Goal: Task Accomplishment & Management: Use online tool/utility

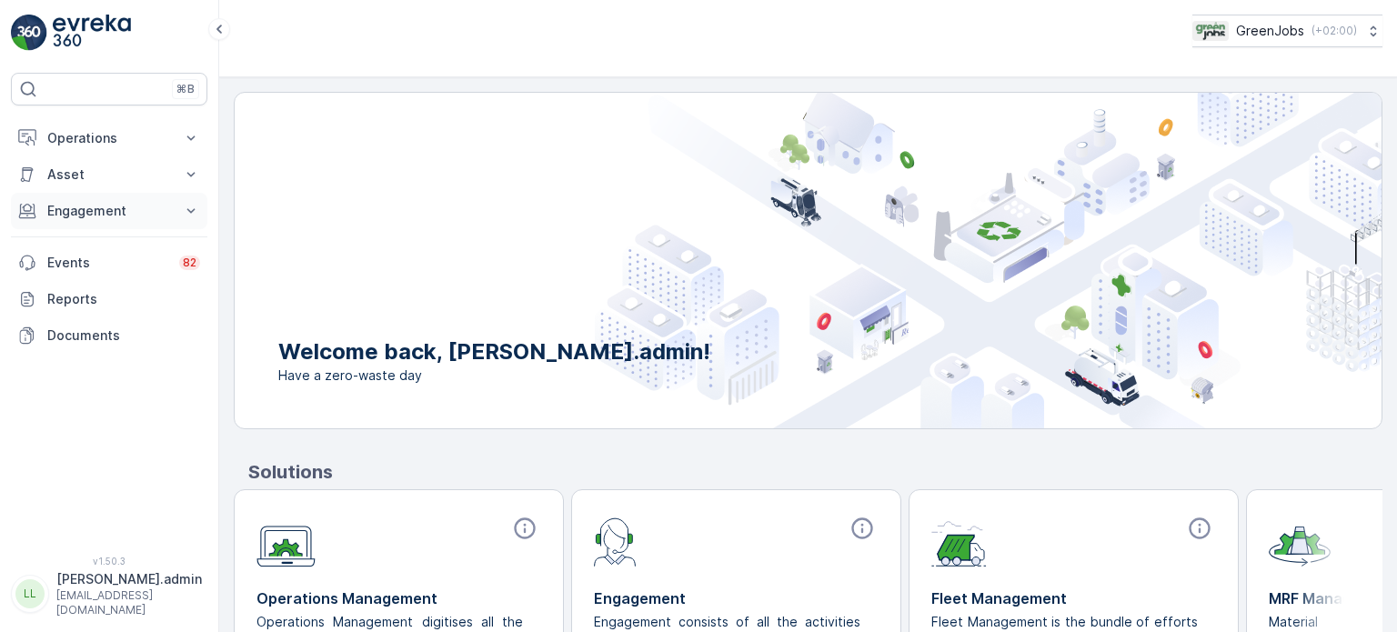
click at [79, 215] on p "Engagement" at bounding box center [109, 211] width 124 height 18
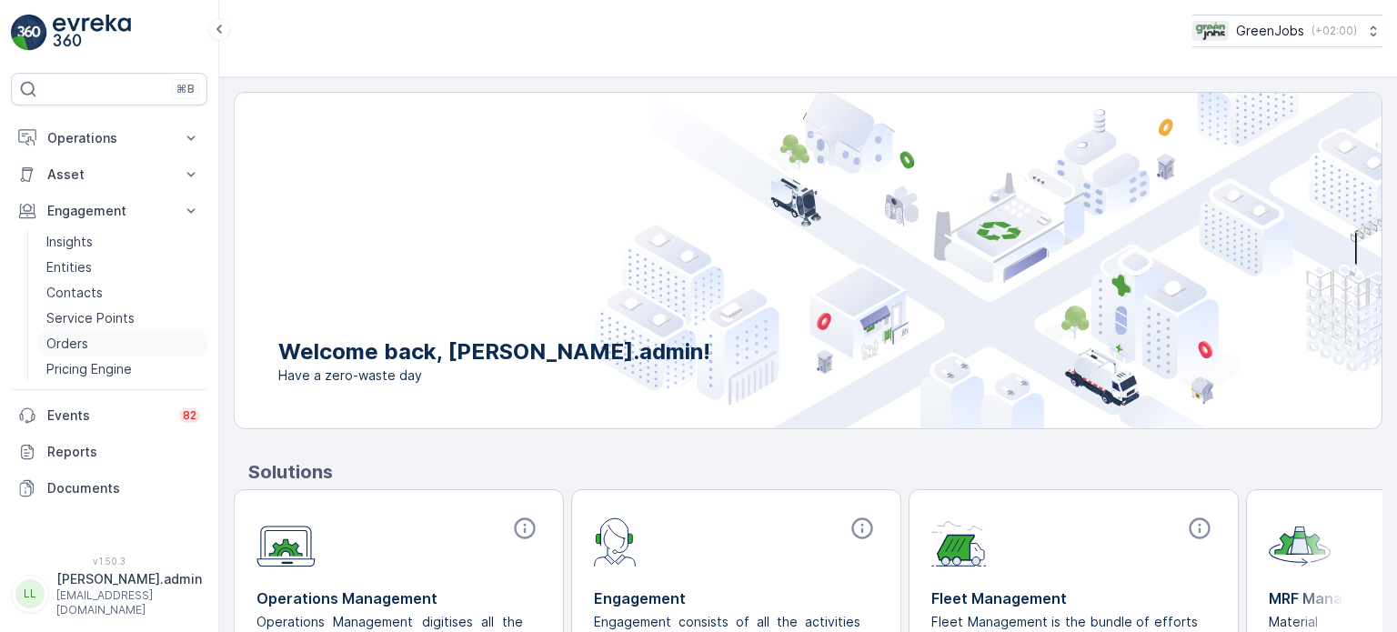
click at [77, 337] on p "Orders" at bounding box center [67, 344] width 42 height 18
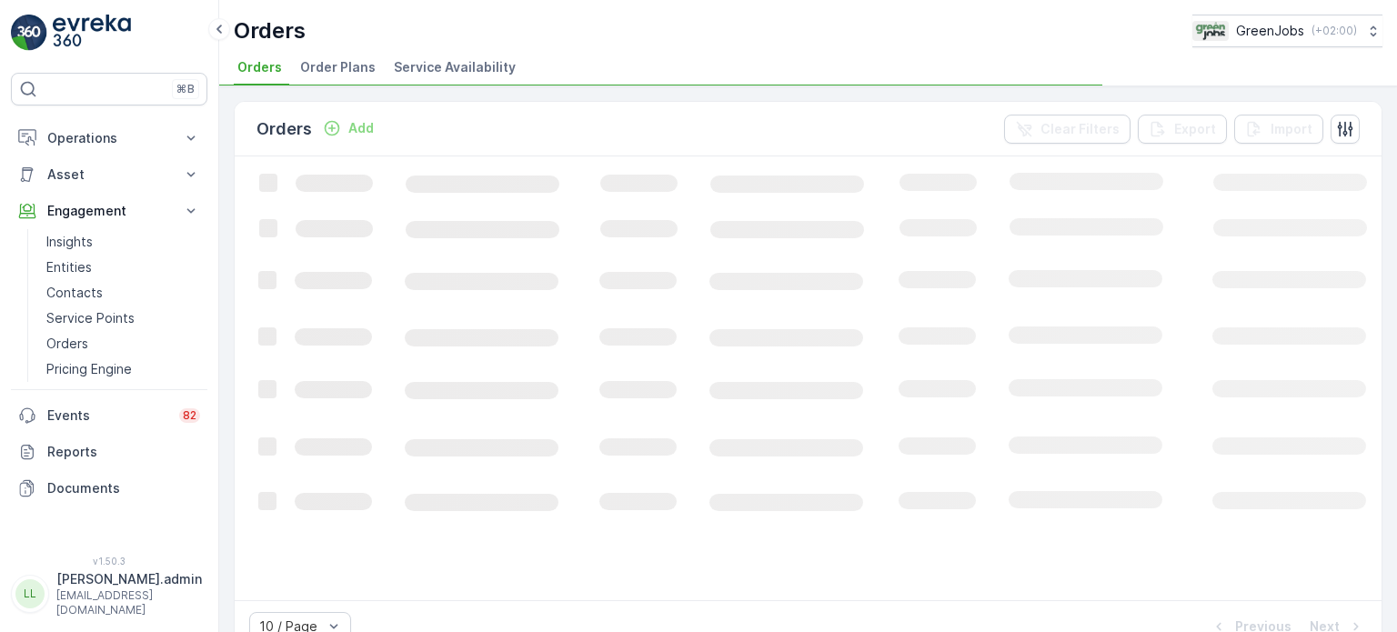
click at [346, 74] on span "Order Plans" at bounding box center [337, 67] width 75 height 18
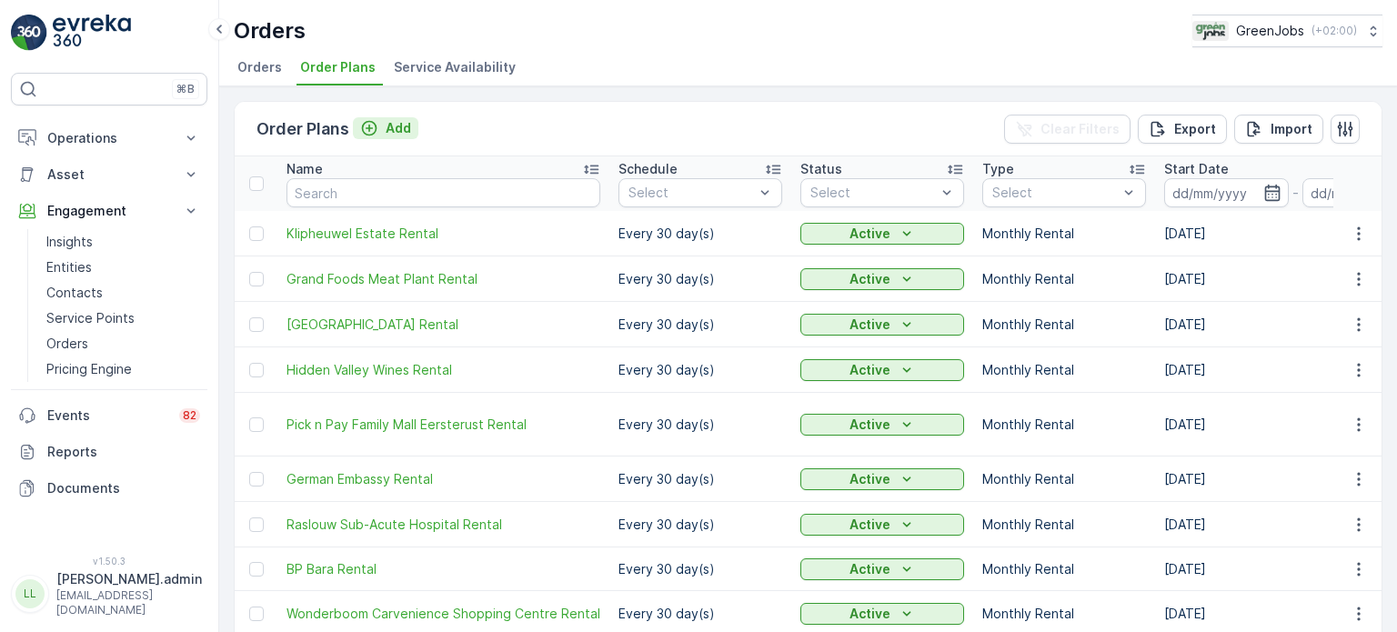
click at [401, 129] on p "Add" at bounding box center [398, 128] width 25 height 18
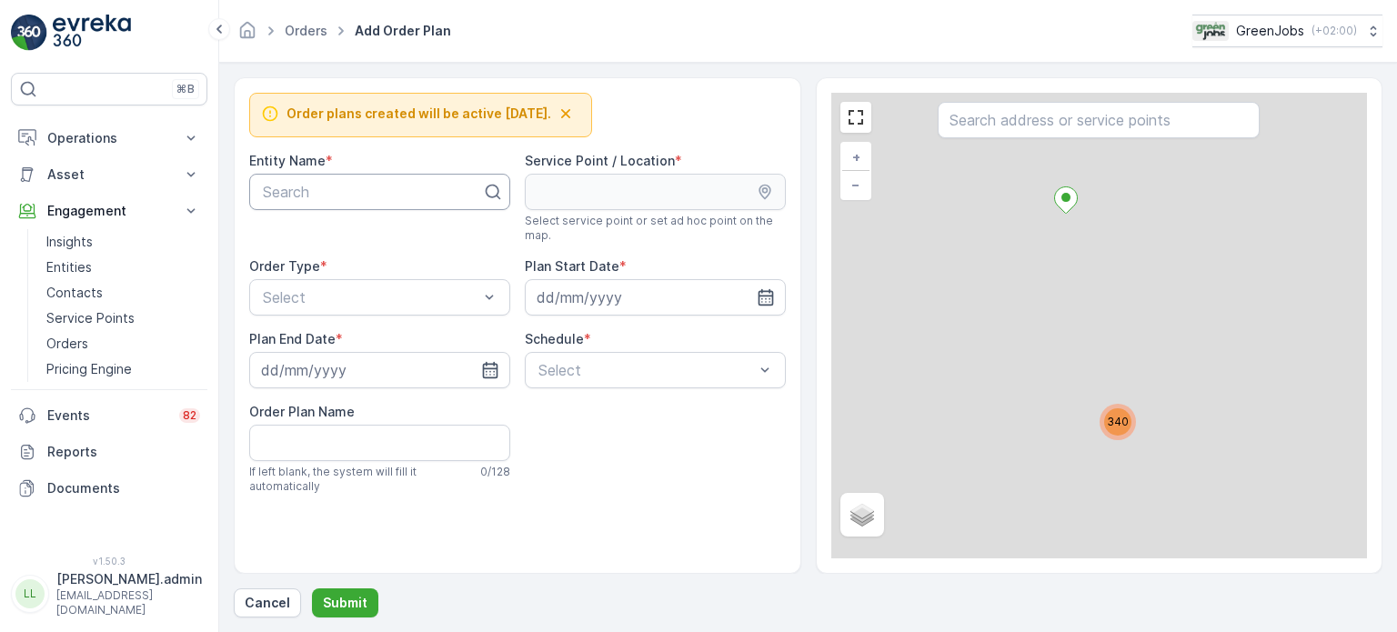
click at [314, 185] on div at bounding box center [372, 192] width 223 height 16
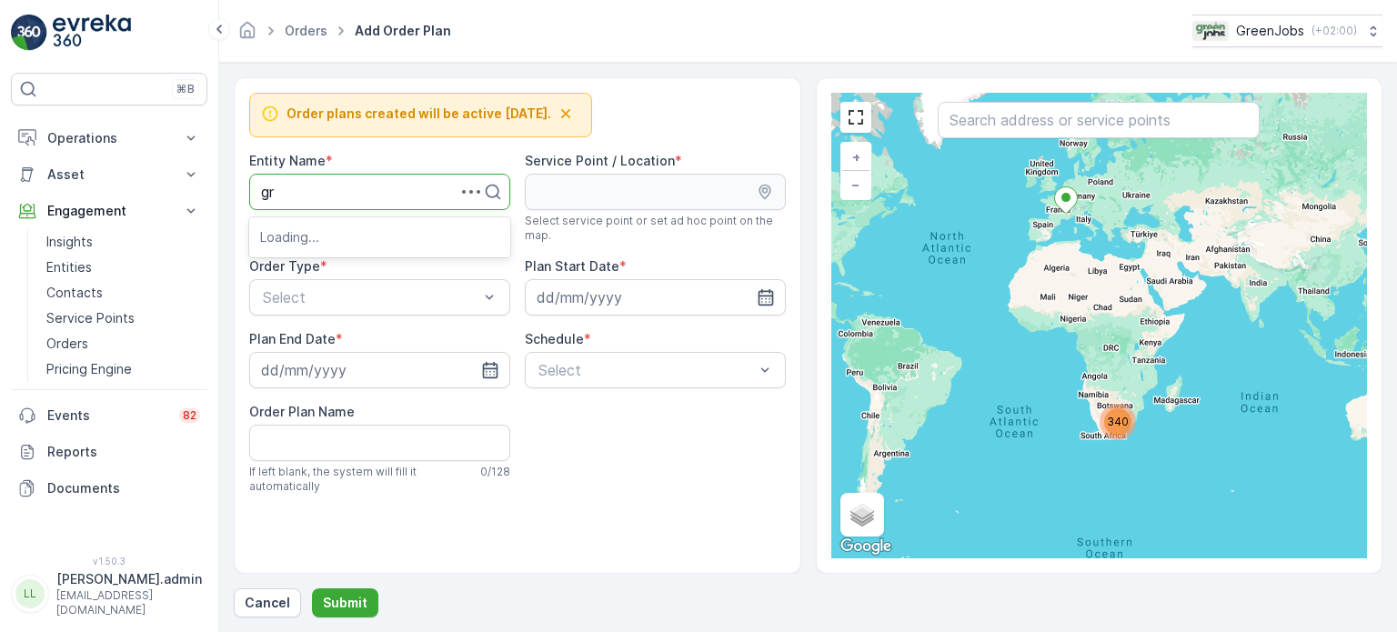
type input "gra"
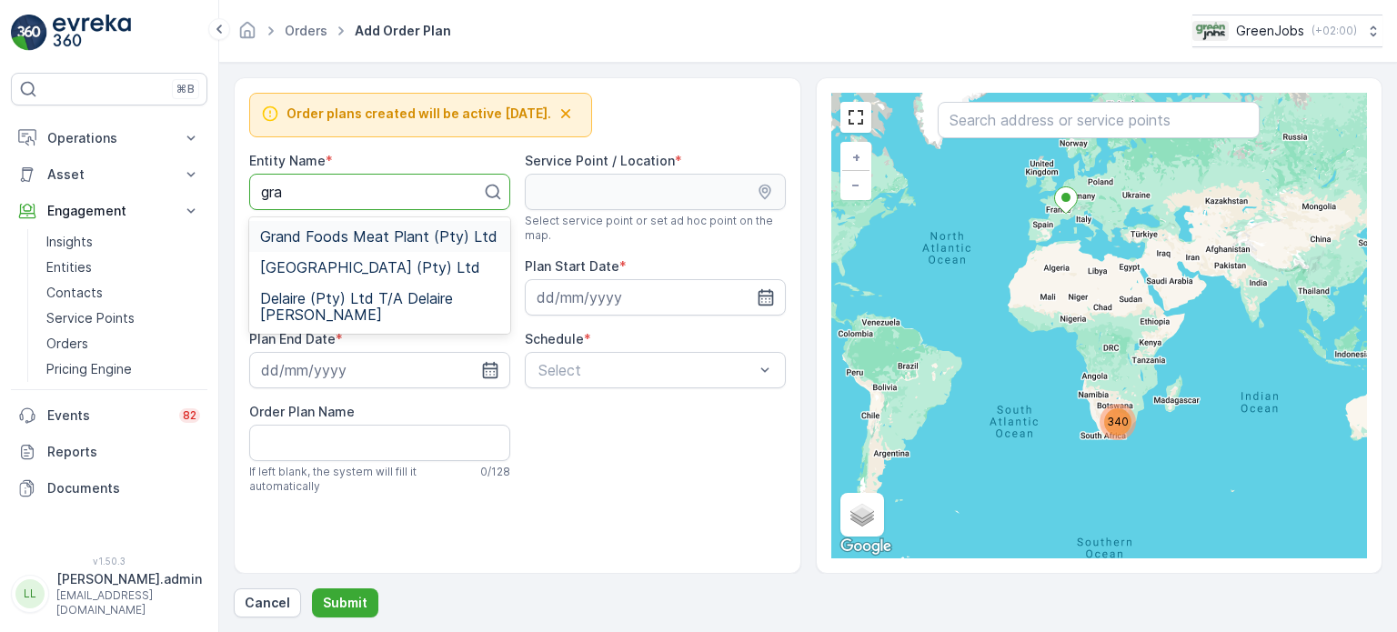
click at [317, 238] on span "Grand Foods Meat Plant (Pty) Ltd" at bounding box center [378, 236] width 237 height 16
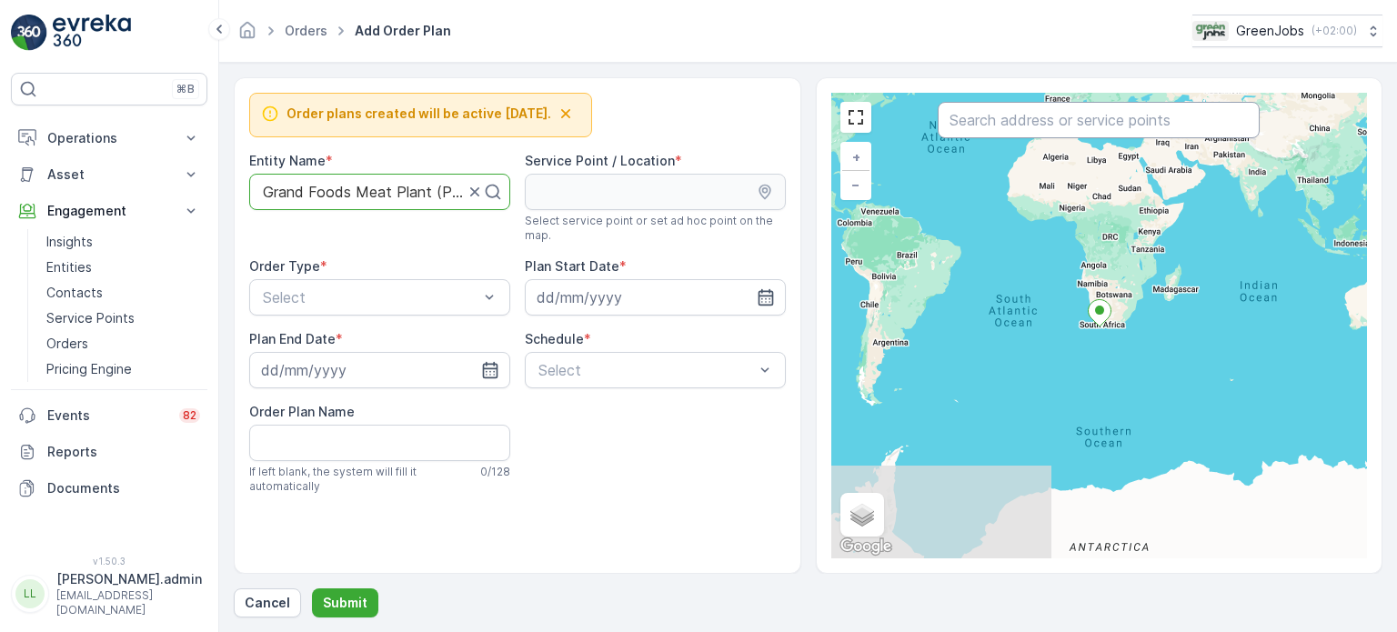
click at [1038, 127] on input "text" at bounding box center [1099, 120] width 322 height 36
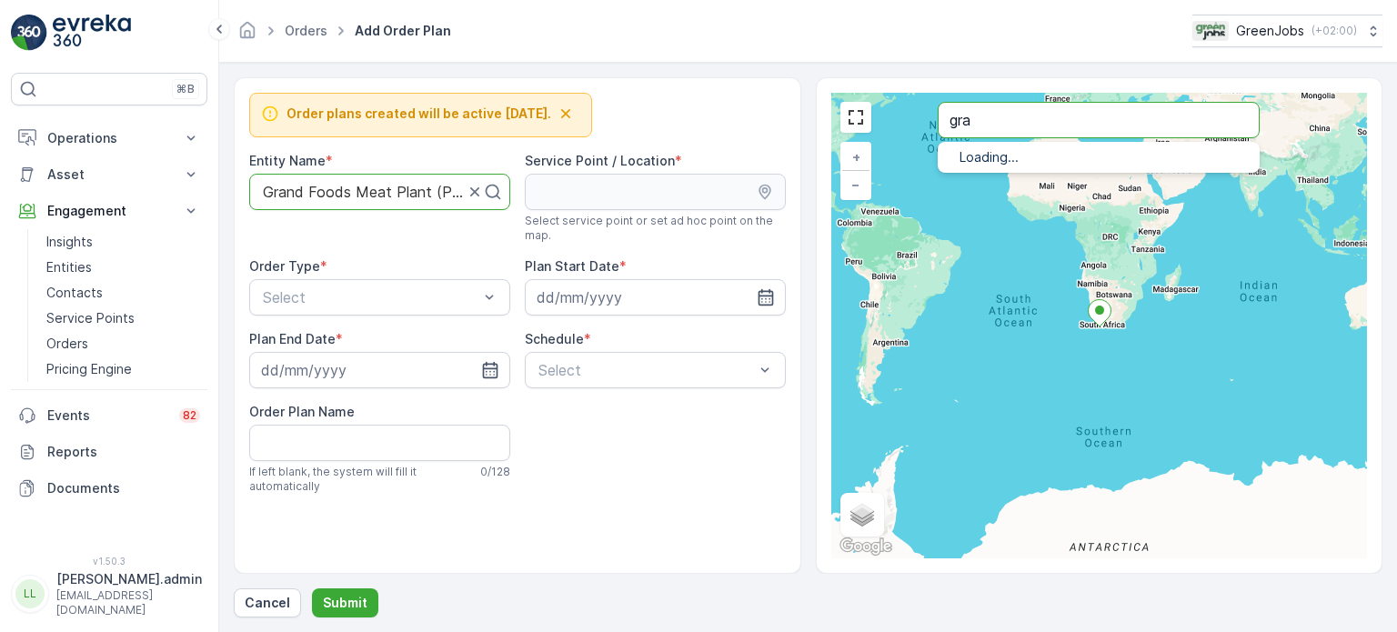
type input "gra"
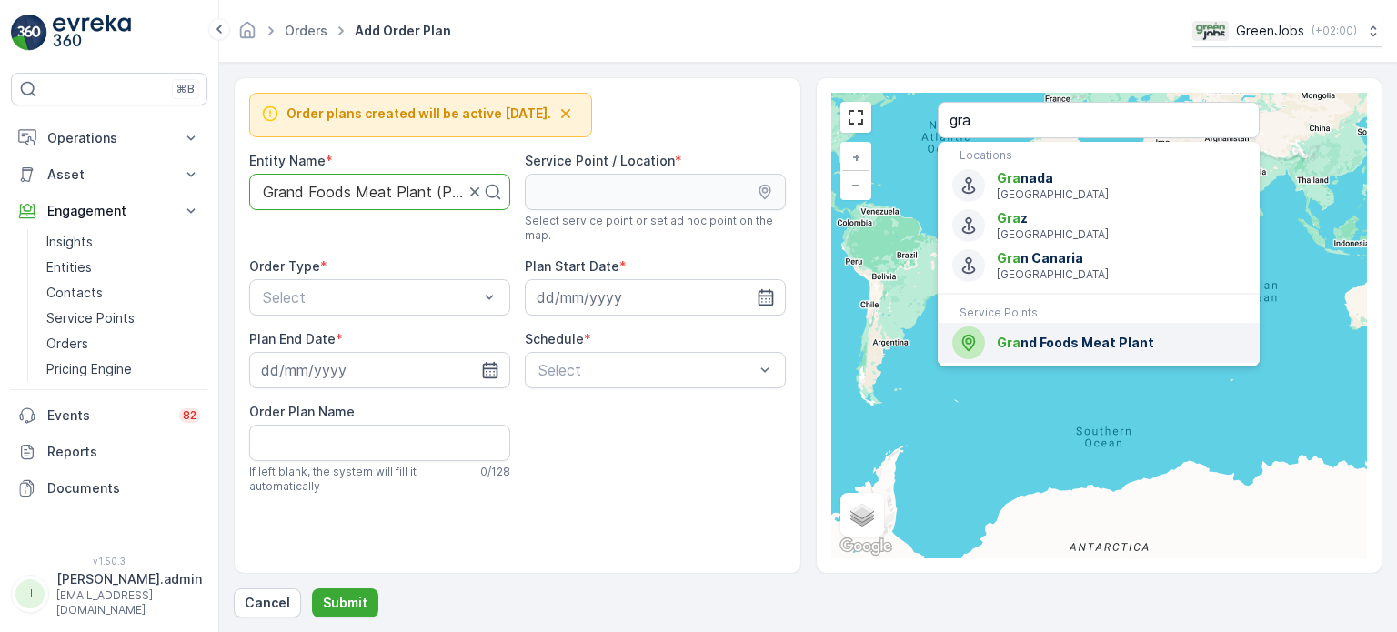
click at [1057, 334] on span "Gra nd Foods Meat Plant" at bounding box center [1121, 343] width 248 height 18
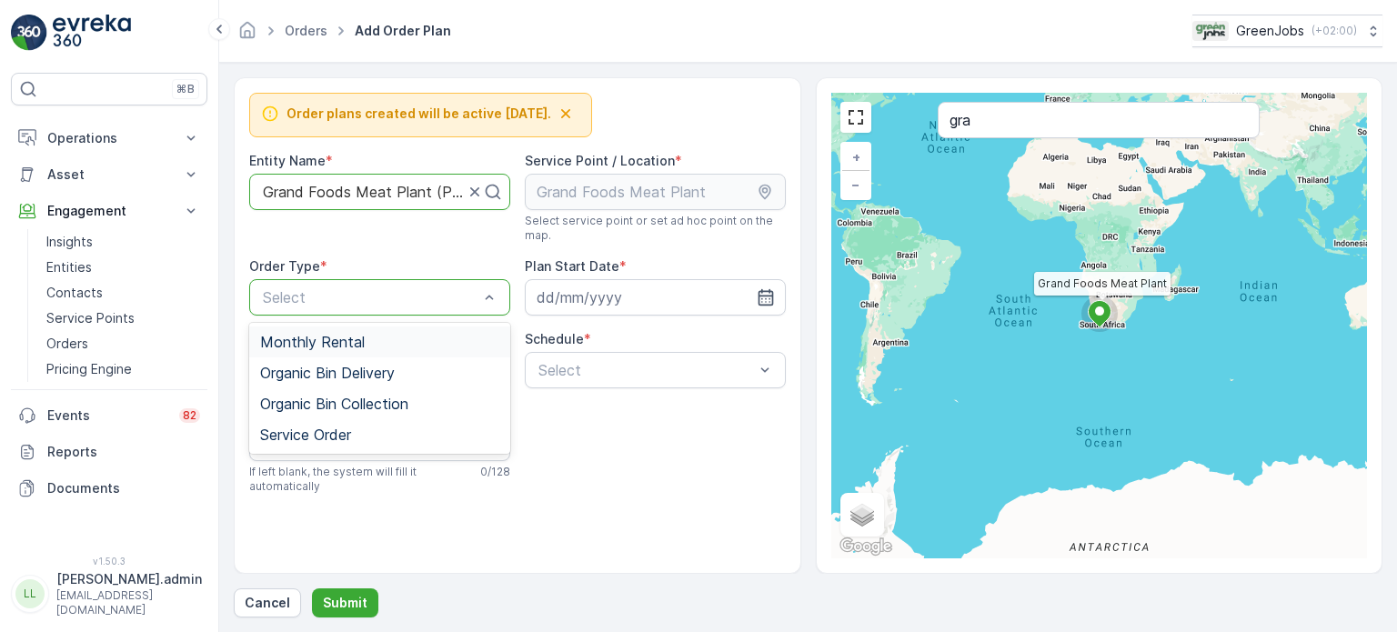
click at [302, 337] on span "Monthly Rental" at bounding box center [312, 342] width 105 height 16
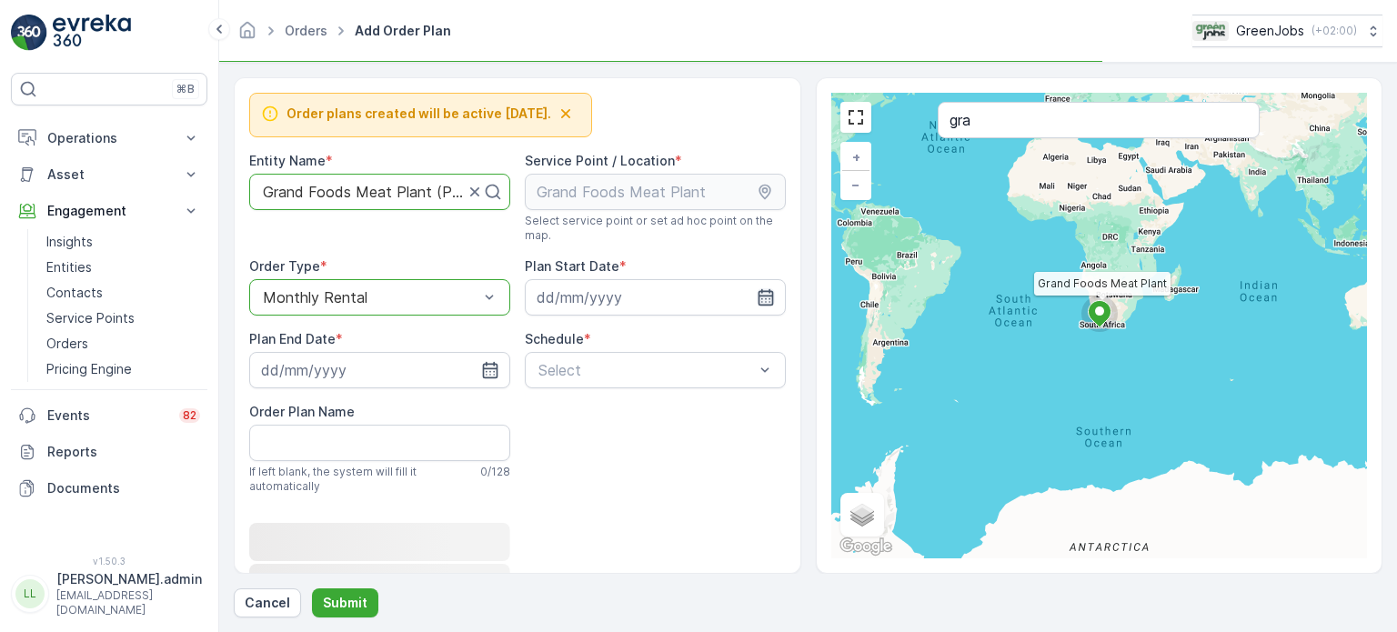
click at [764, 295] on icon "button" at bounding box center [765, 297] width 15 height 16
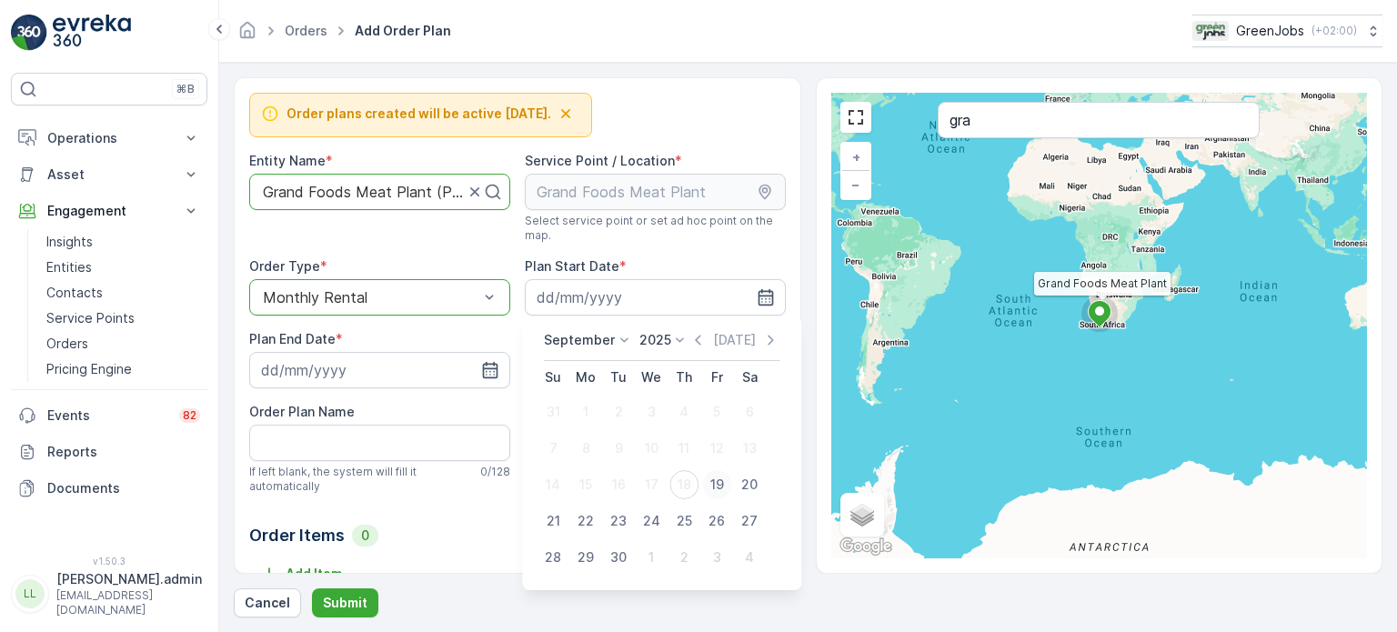
click at [717, 478] on div "19" at bounding box center [716, 484] width 29 height 29
type input "[DATE]"
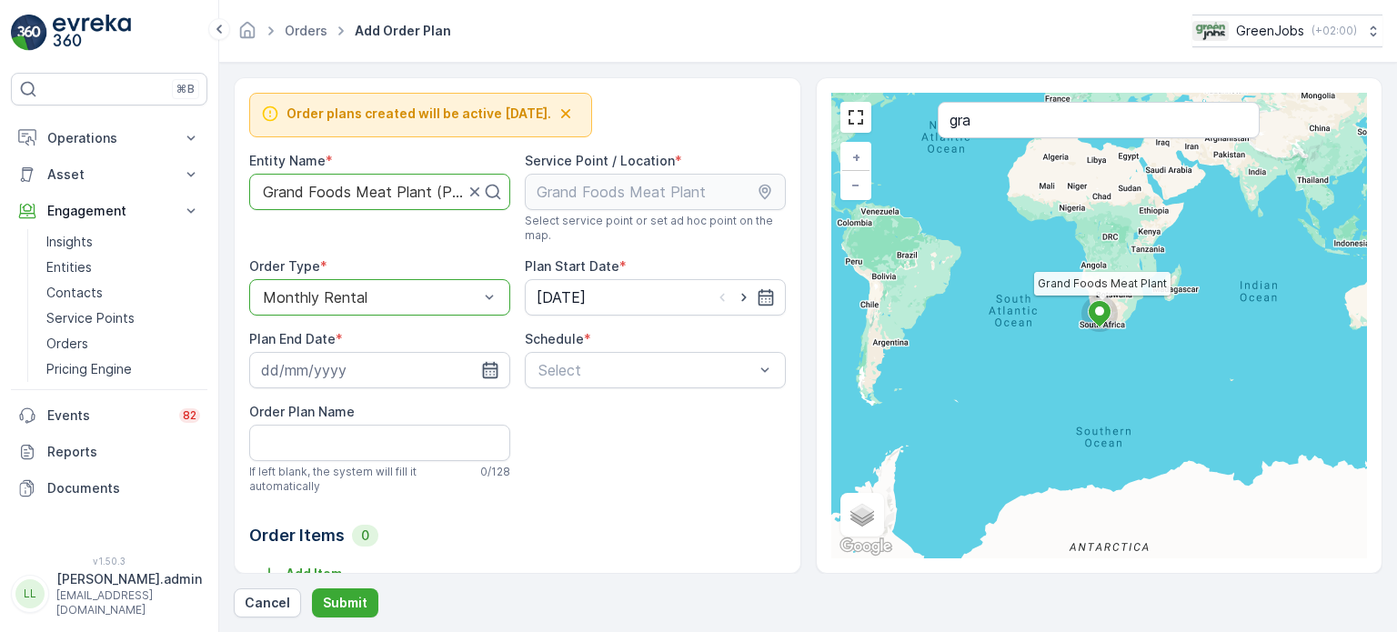
click at [488, 365] on icon "button" at bounding box center [490, 370] width 18 height 18
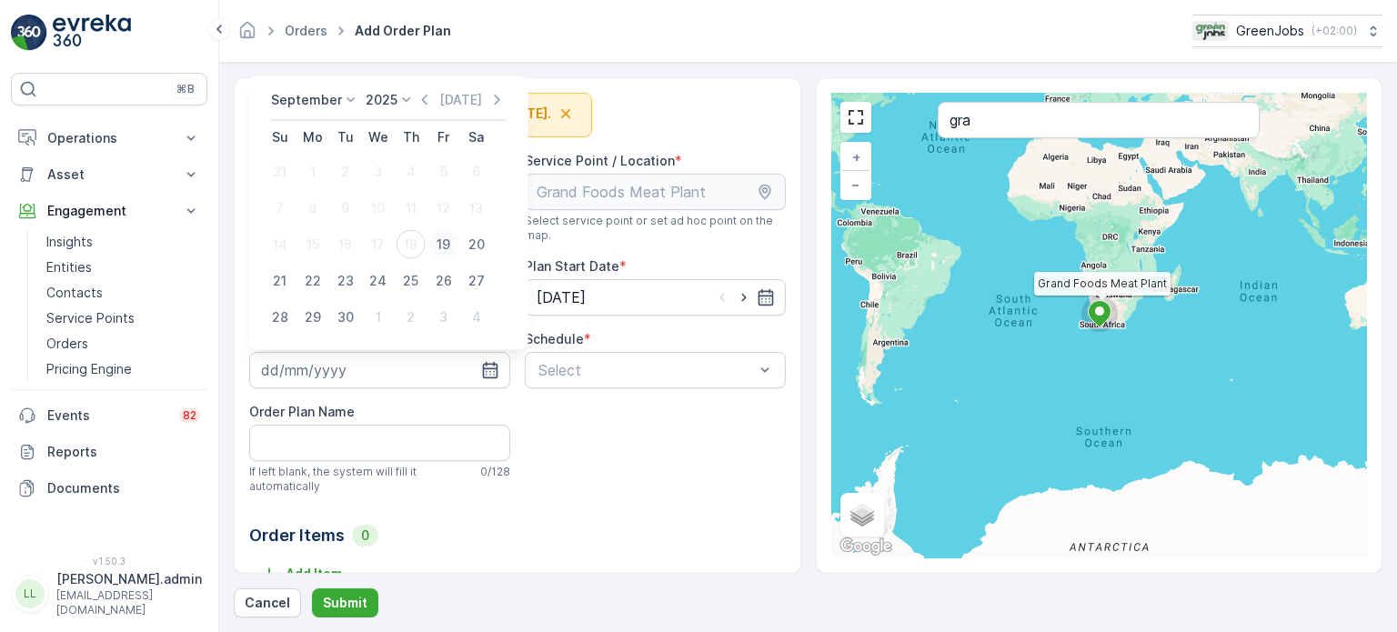
click at [445, 247] on div "19" at bounding box center [443, 244] width 29 height 29
type input "[DATE]"
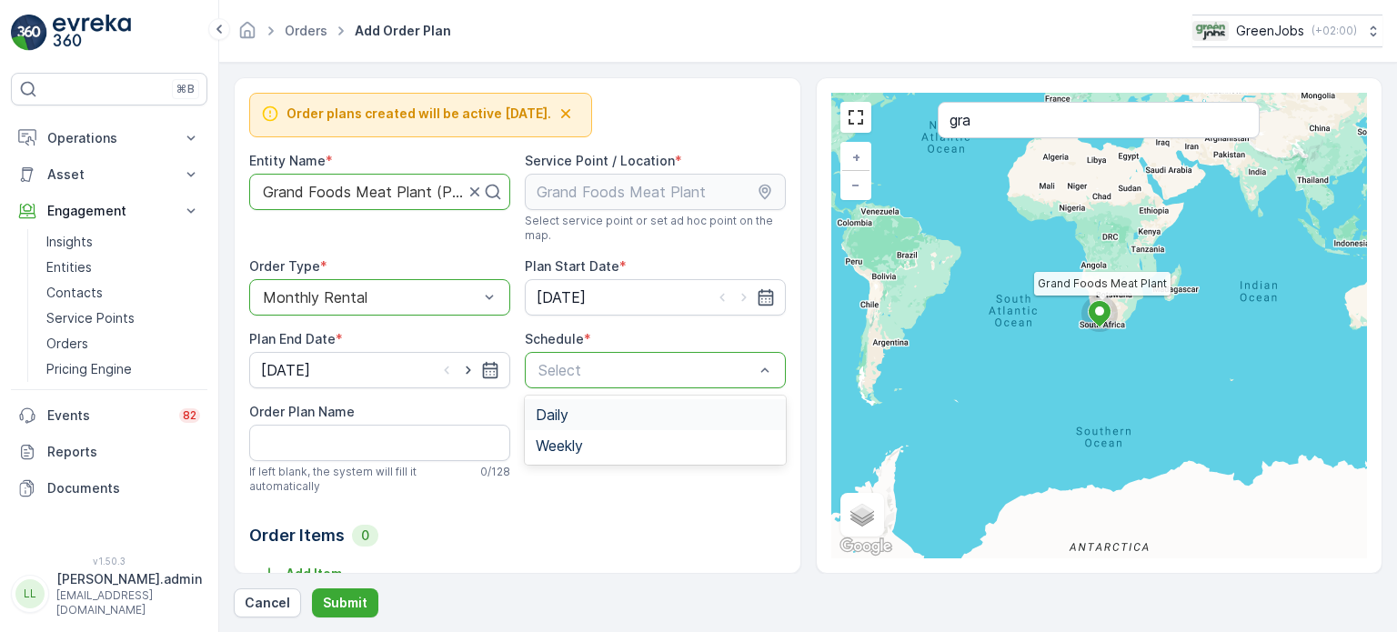
click at [573, 413] on div "Daily" at bounding box center [655, 415] width 239 height 16
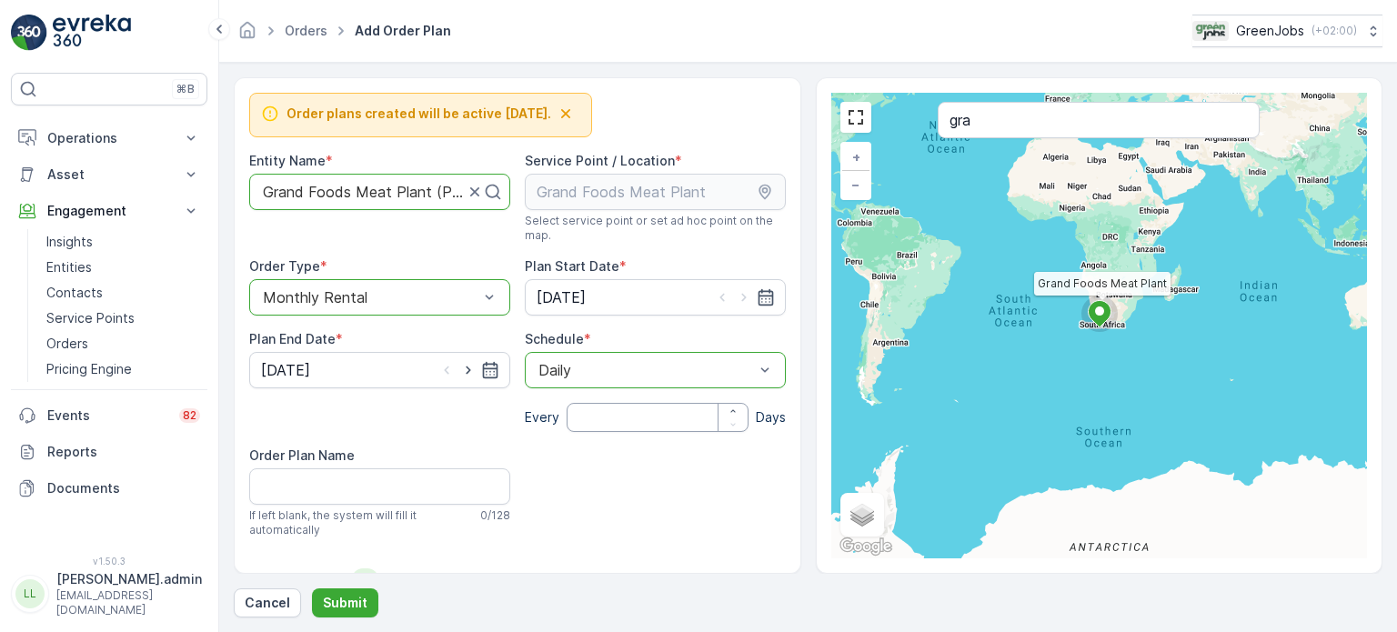
click at [581, 425] on input "number" at bounding box center [658, 417] width 182 height 29
type input "30"
click at [418, 486] on Name "Order Plan Name" at bounding box center [379, 486] width 261 height 36
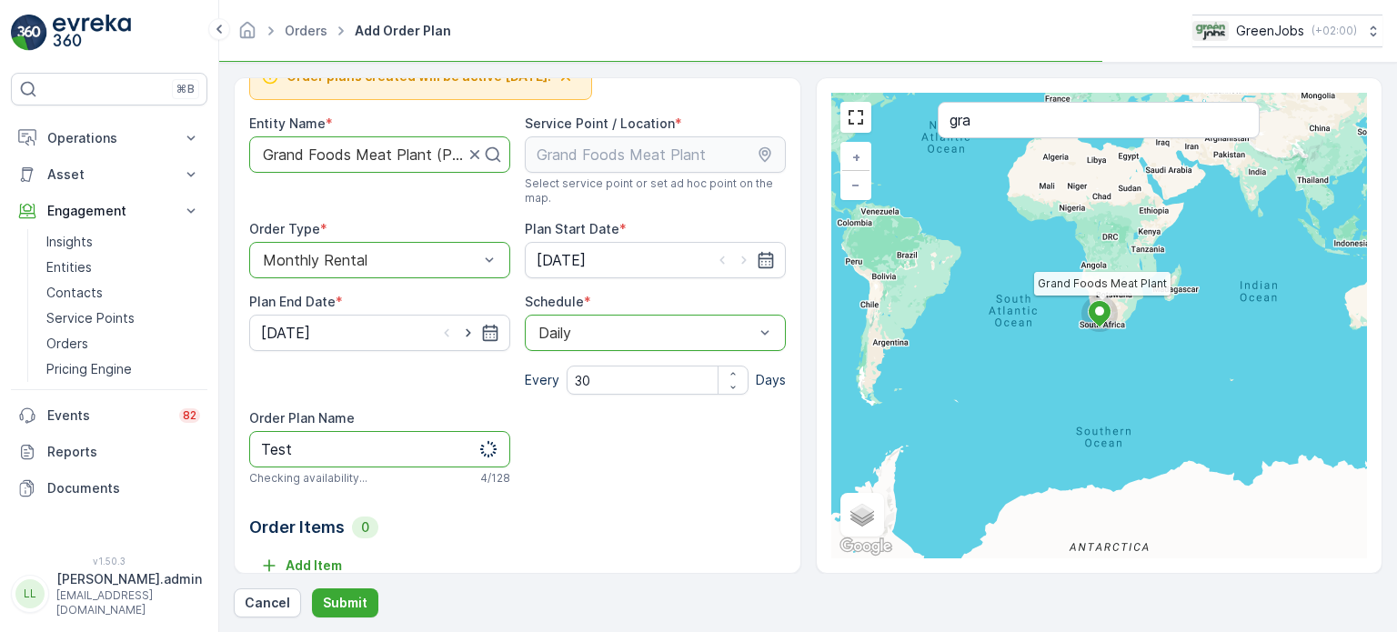
scroll to position [58, 0]
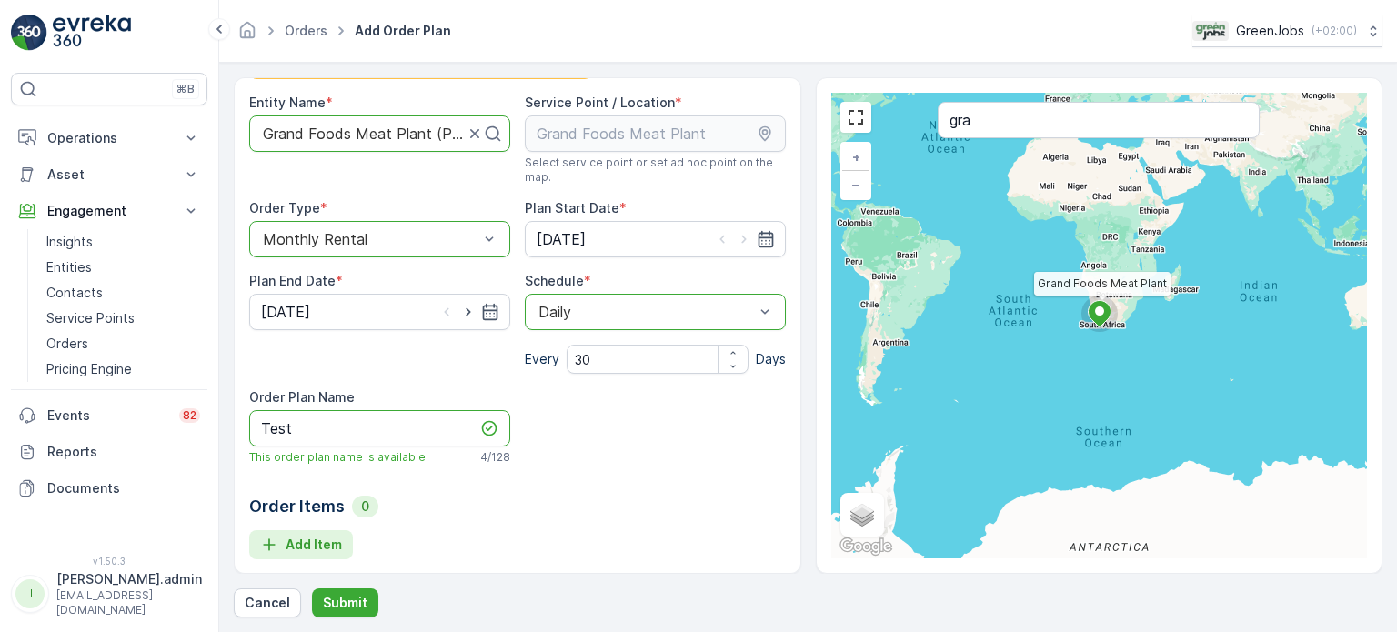
type Name "Test"
click at [277, 538] on icon "Add Item" at bounding box center [269, 545] width 18 height 18
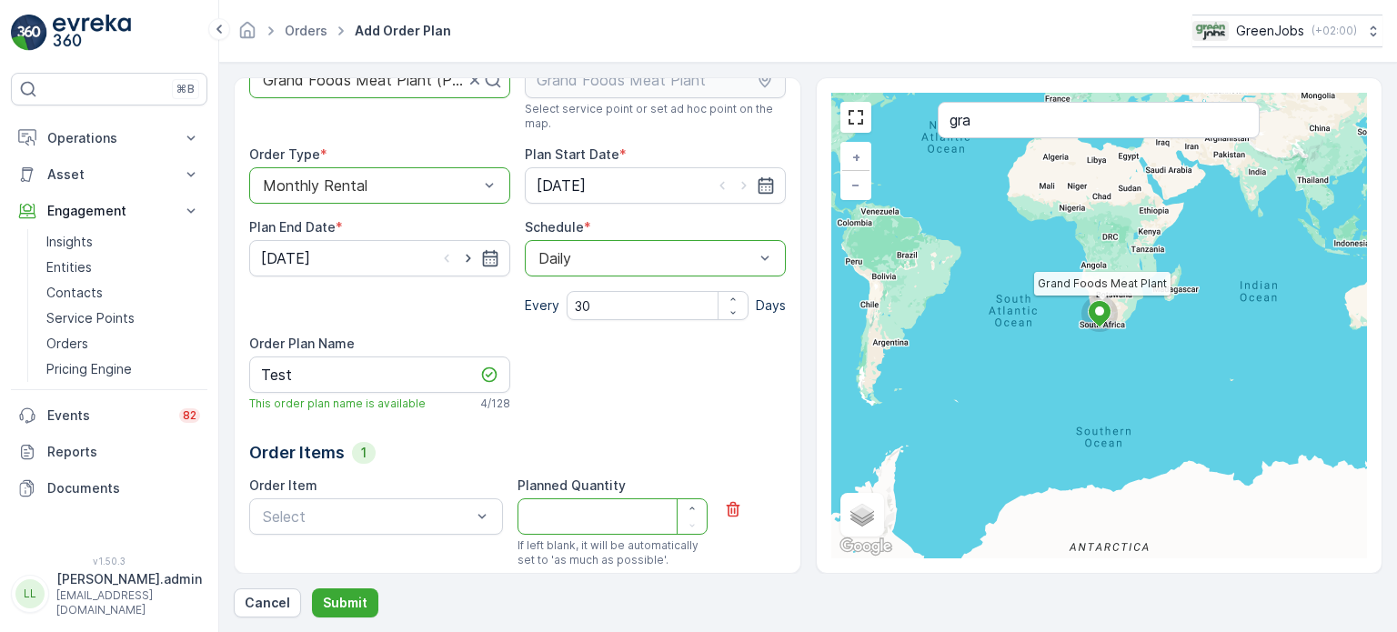
scroll to position [149, 0]
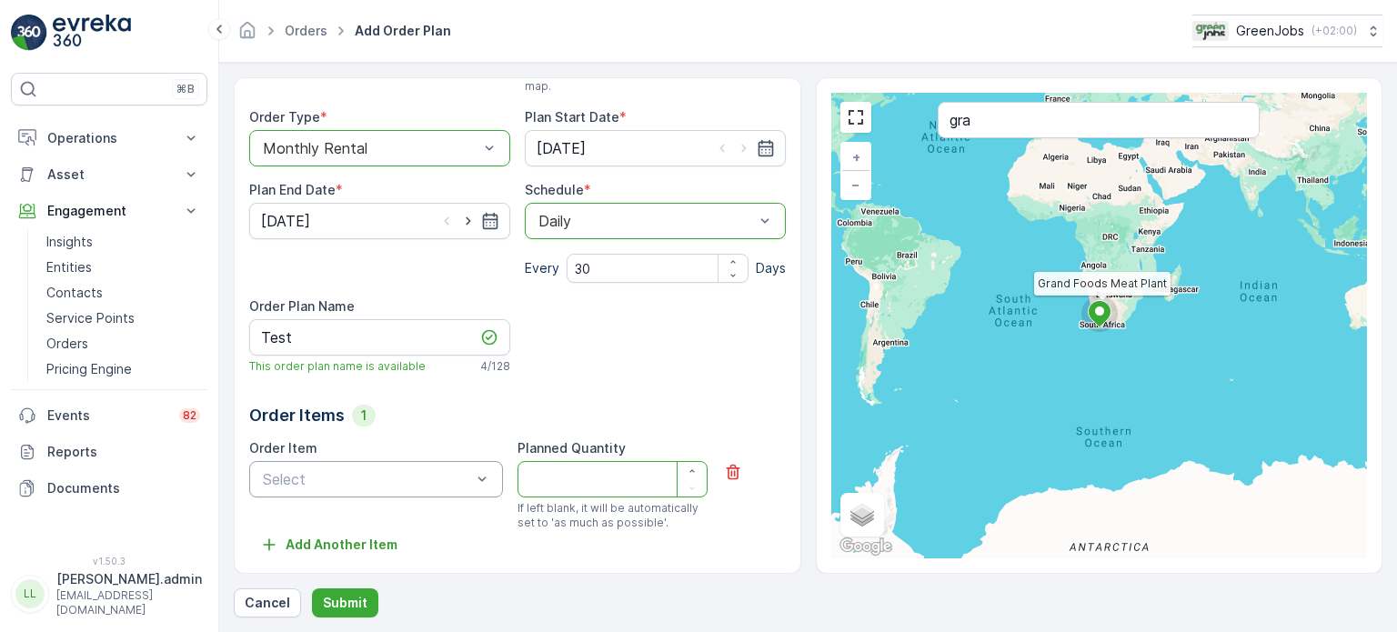
click at [337, 490] on div "Select" at bounding box center [376, 479] width 254 height 36
click at [317, 516] on span "Organic Bin Rental" at bounding box center [322, 524] width 125 height 16
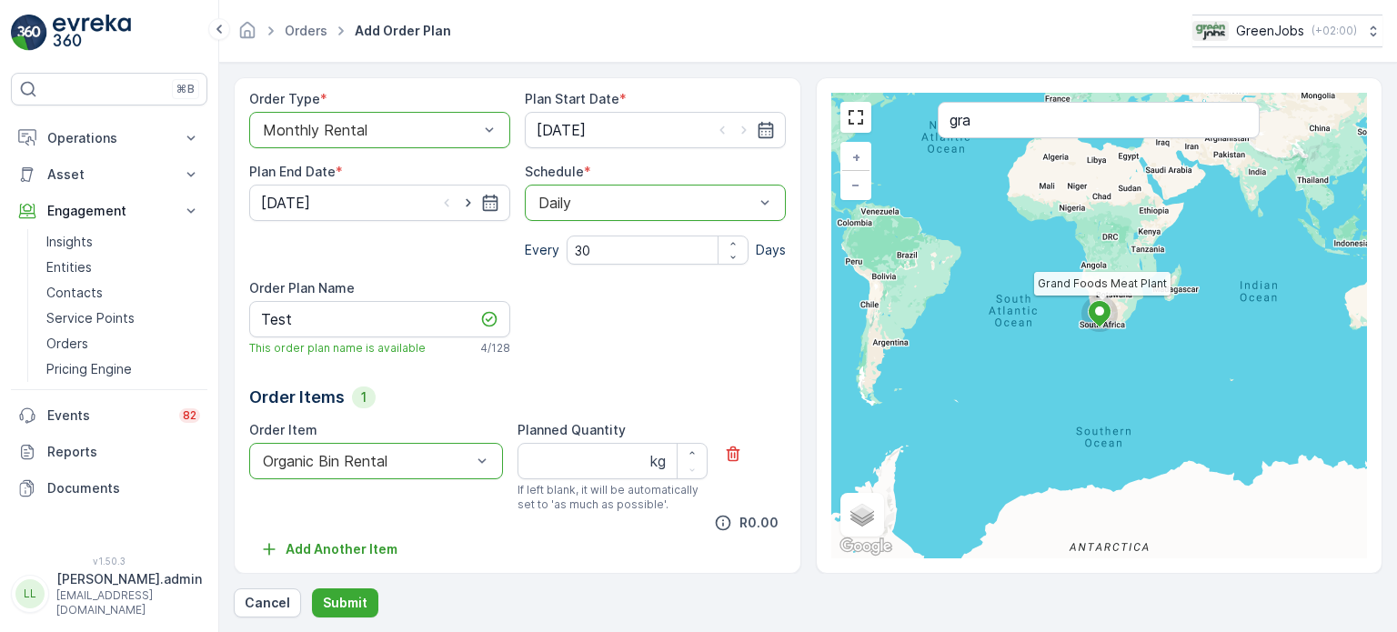
scroll to position [172, 0]
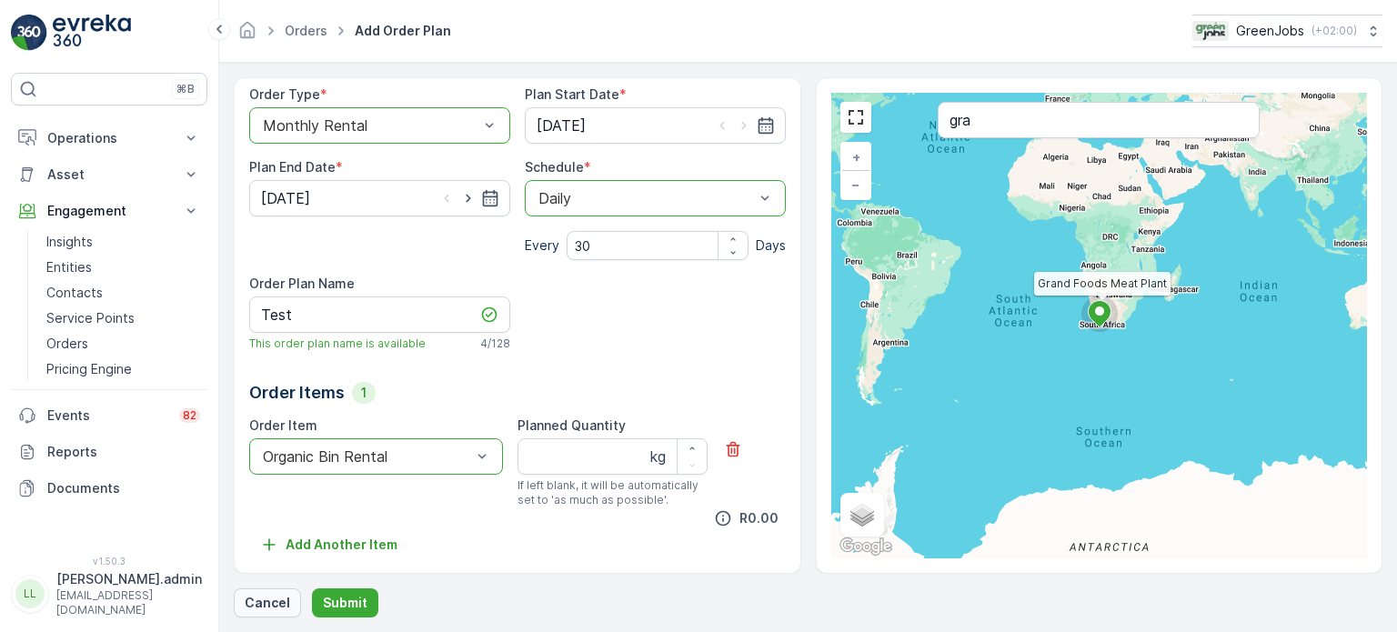
click at [257, 613] on button "Cancel" at bounding box center [267, 603] width 67 height 29
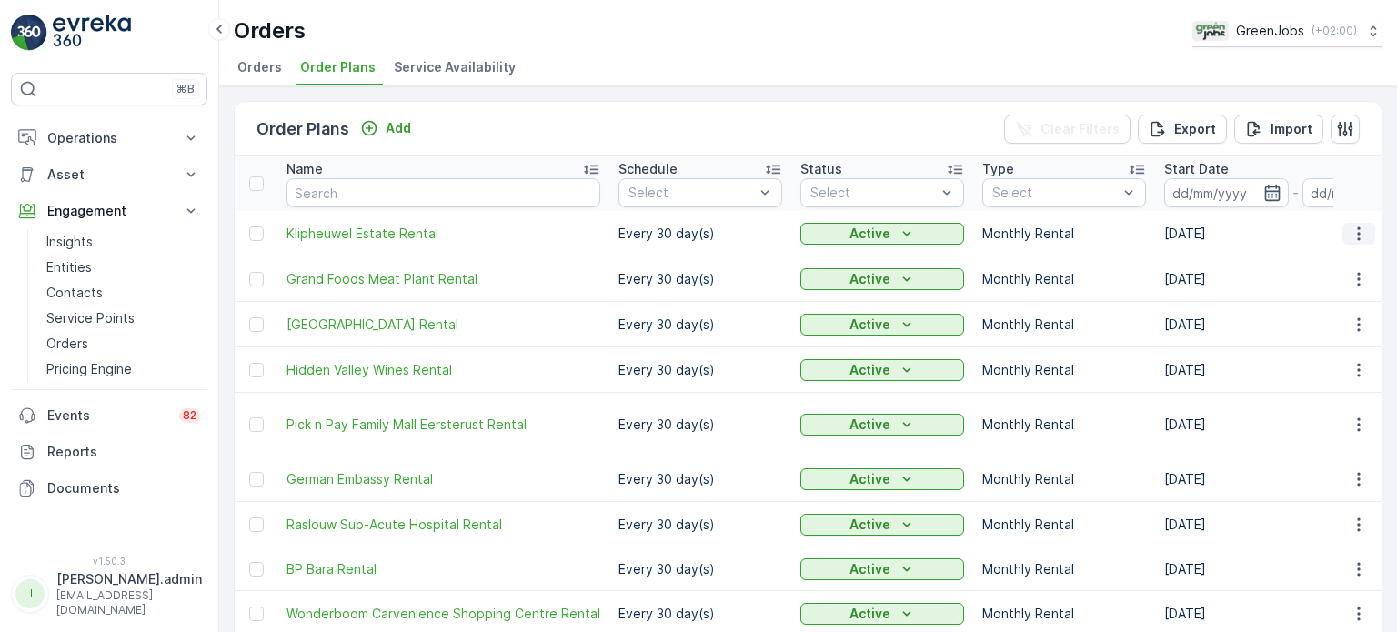
click at [1358, 233] on icon "button" at bounding box center [1359, 234] width 18 height 18
click at [1299, 288] on span "Edit Order Plan" at bounding box center [1326, 285] width 92 height 18
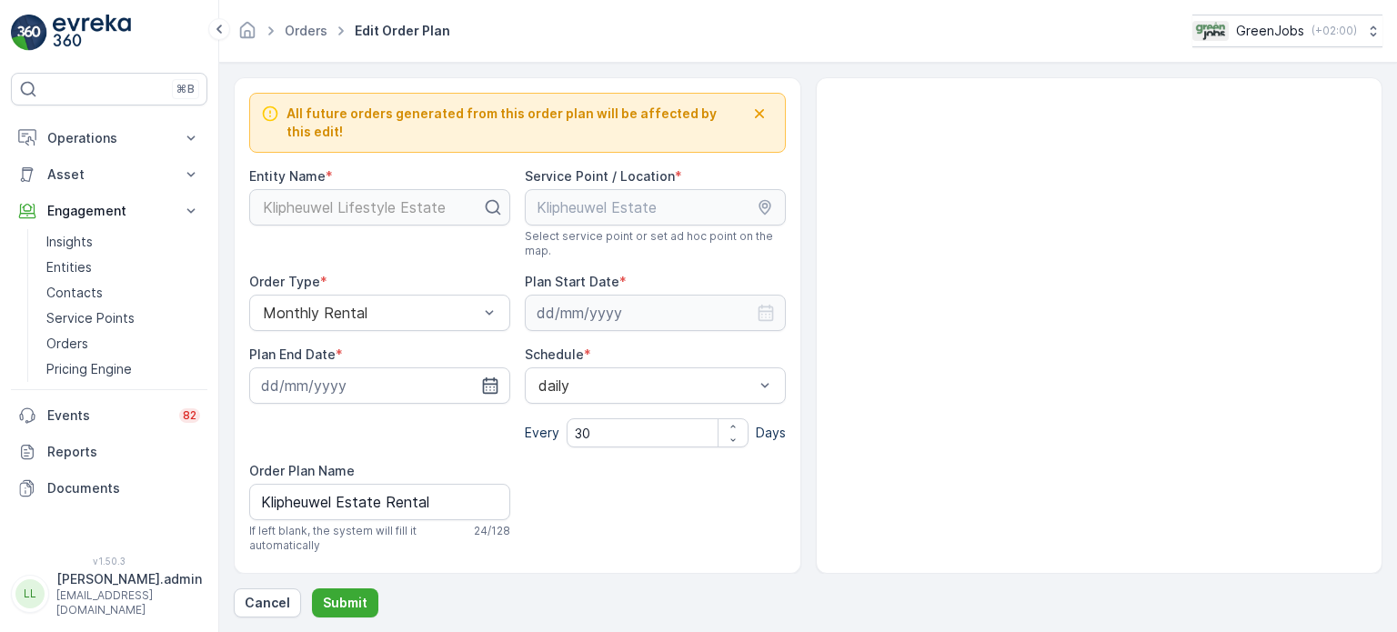
type input "[DATE]"
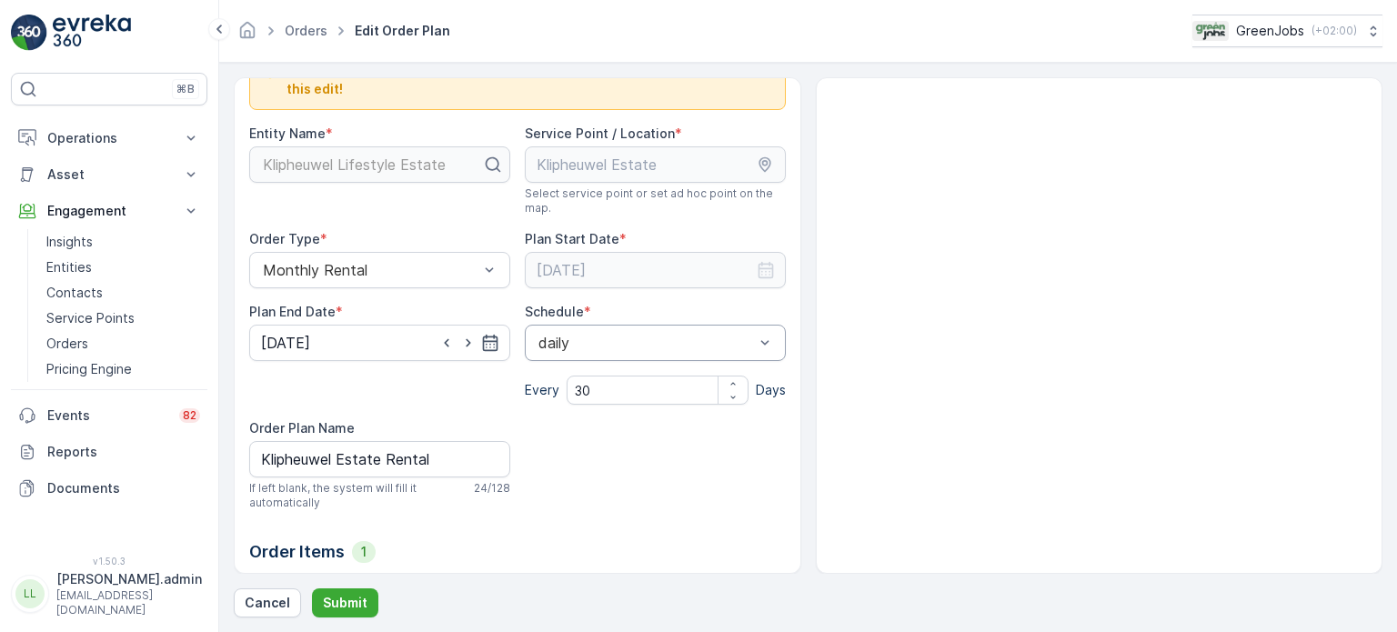
scroll to position [20, 0]
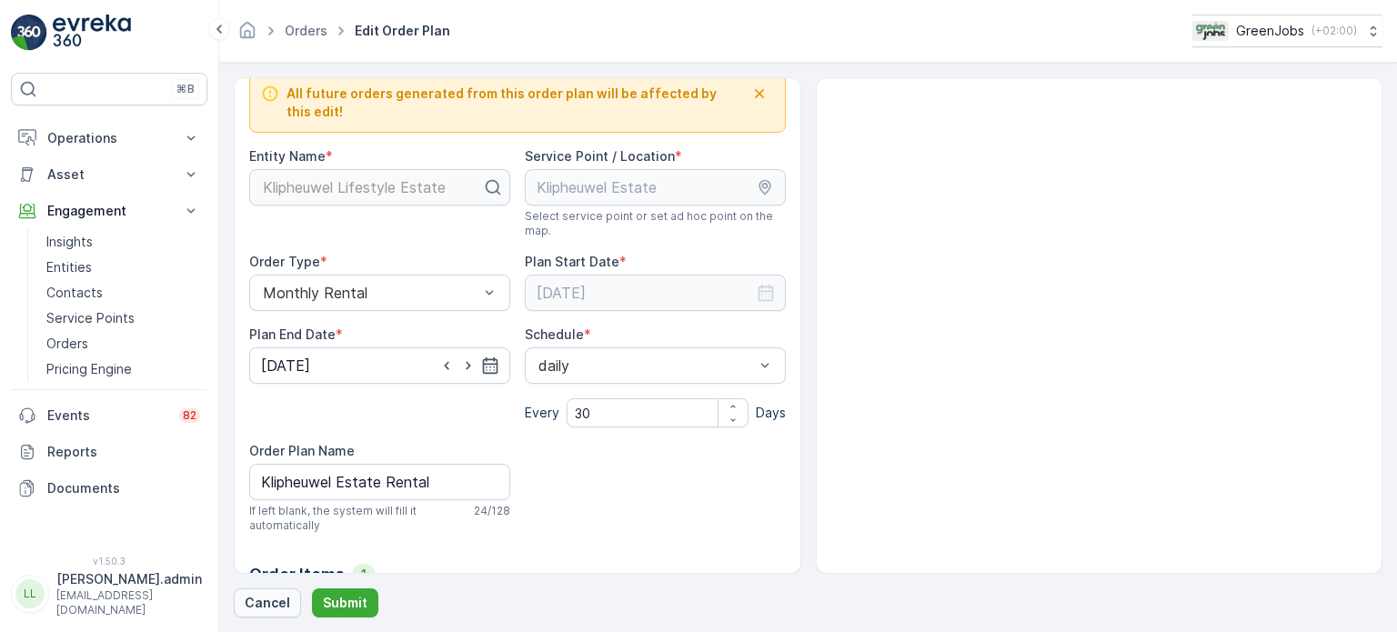
click at [277, 600] on p "Cancel" at bounding box center [267, 603] width 45 height 18
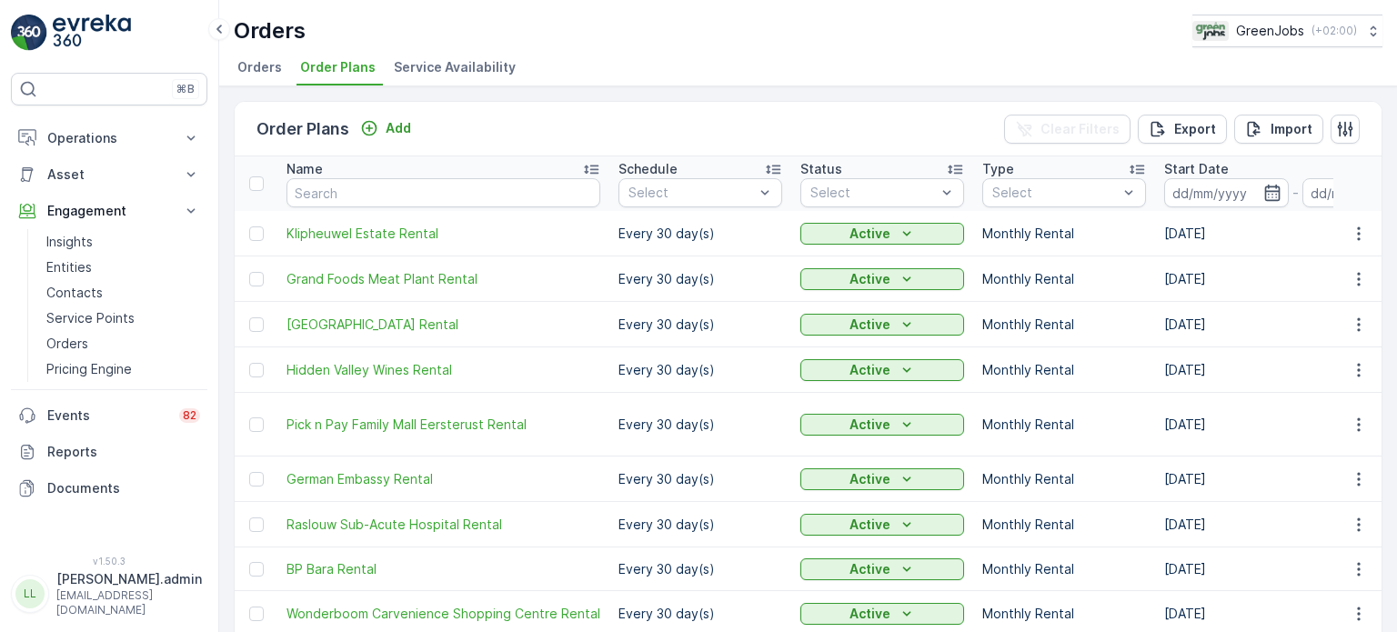
click at [357, 72] on span "Order Plans" at bounding box center [337, 67] width 75 height 18
click at [391, 131] on p "Add" at bounding box center [398, 128] width 25 height 18
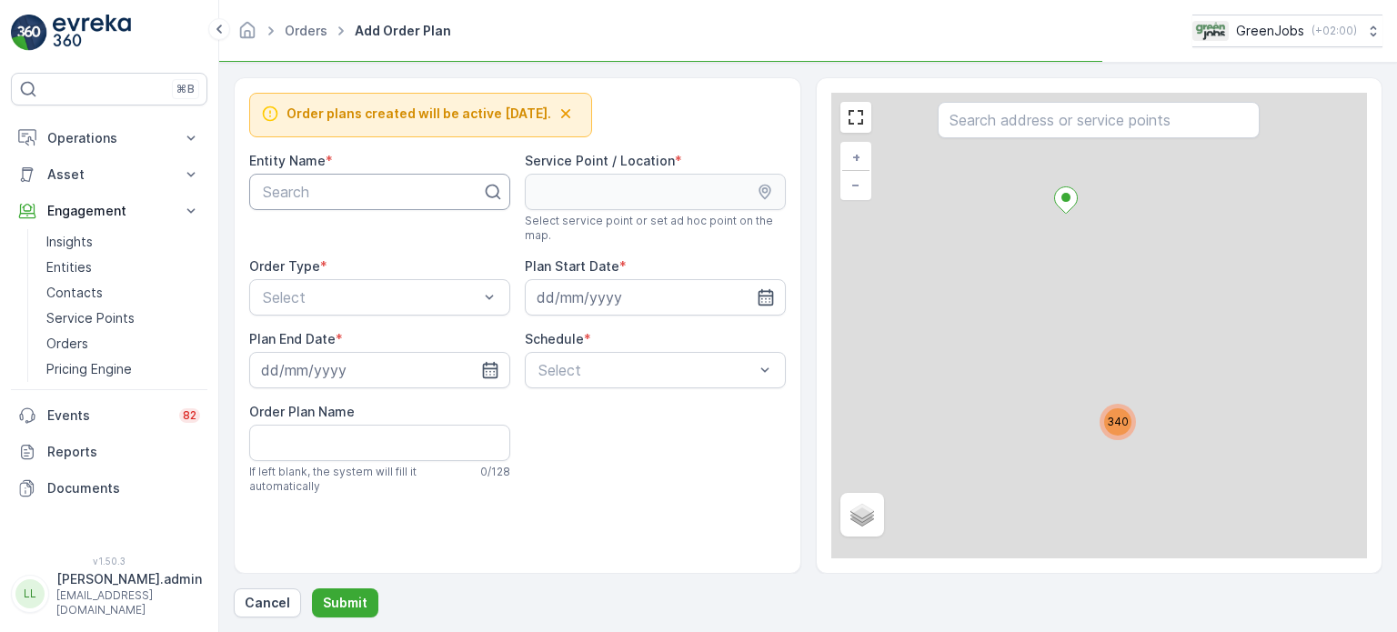
click at [333, 187] on div at bounding box center [372, 192] width 223 height 16
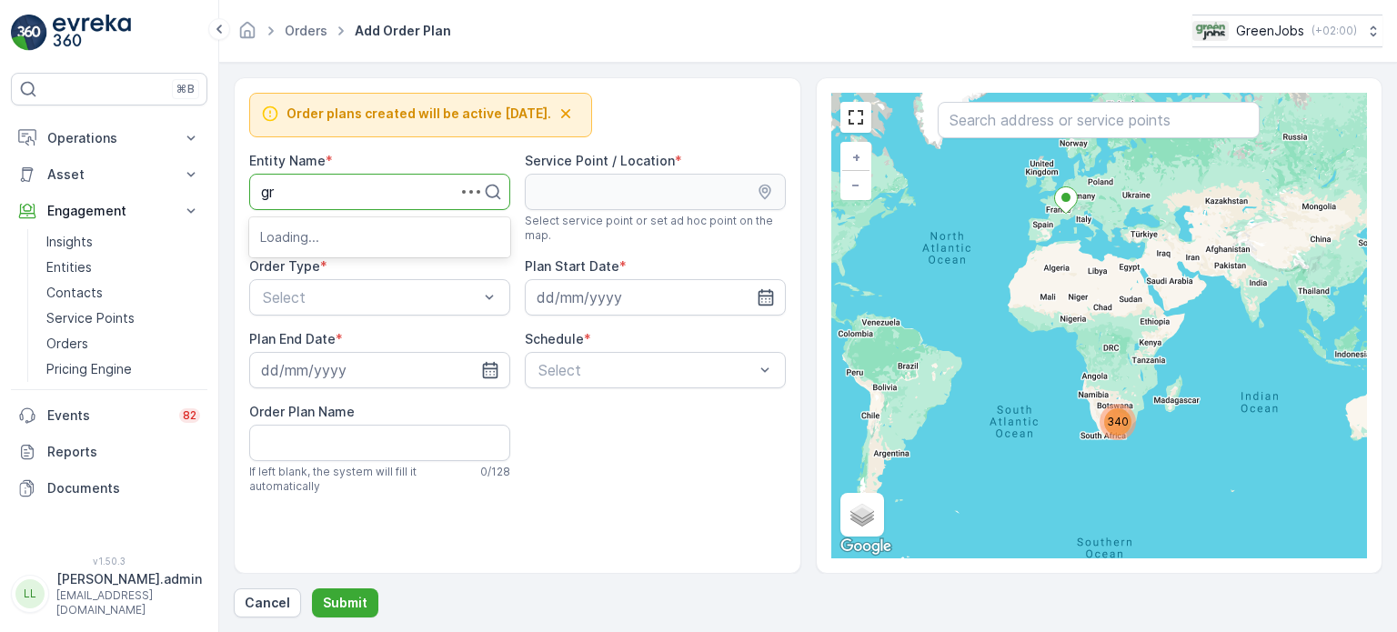
type input "gra"
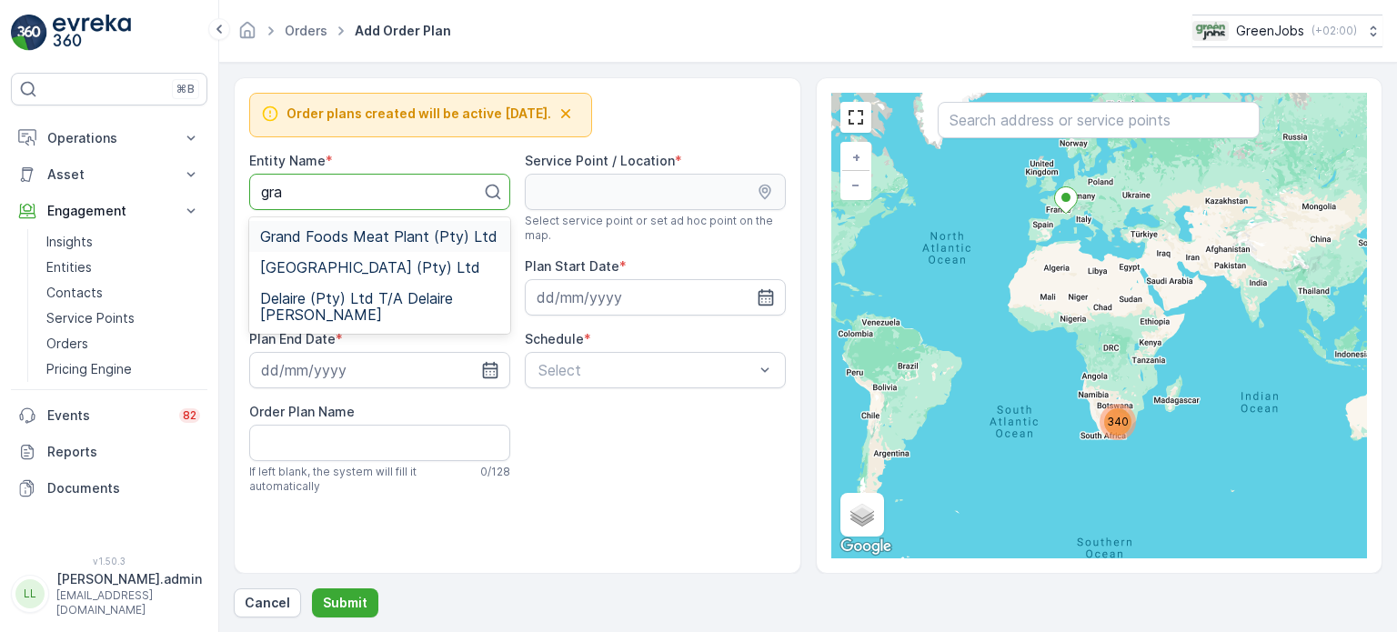
click at [323, 237] on span "Grand Foods Meat Plant (Pty) Ltd" at bounding box center [378, 236] width 237 height 16
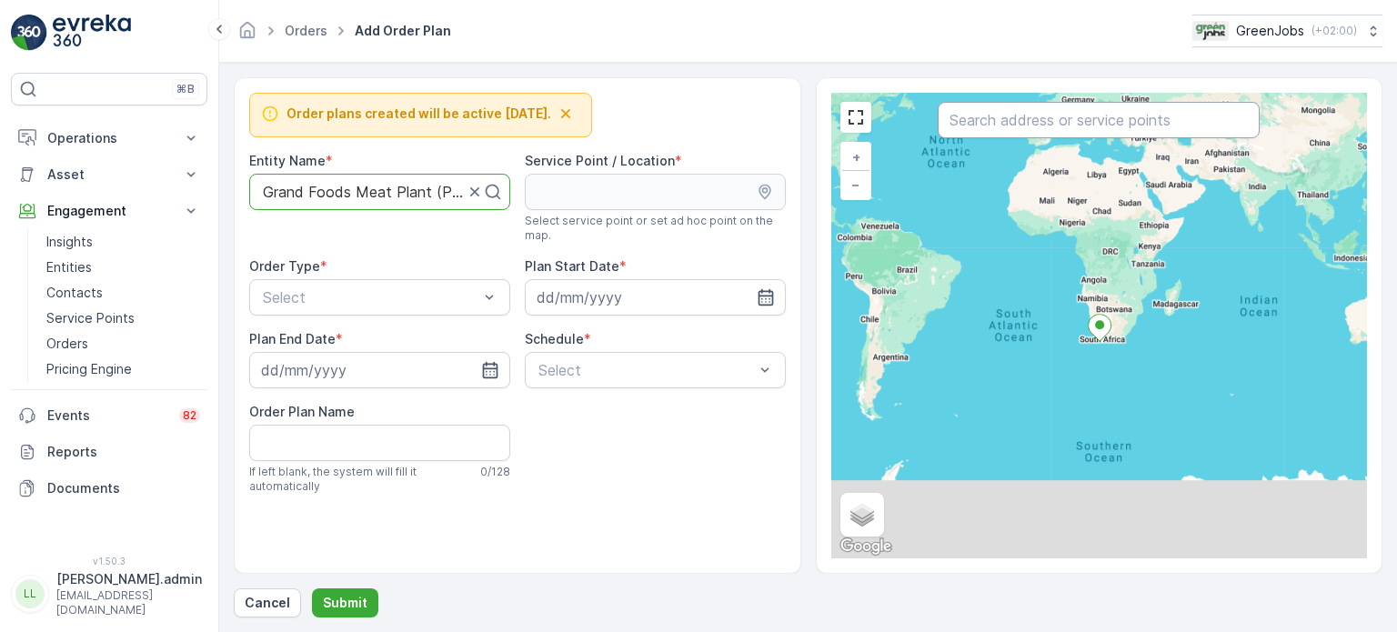
click at [1011, 126] on input "text" at bounding box center [1099, 120] width 322 height 36
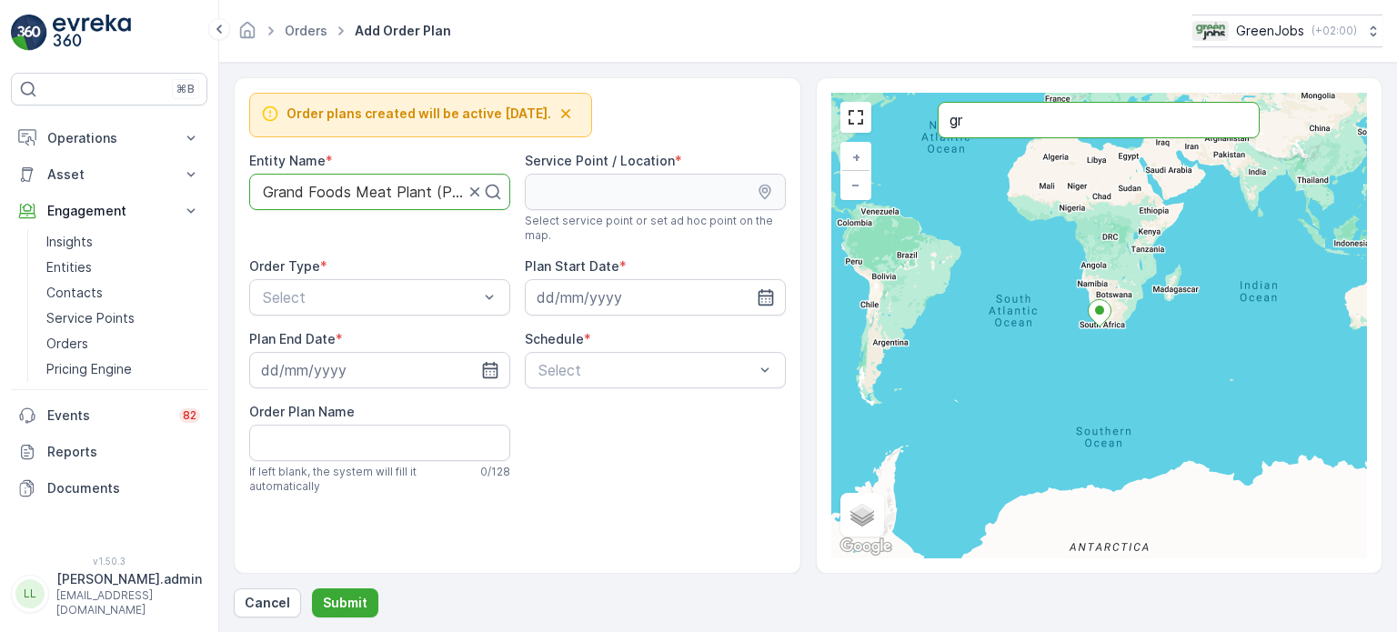
type input "gr"
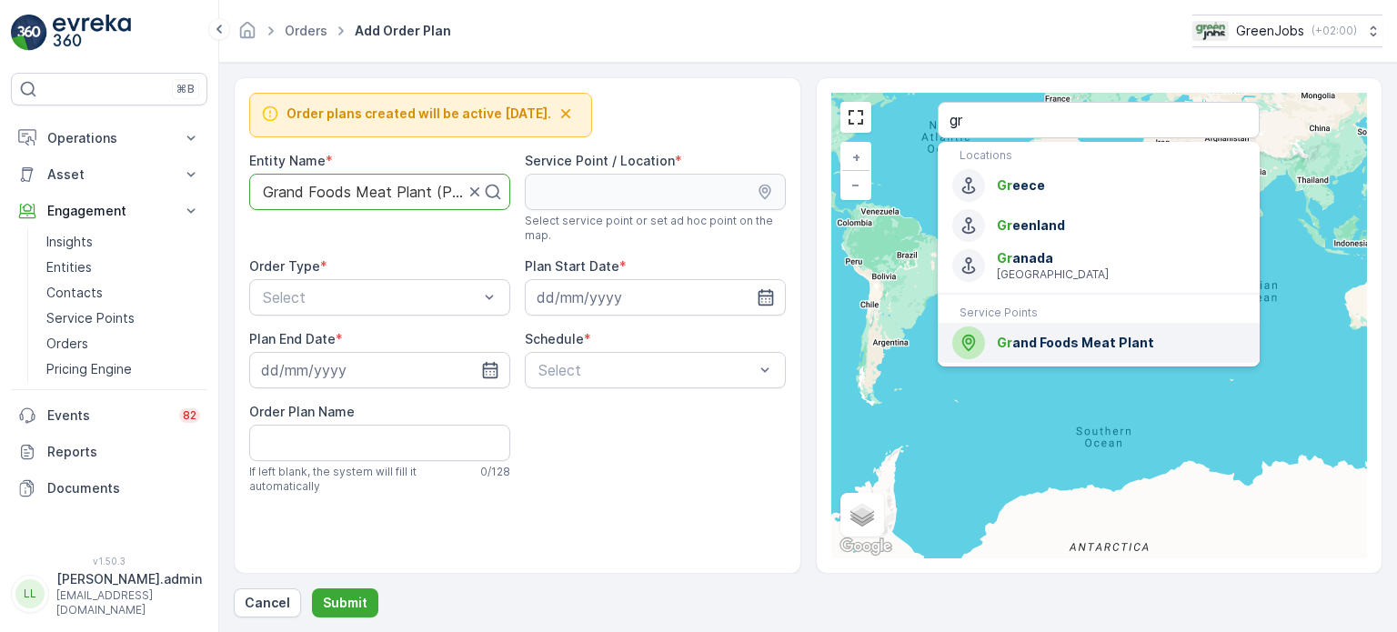
click at [1033, 337] on span "Gr and Foods Meat Plant" at bounding box center [1121, 343] width 248 height 18
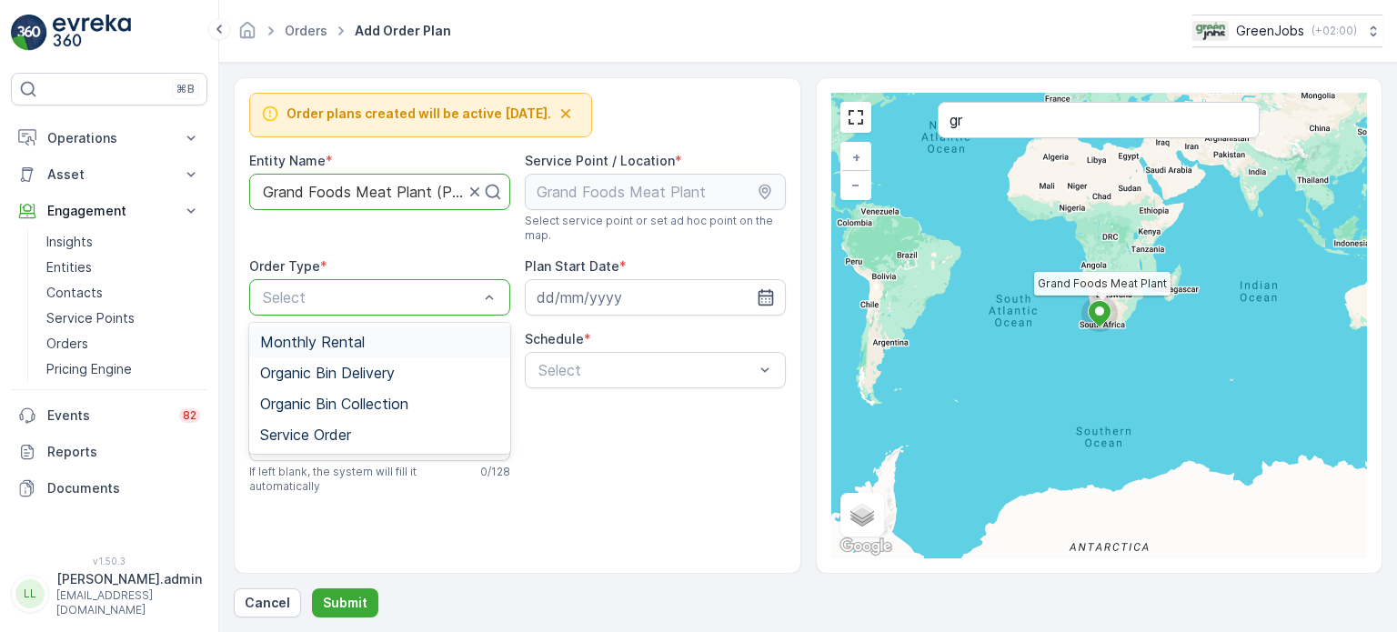
click at [335, 336] on span "Monthly Rental" at bounding box center [312, 342] width 105 height 16
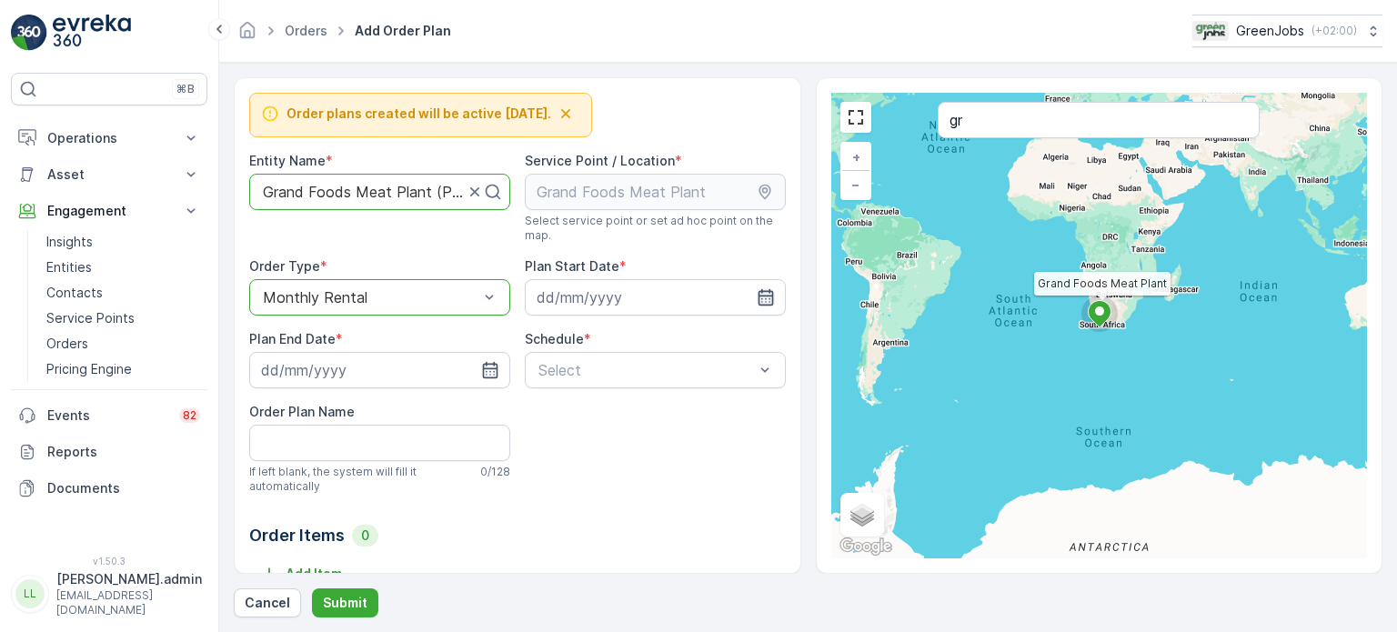
click at [760, 290] on icon "button" at bounding box center [765, 297] width 15 height 16
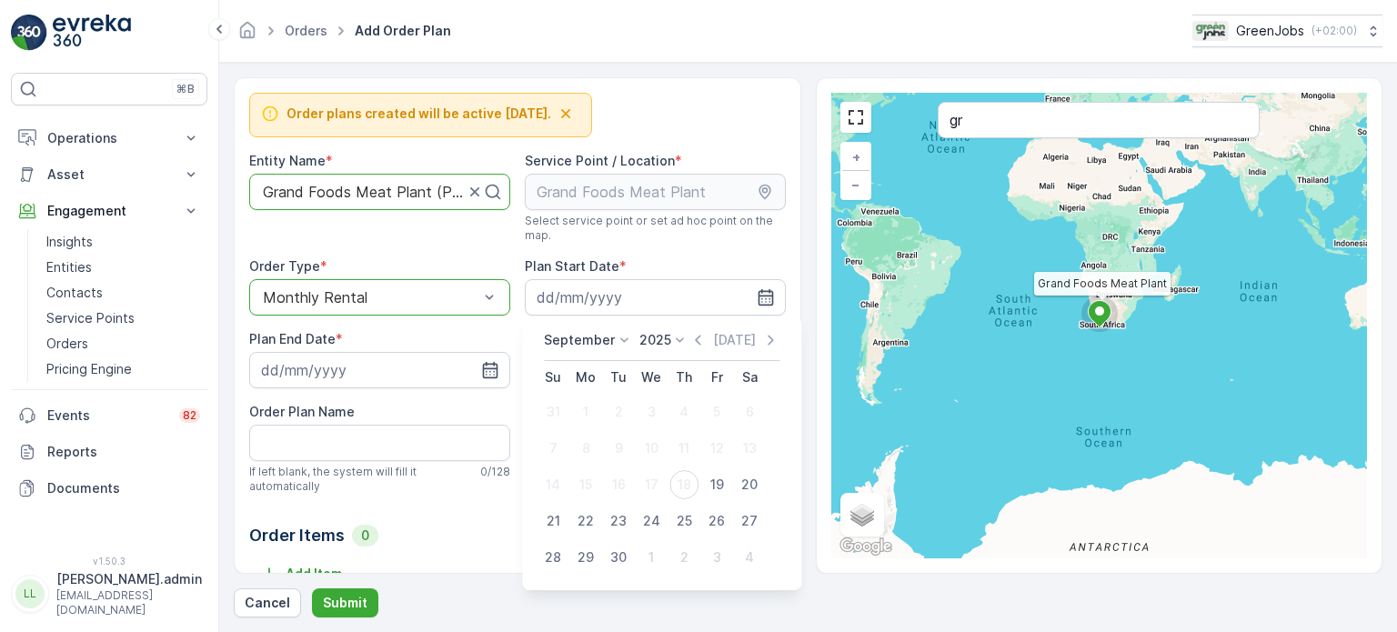
drag, startPoint x: 728, startPoint y: 484, endPoint x: 679, endPoint y: 463, distance: 52.6
click at [728, 484] on div "19" at bounding box center [716, 484] width 29 height 29
type input "[DATE]"
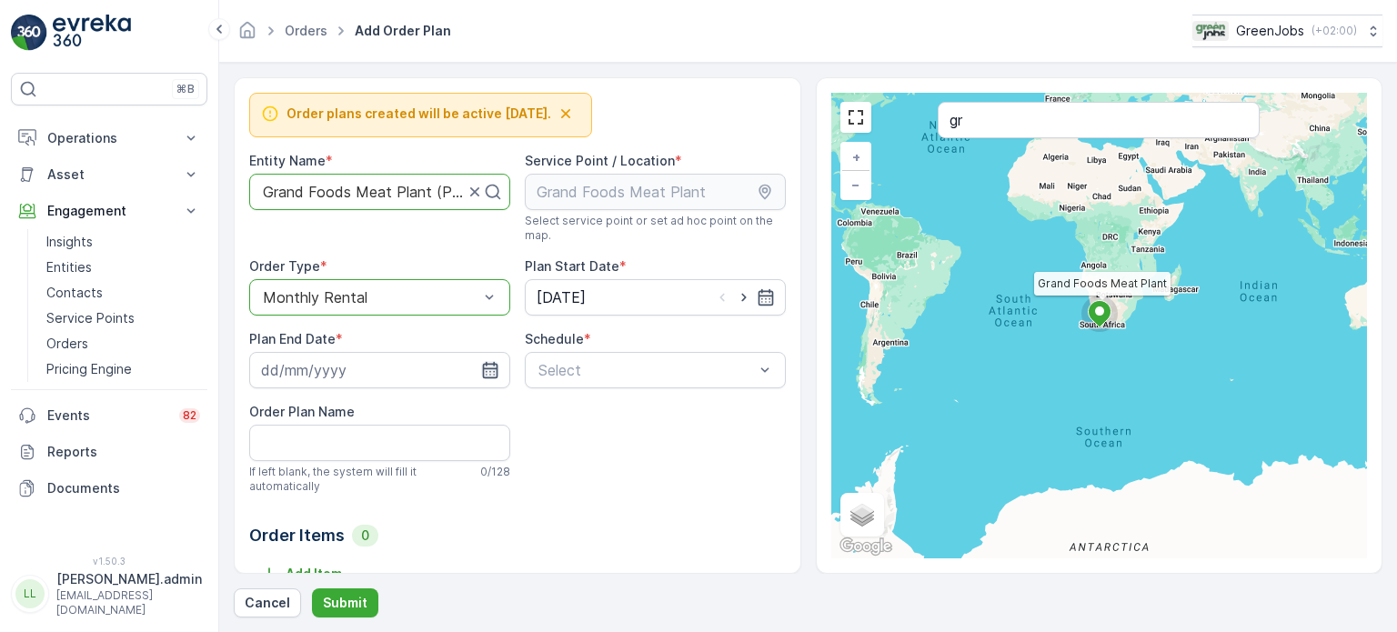
click at [492, 364] on icon "button" at bounding box center [490, 370] width 18 height 18
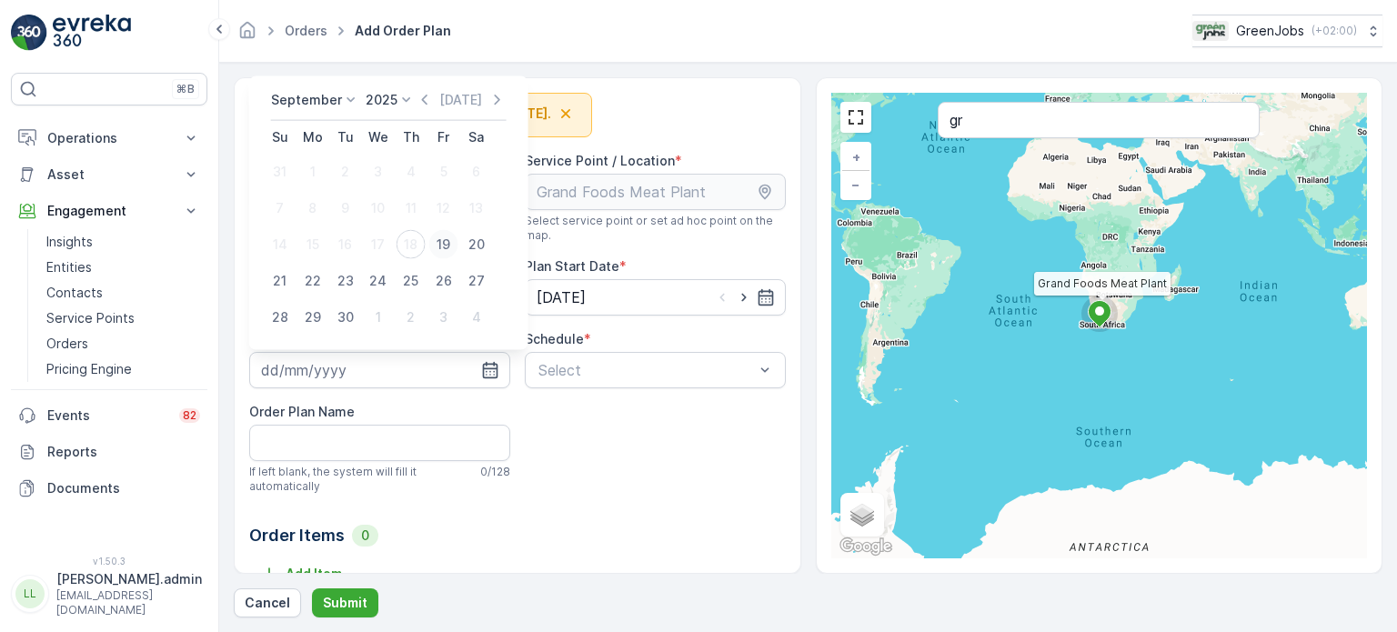
click at [447, 244] on div "19" at bounding box center [443, 244] width 29 height 29
type input "[DATE]"
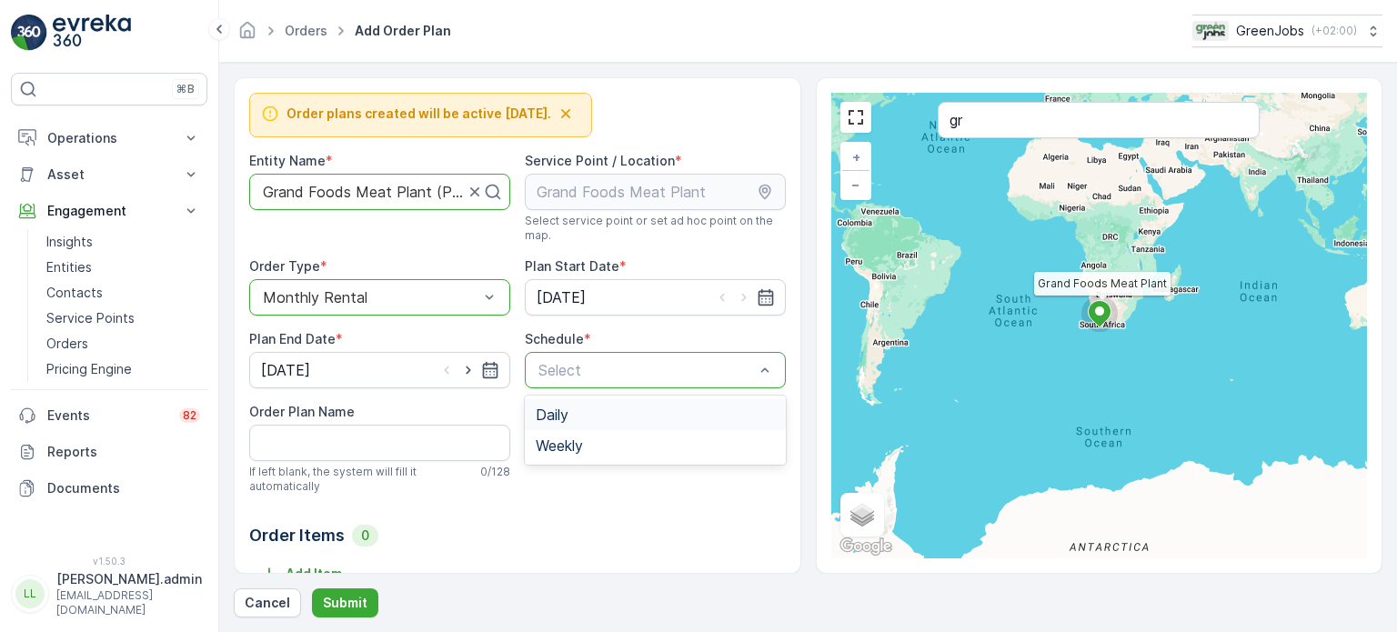
click at [574, 413] on div "Daily" at bounding box center [655, 415] width 239 height 16
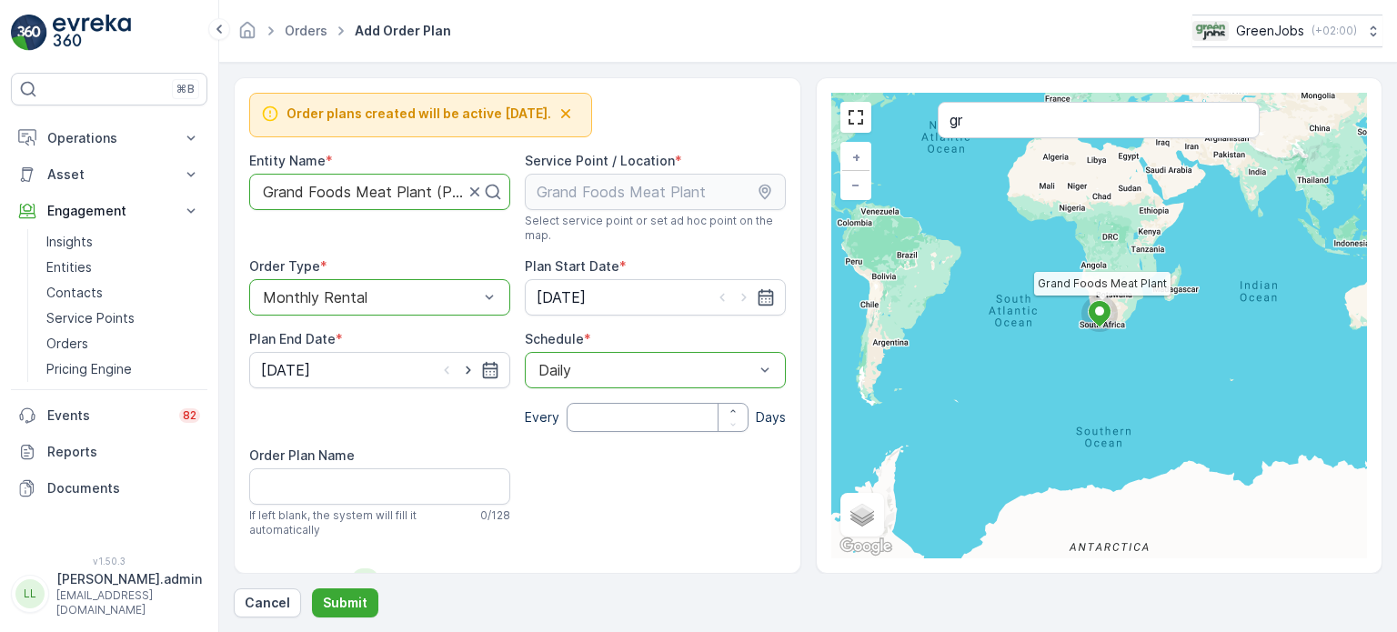
click at [581, 417] on input "number" at bounding box center [658, 417] width 182 height 29
type input "30"
click at [345, 482] on Name "Order Plan Name" at bounding box center [379, 486] width 261 height 36
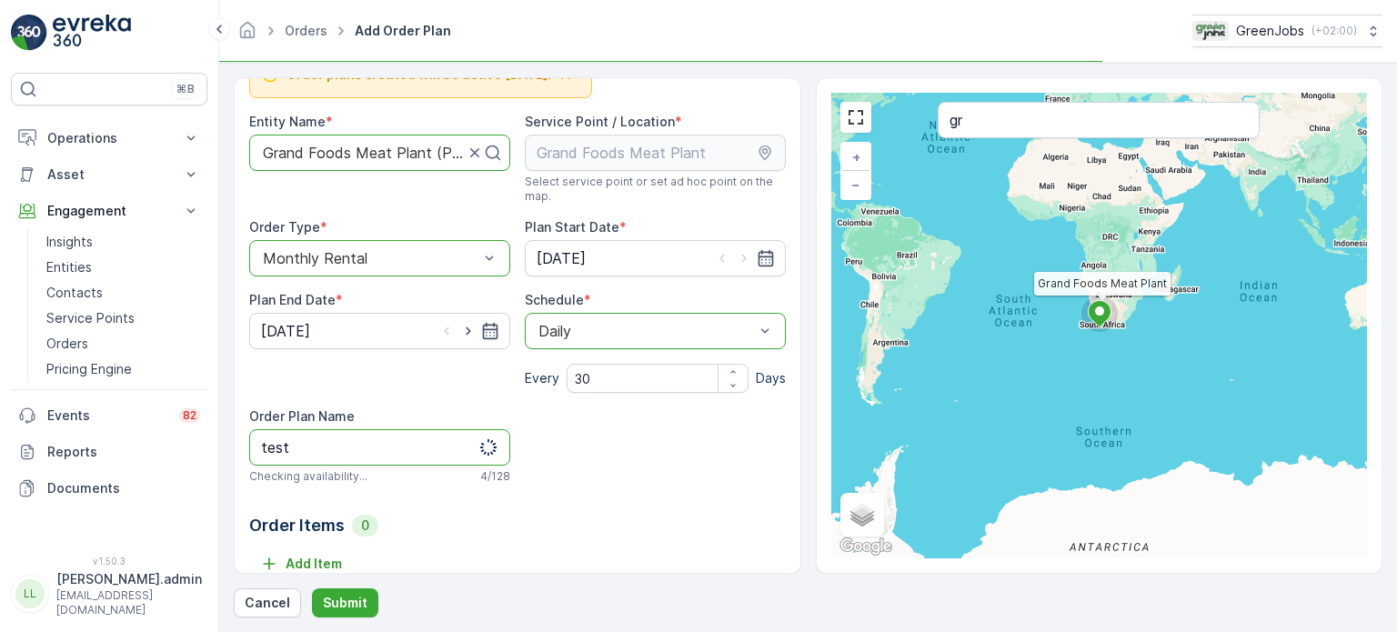
scroll to position [58, 0]
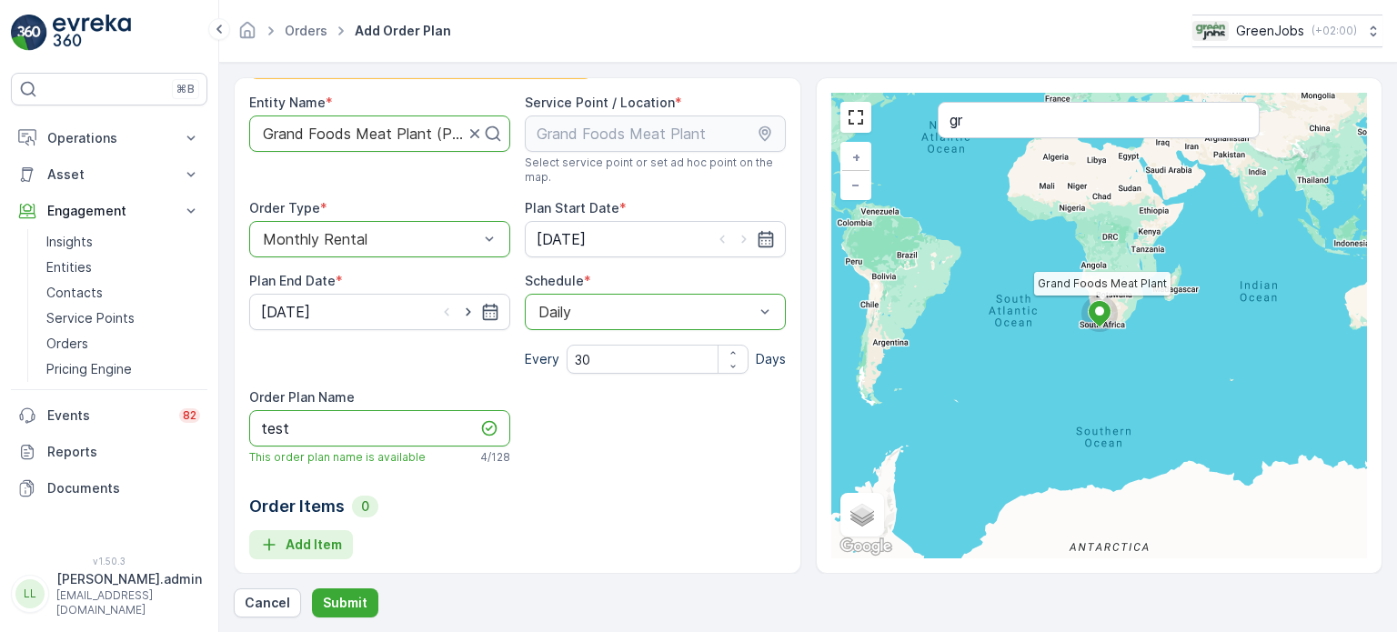
type Name "test"
click at [318, 547] on p "Add Item" at bounding box center [314, 545] width 56 height 18
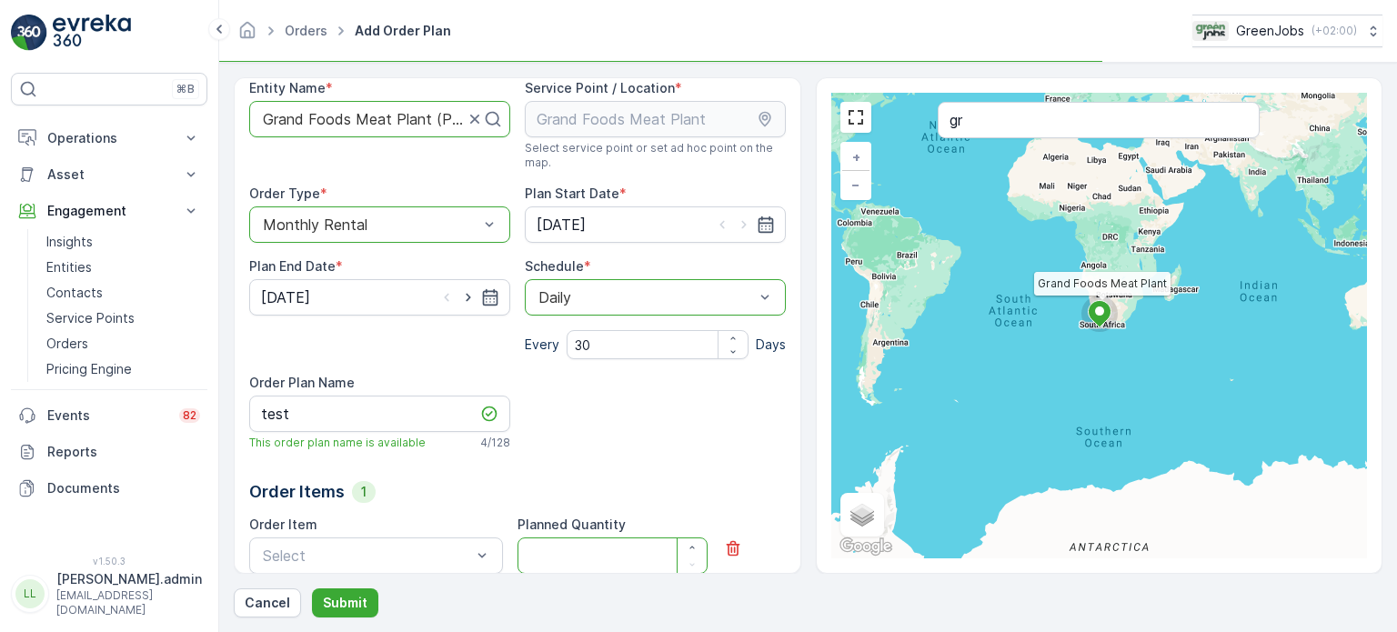
scroll to position [149, 0]
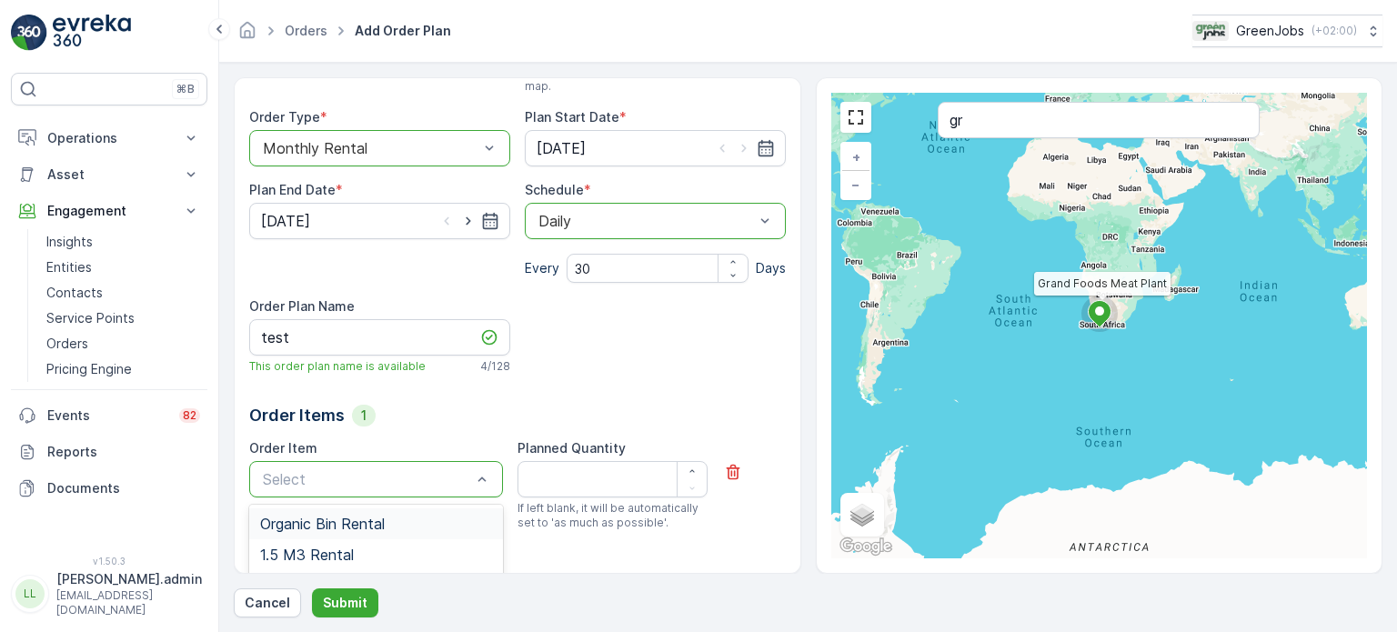
drag, startPoint x: 339, startPoint y: 525, endPoint x: 357, endPoint y: 516, distance: 19.5
click at [339, 526] on span "Organic Bin Rental" at bounding box center [322, 524] width 125 height 16
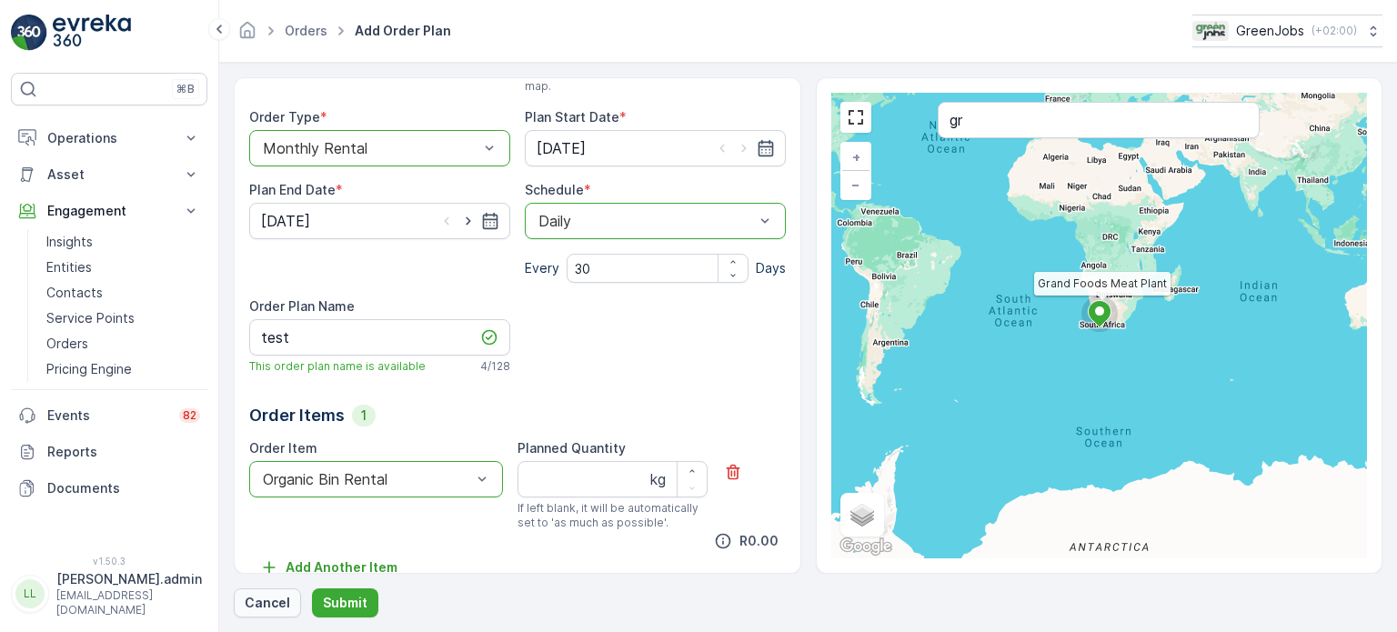
click at [261, 605] on p "Cancel" at bounding box center [267, 603] width 45 height 18
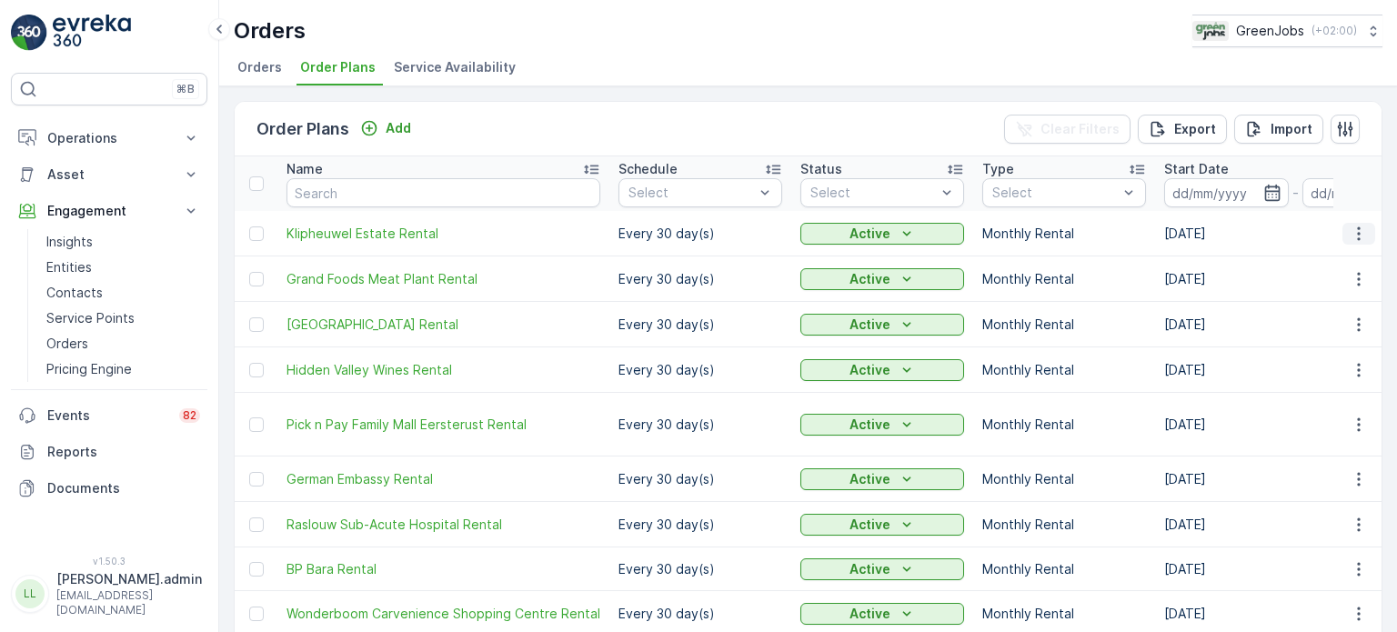
click at [1357, 228] on icon "button" at bounding box center [1358, 233] width 3 height 14
click at [1310, 286] on span "Edit Order Plan" at bounding box center [1326, 285] width 92 height 18
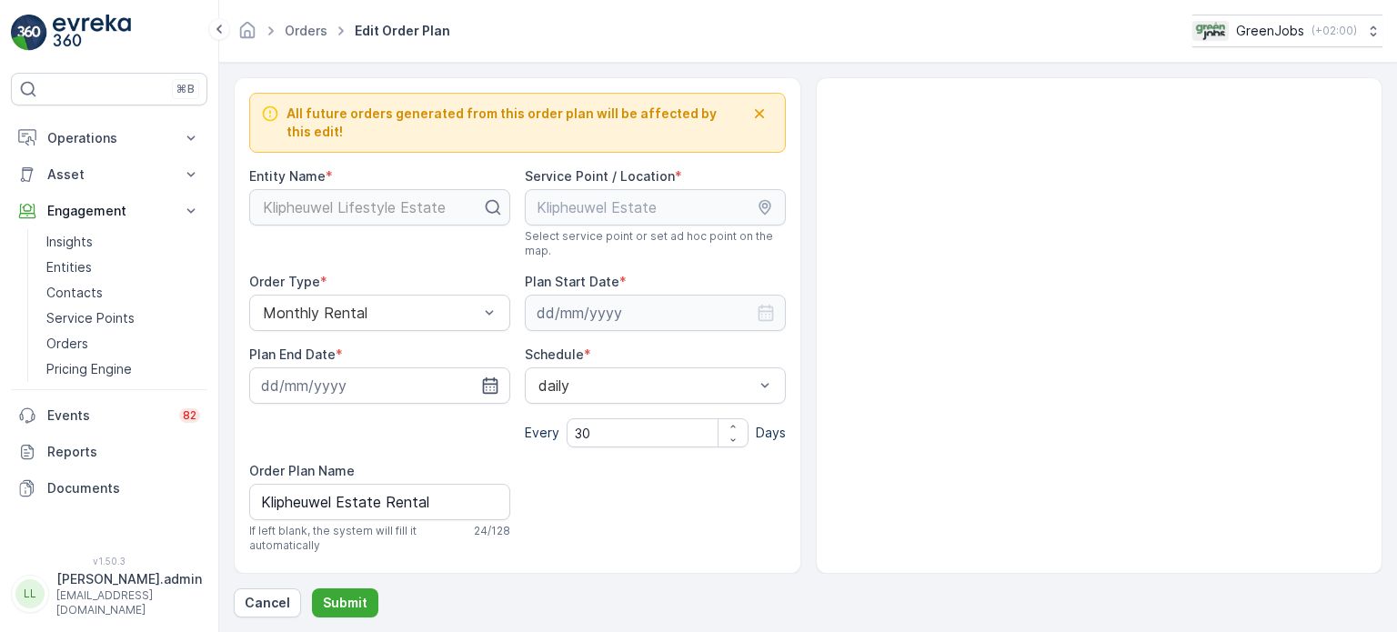
type input "[DATE]"
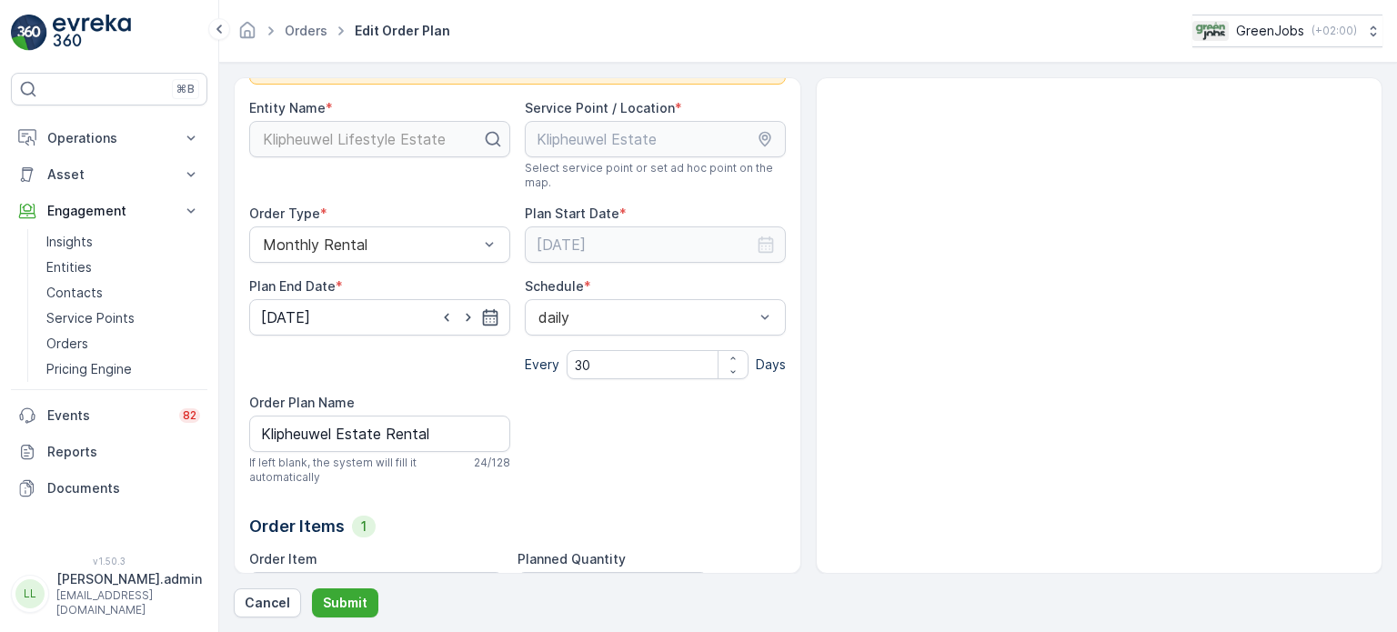
scroll to position [201, 0]
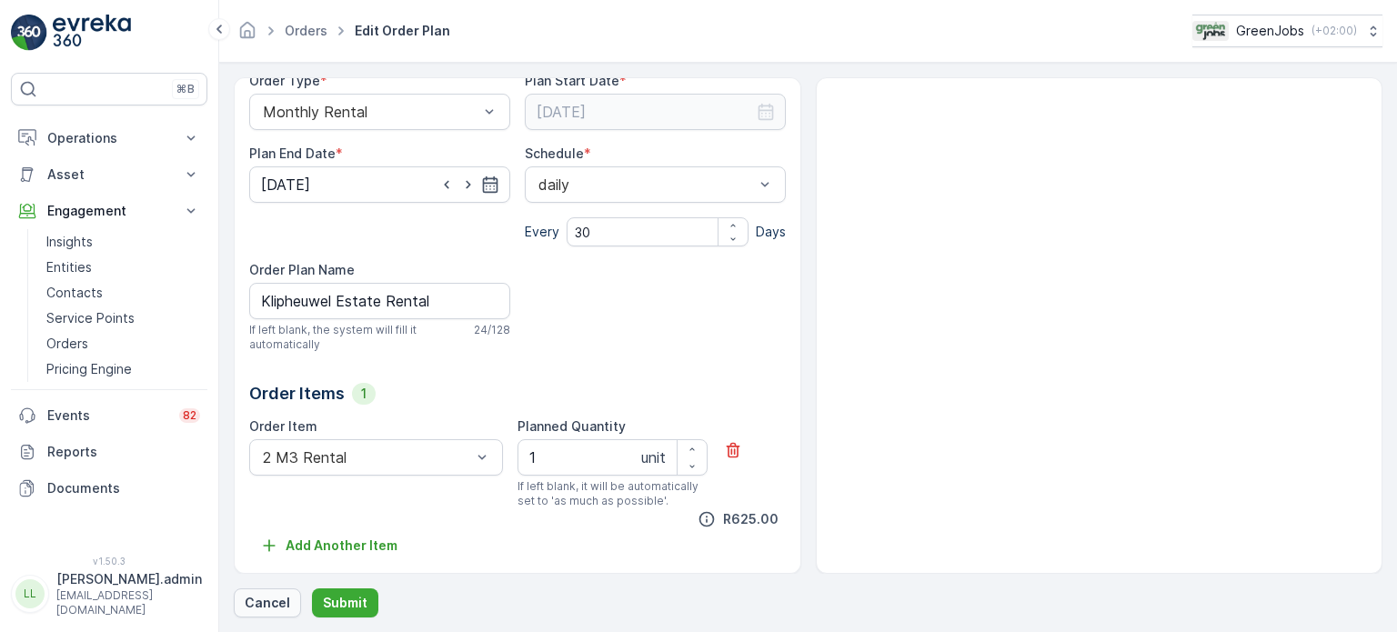
click at [277, 591] on button "Cancel" at bounding box center [267, 603] width 67 height 29
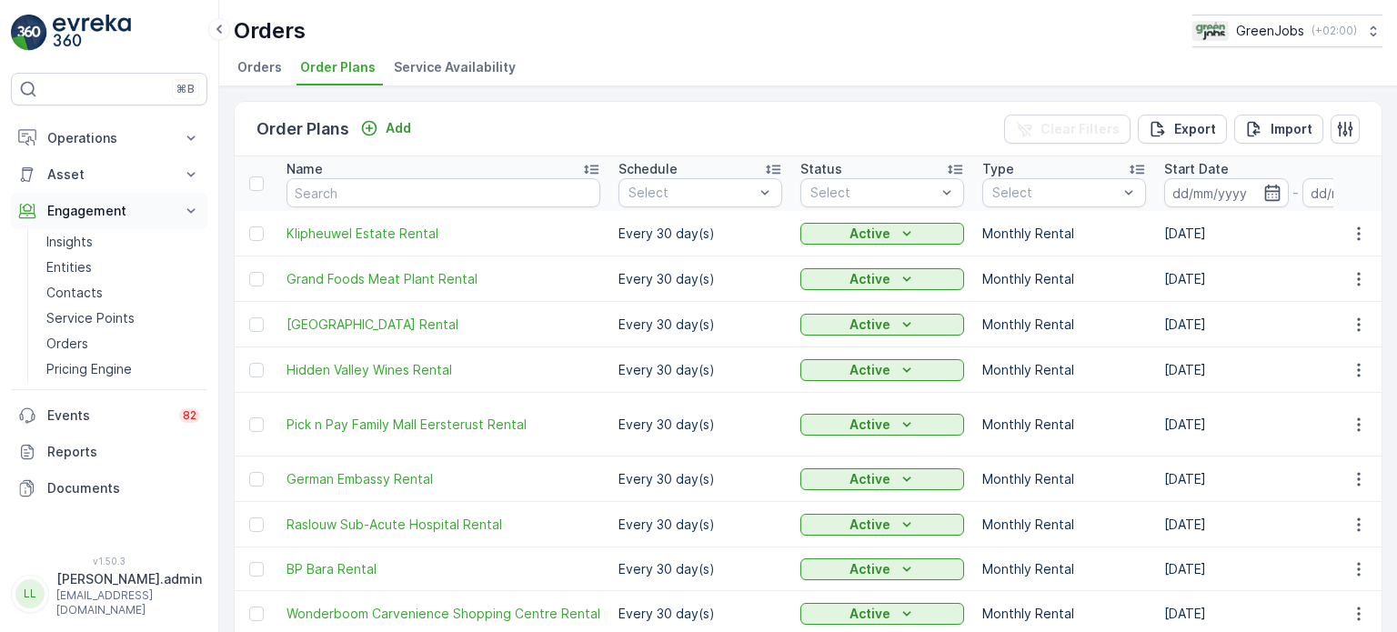
click at [84, 202] on p "Engagement" at bounding box center [109, 211] width 124 height 18
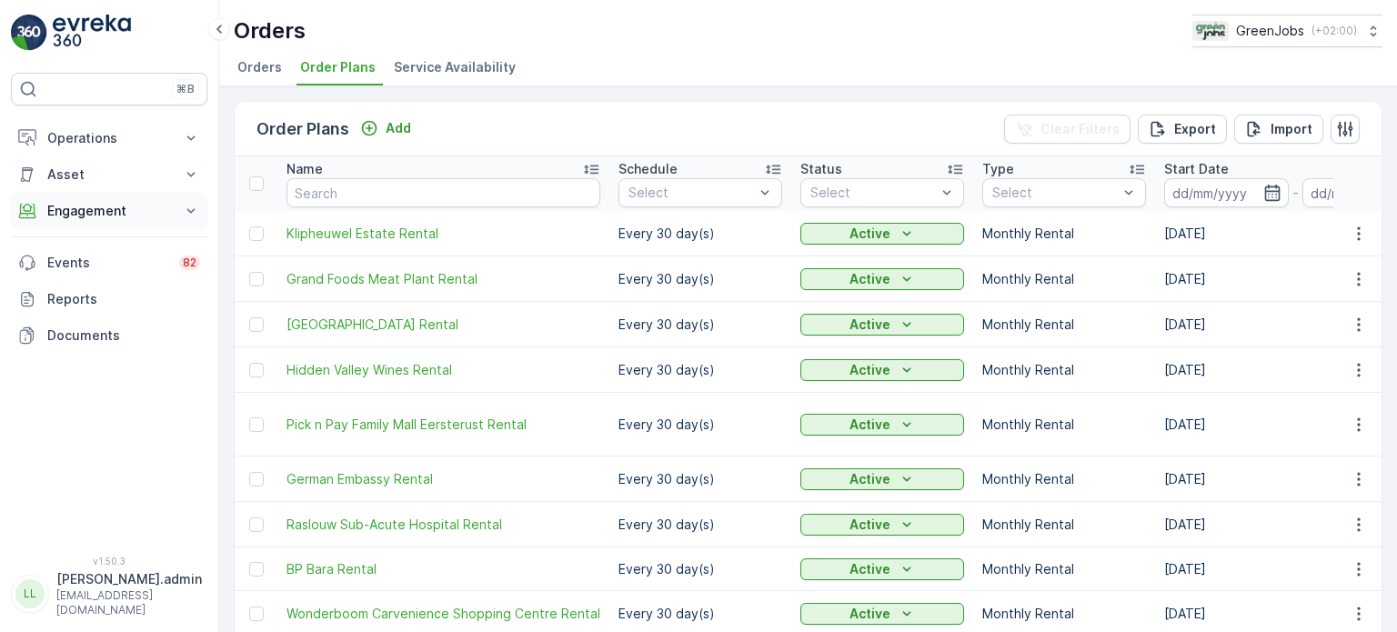
click at [84, 202] on p "Engagement" at bounding box center [109, 211] width 124 height 18
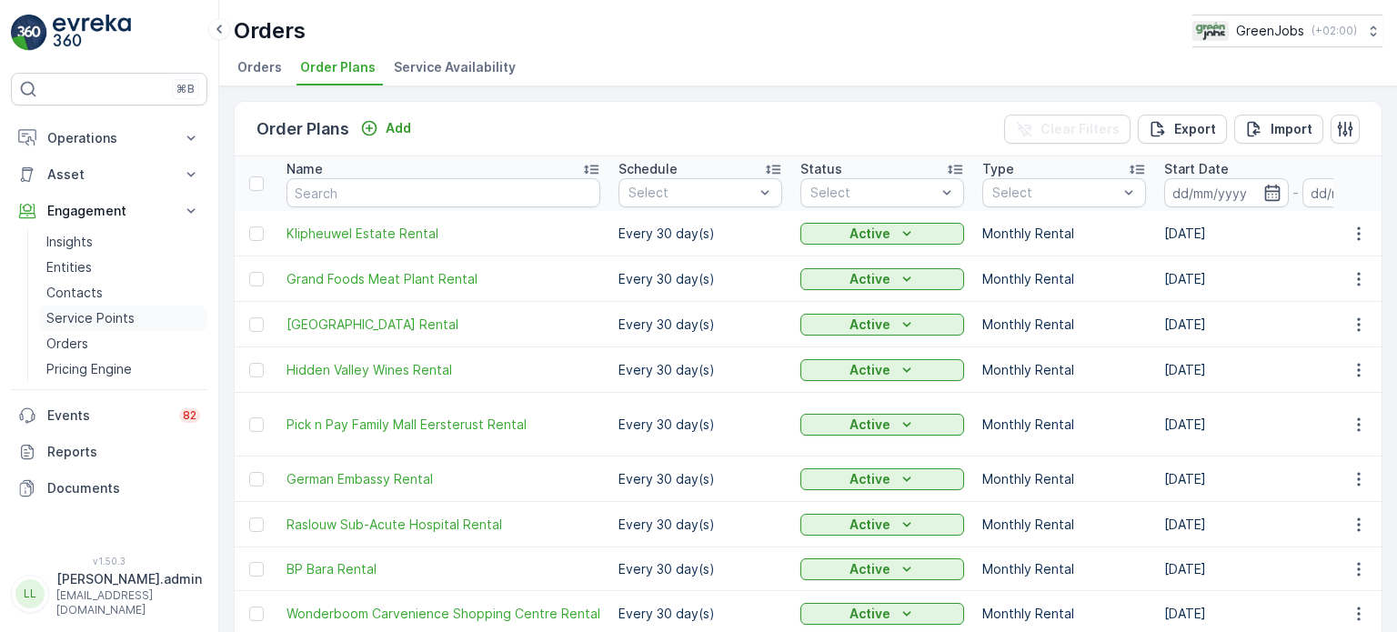
click at [80, 311] on p "Service Points" at bounding box center [90, 318] width 88 height 18
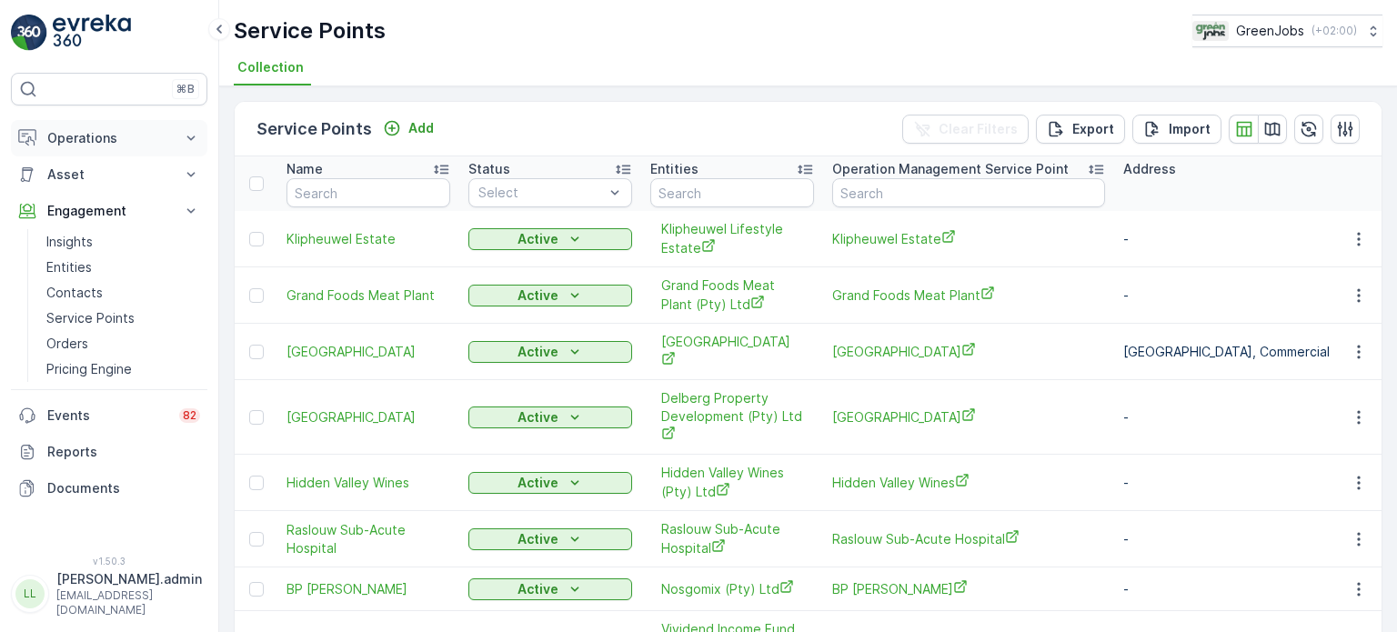
click at [99, 140] on p "Operations" at bounding box center [109, 138] width 124 height 18
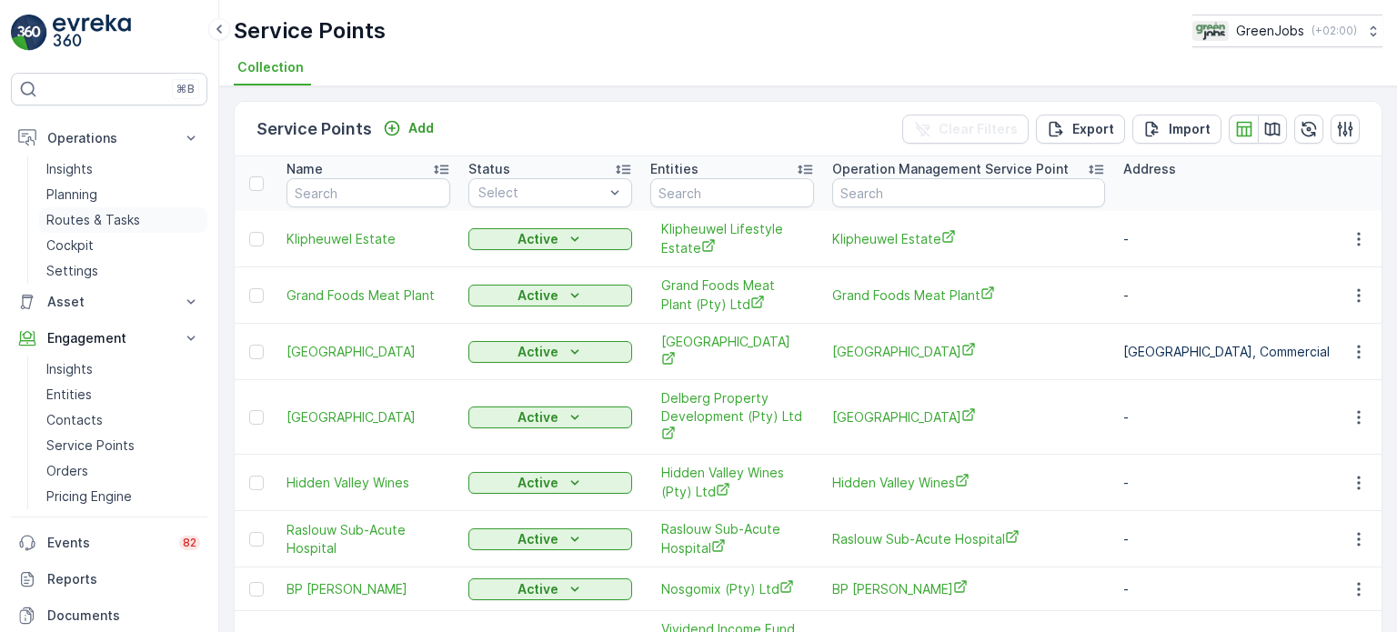
click at [81, 216] on p "Routes & Tasks" at bounding box center [93, 220] width 94 height 18
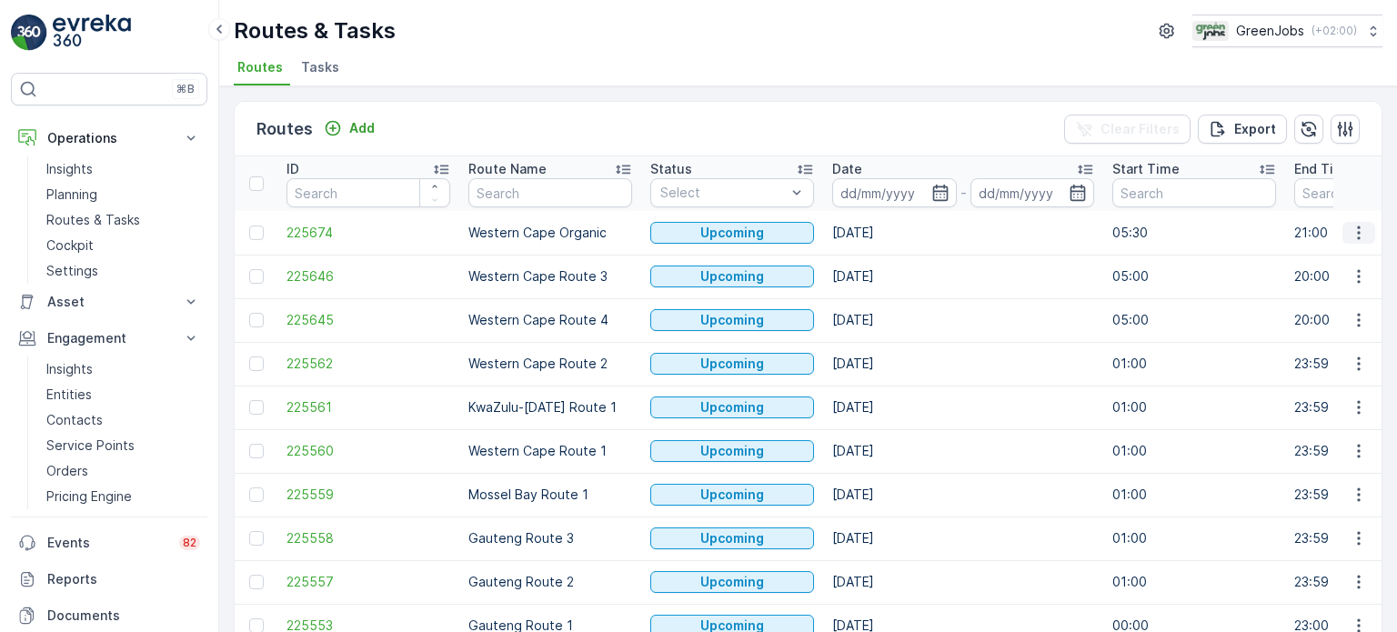
click at [1350, 228] on icon "button" at bounding box center [1359, 233] width 18 height 18
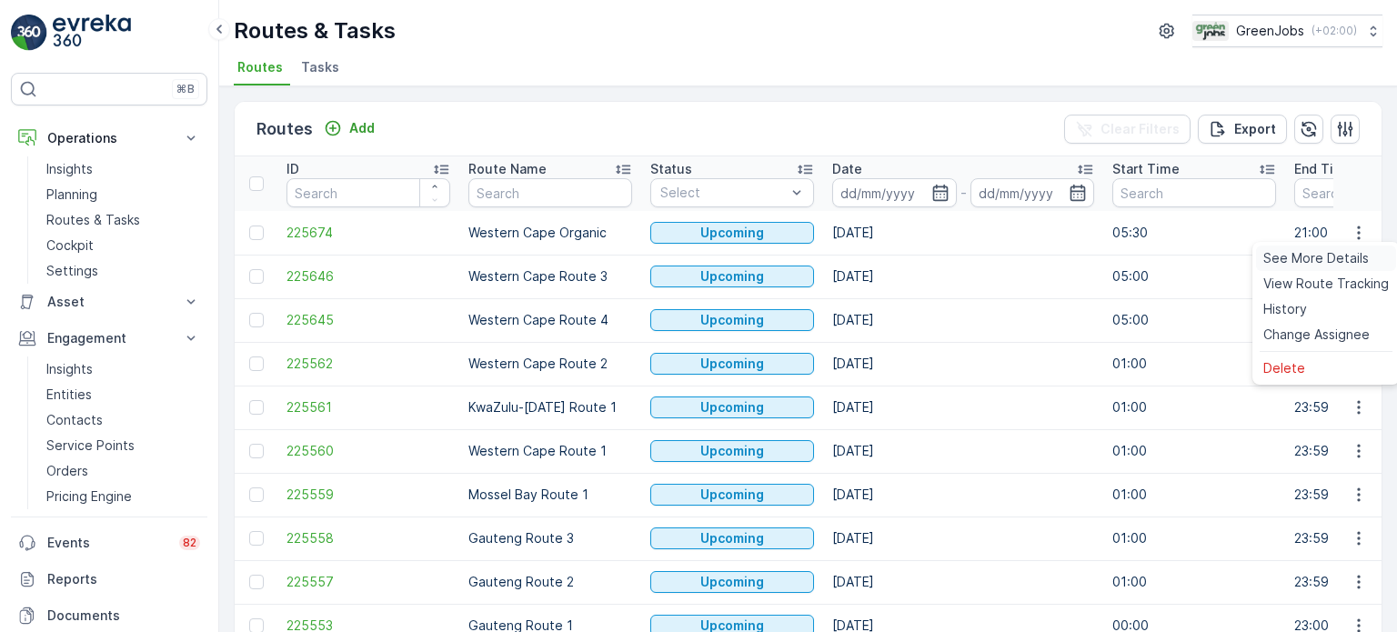
click at [1273, 257] on span "See More Details" at bounding box center [1316, 258] width 106 height 18
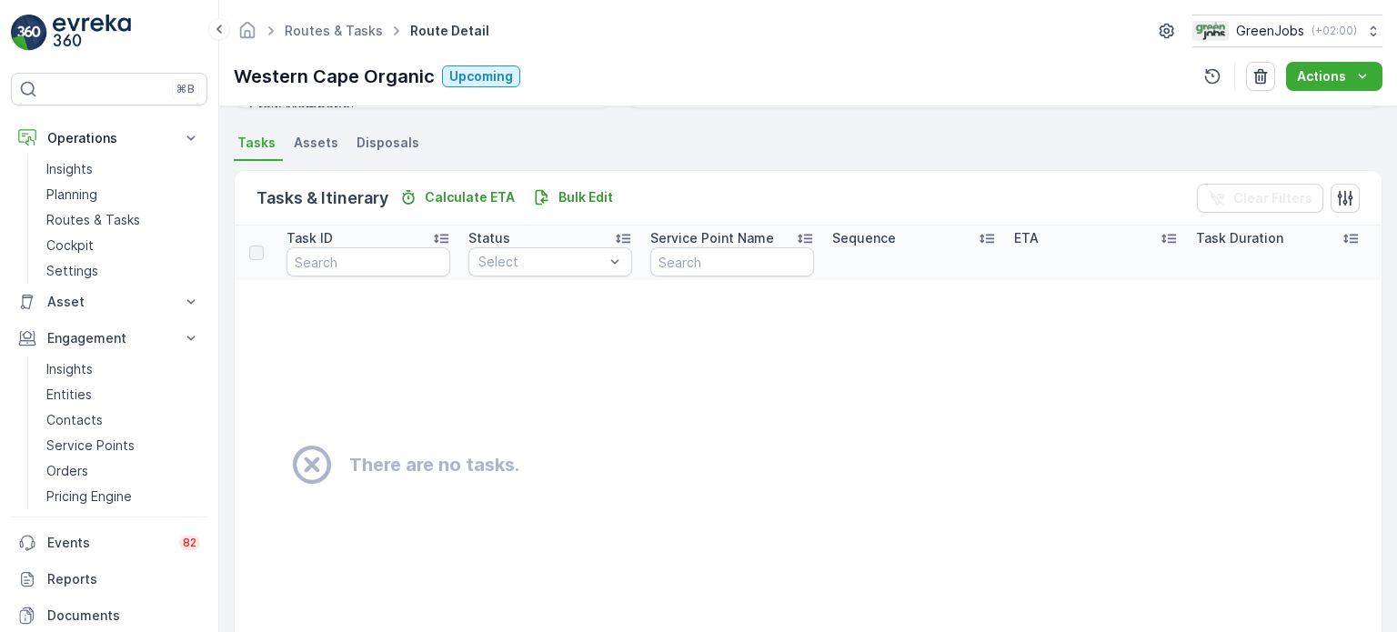
scroll to position [182, 0]
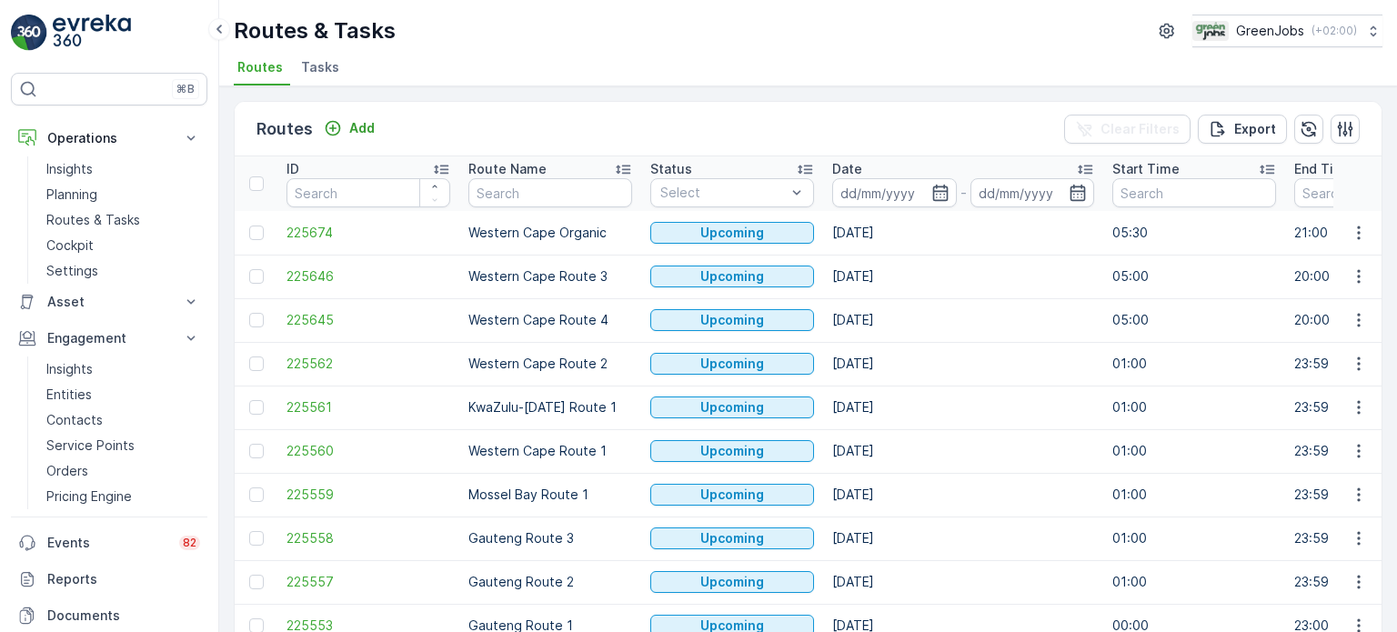
click at [317, 65] on span "Tasks" at bounding box center [320, 67] width 38 height 18
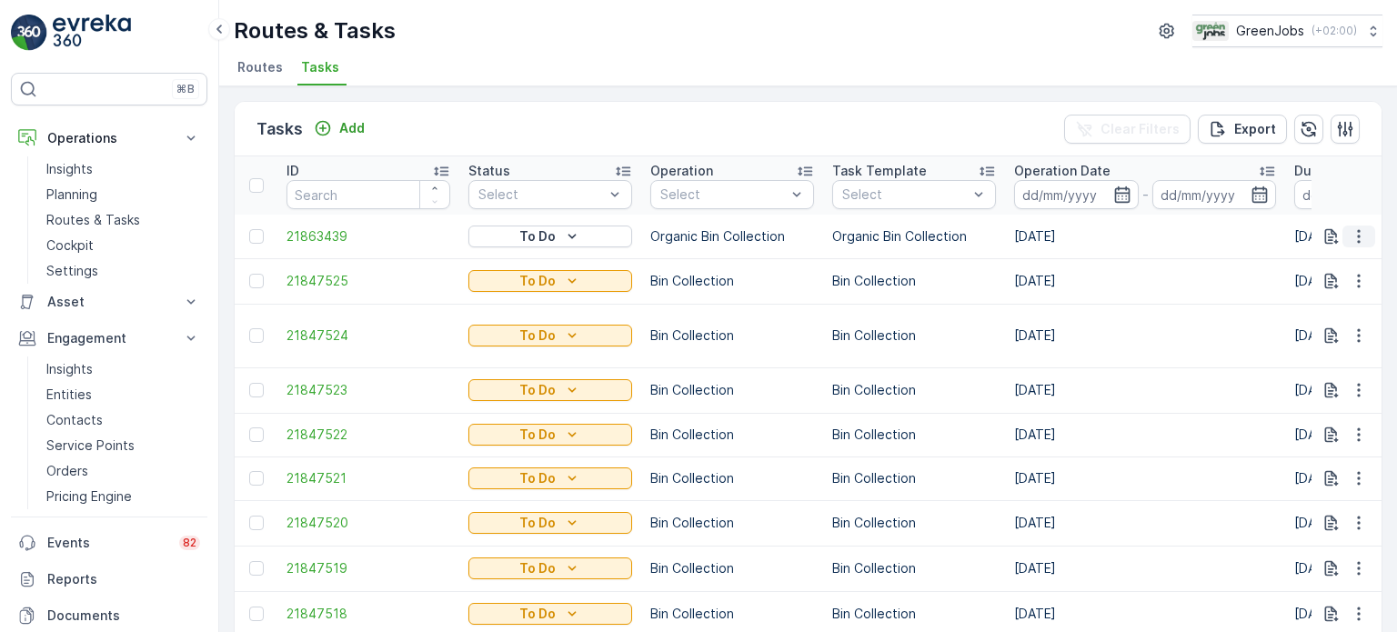
click at [1350, 228] on icon "button" at bounding box center [1359, 236] width 18 height 18
click at [1285, 255] on span "See More Details" at bounding box center [1321, 262] width 106 height 18
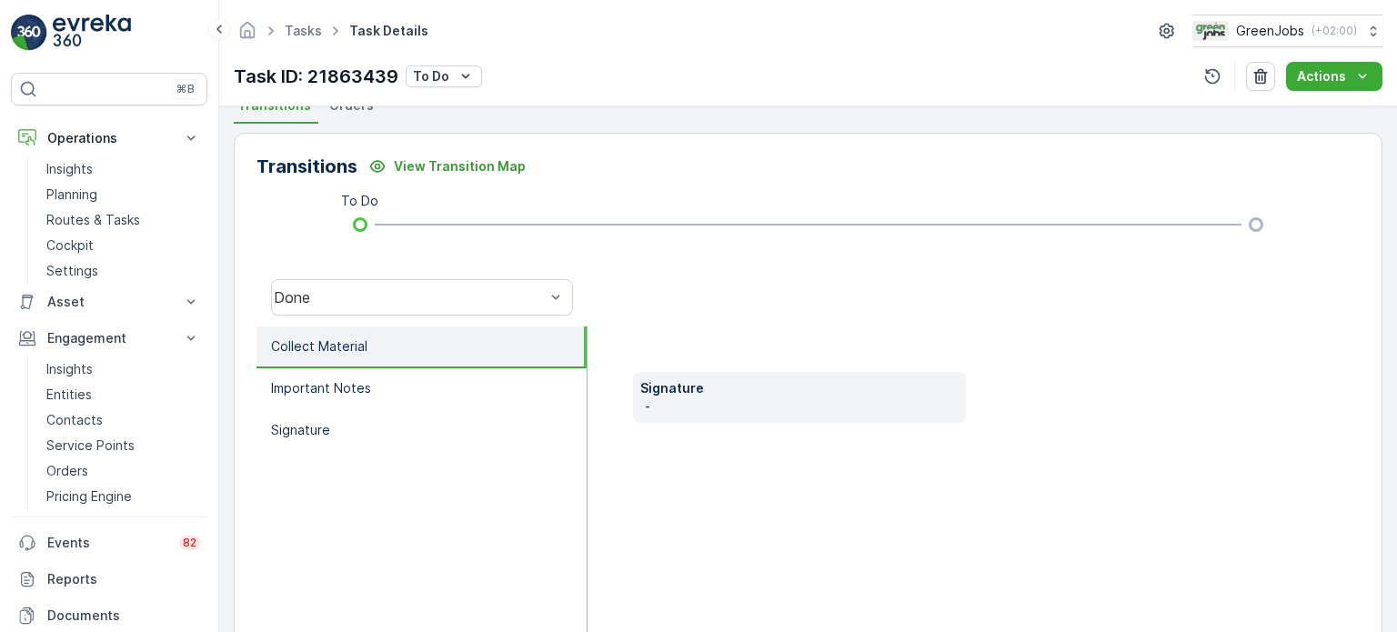
scroll to position [455, 0]
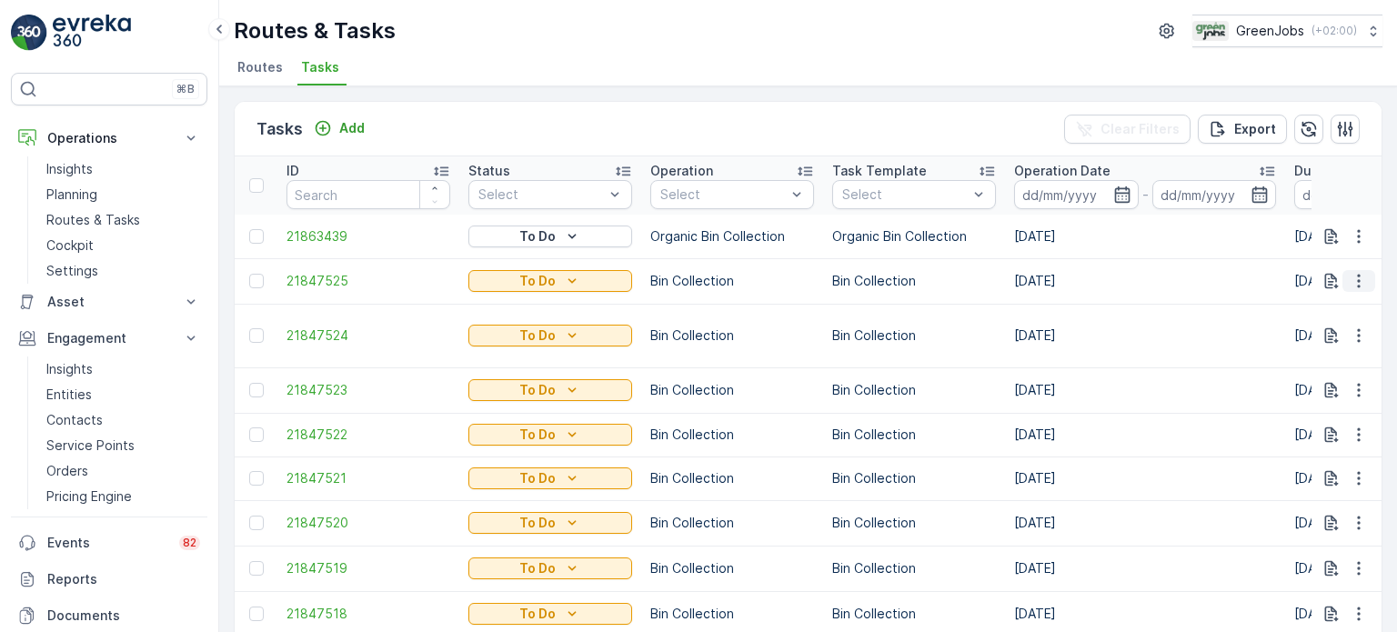
click at [1350, 279] on icon "button" at bounding box center [1359, 281] width 18 height 18
click at [1280, 304] on span "See More Details" at bounding box center [1321, 306] width 106 height 18
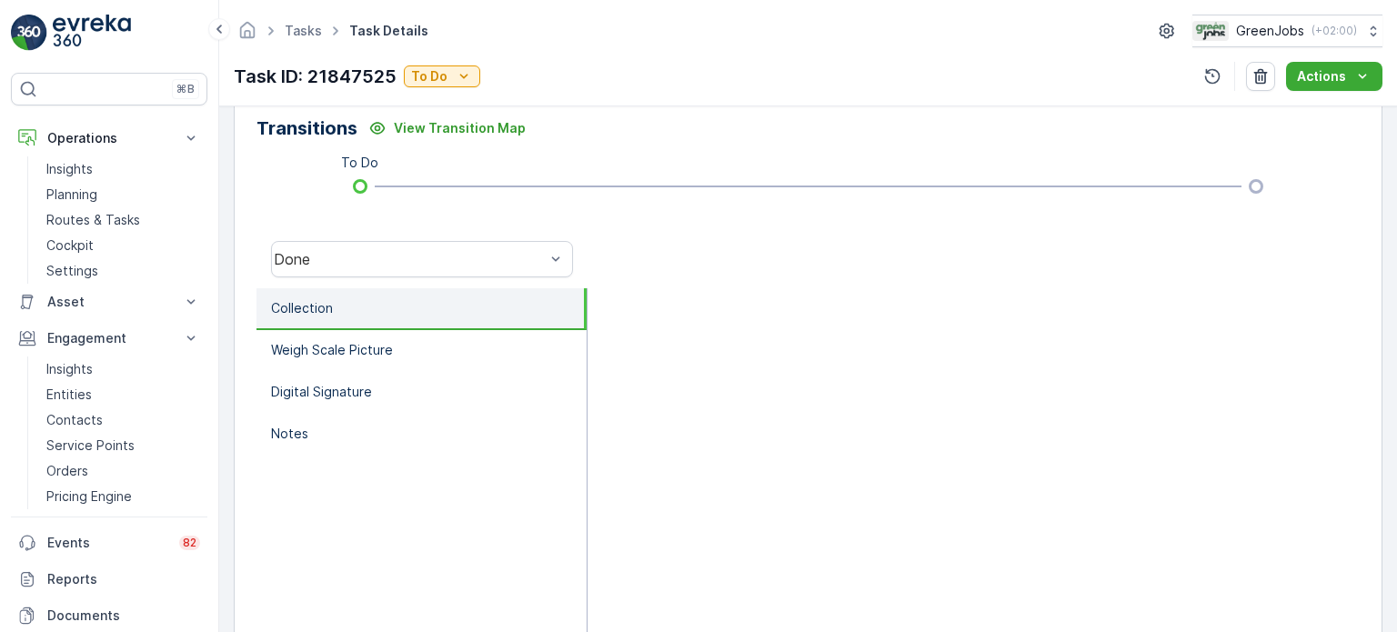
scroll to position [455, 0]
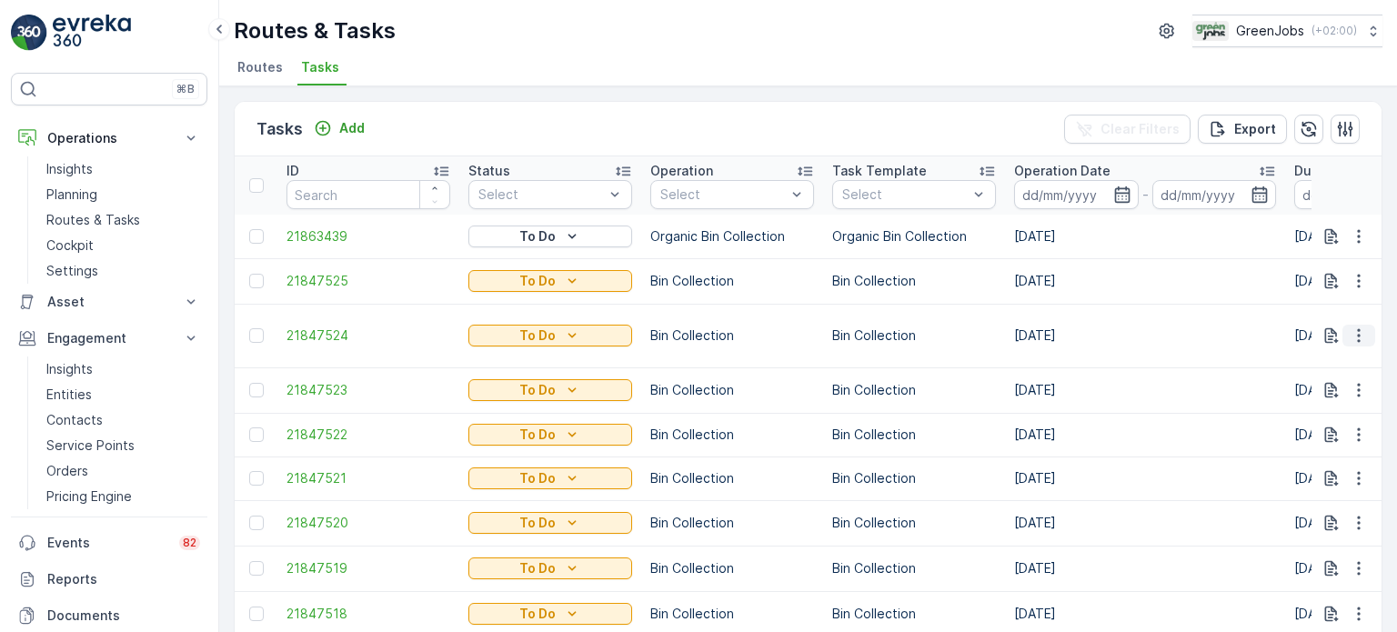
click at [1350, 327] on icon "button" at bounding box center [1359, 336] width 18 height 18
click at [1298, 355] on span "See More Details" at bounding box center [1321, 352] width 106 height 18
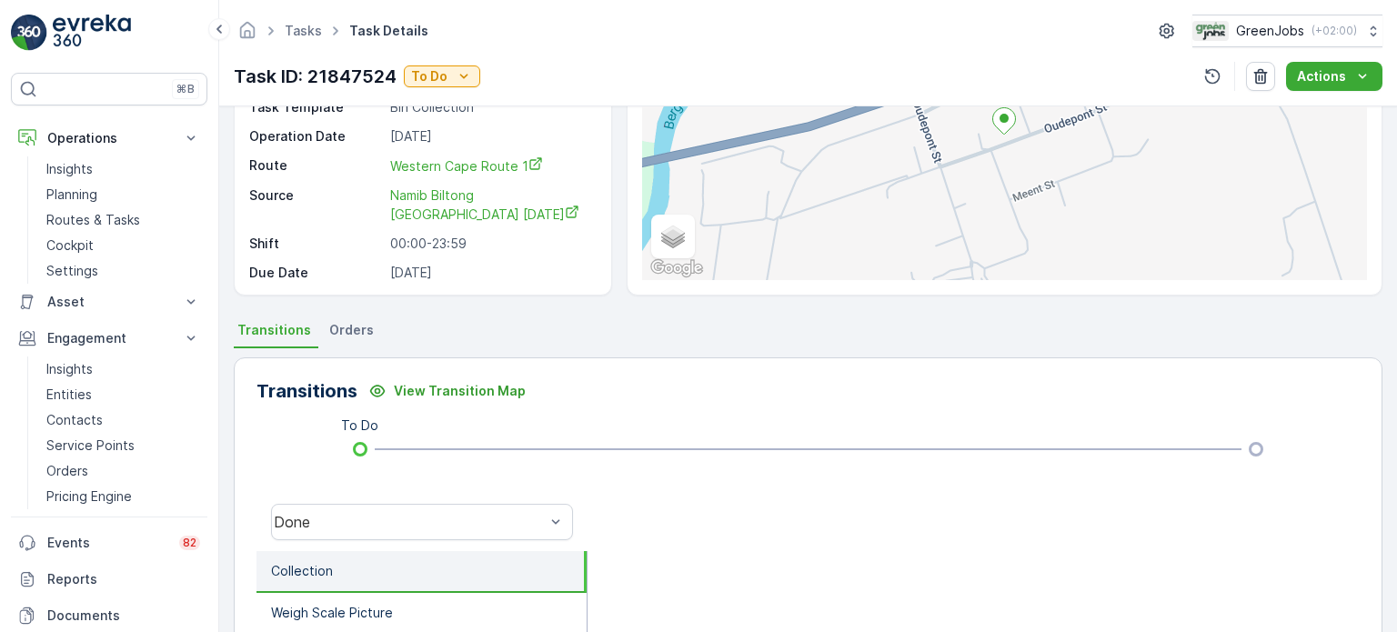
scroll to position [182, 0]
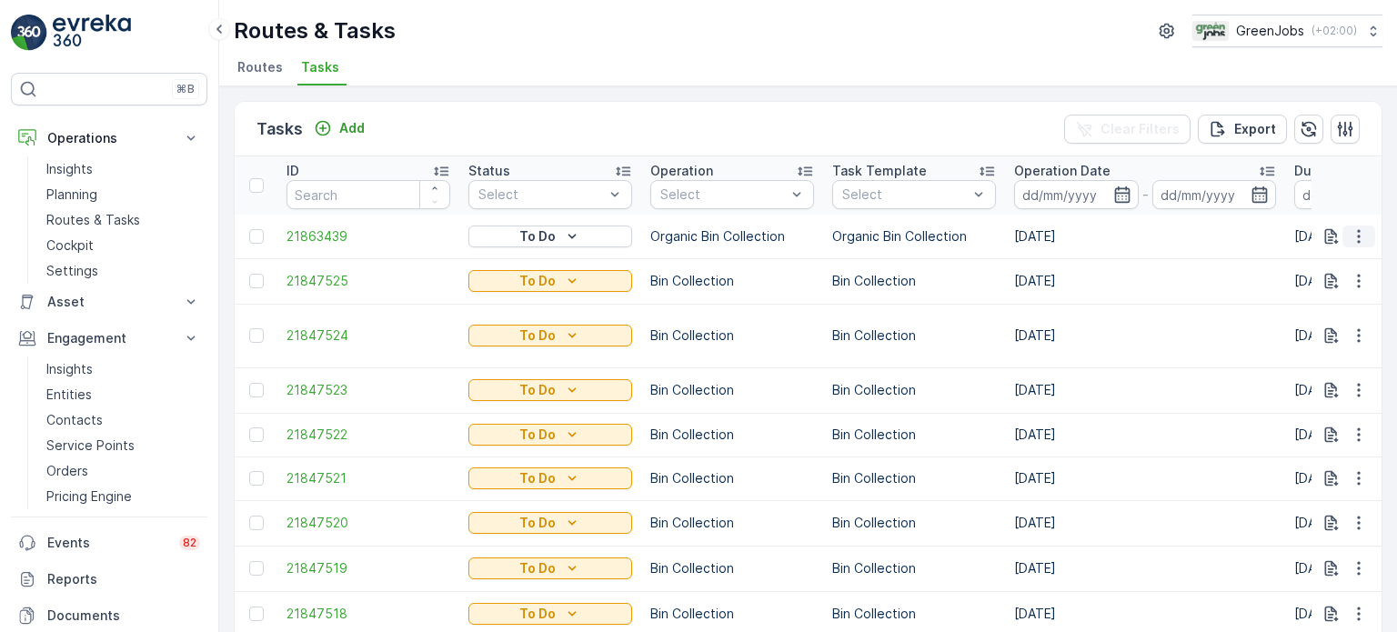
click at [1351, 234] on icon "button" at bounding box center [1359, 236] width 18 height 18
click at [1277, 263] on span "See More Details" at bounding box center [1321, 262] width 106 height 18
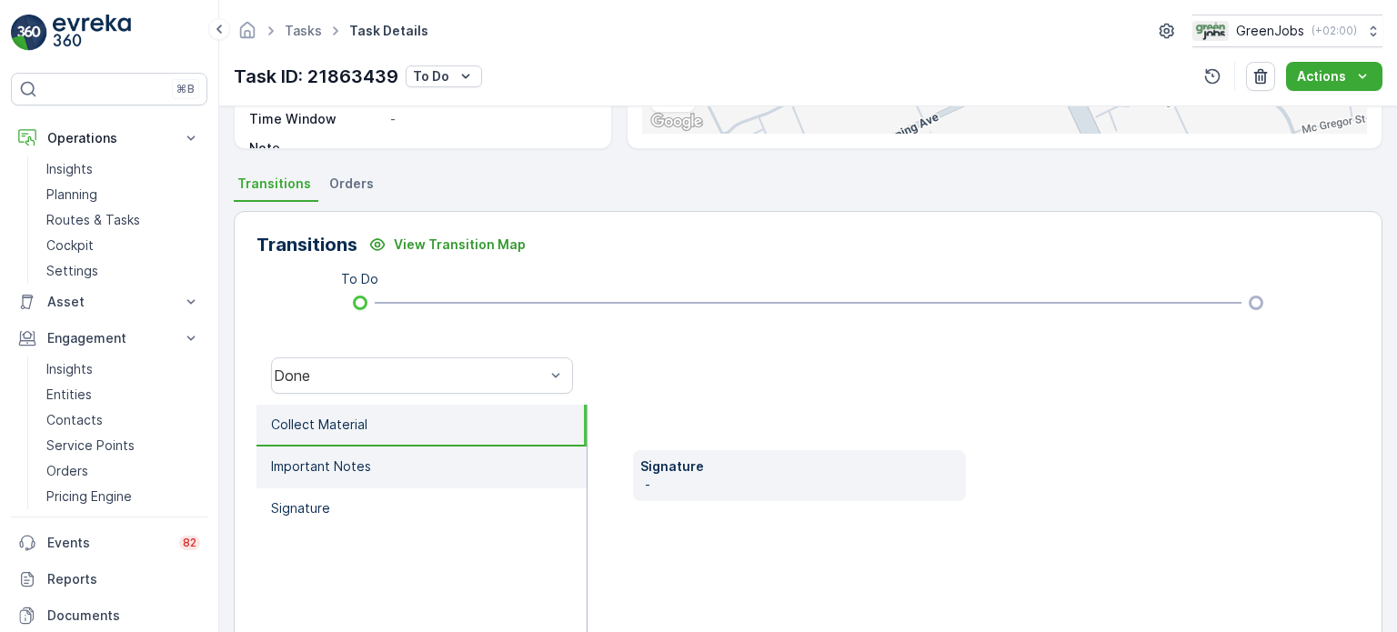
scroll to position [364, 0]
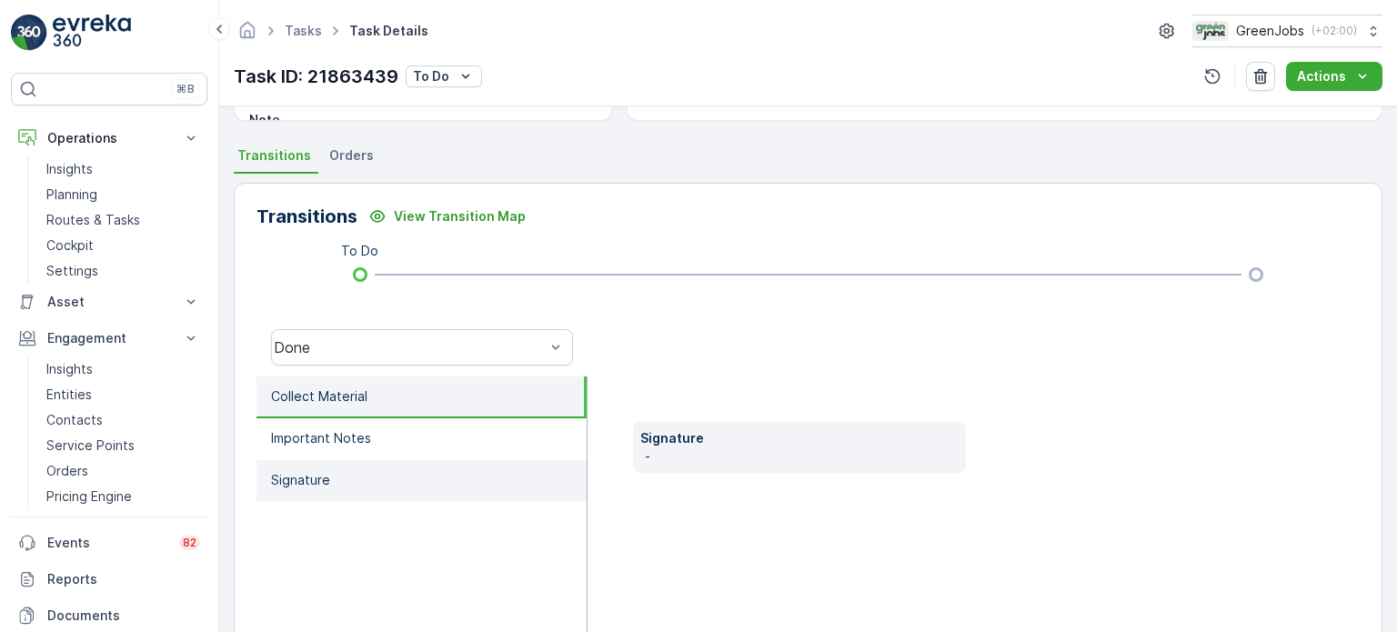
click at [313, 476] on p "Signature" at bounding box center [300, 480] width 59 height 18
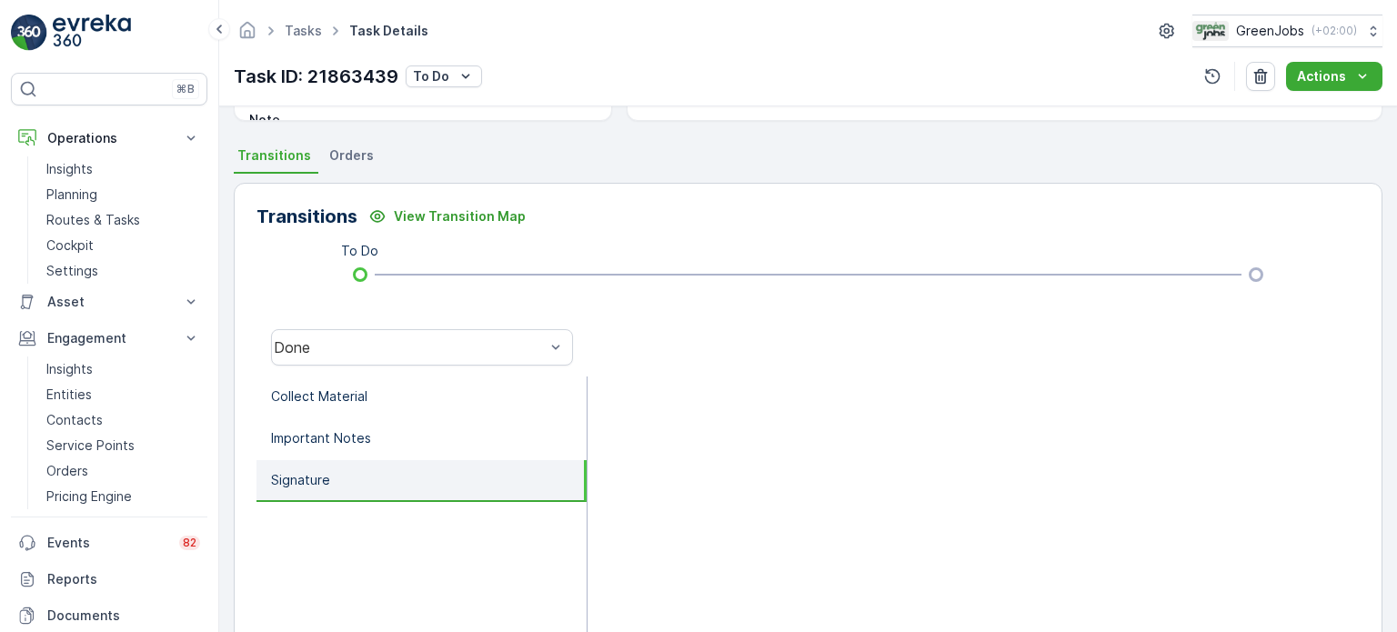
click at [283, 479] on p "Signature" at bounding box center [300, 480] width 59 height 18
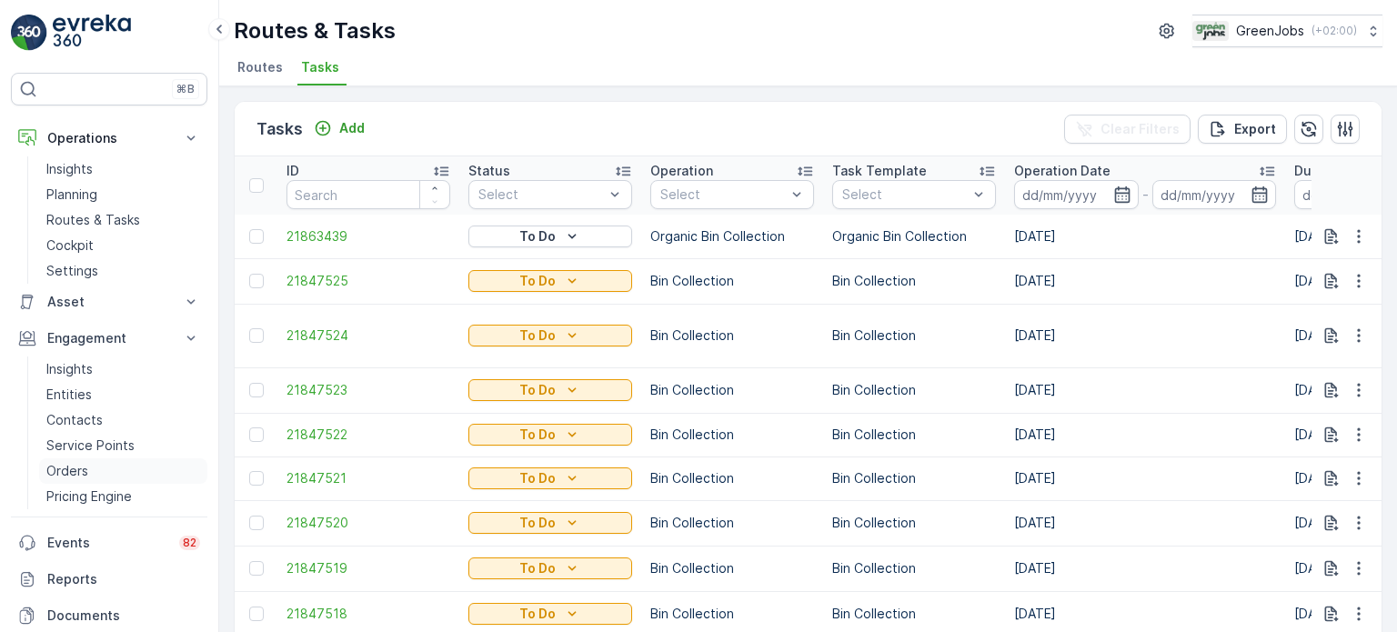
click at [66, 464] on p "Orders" at bounding box center [67, 471] width 42 height 18
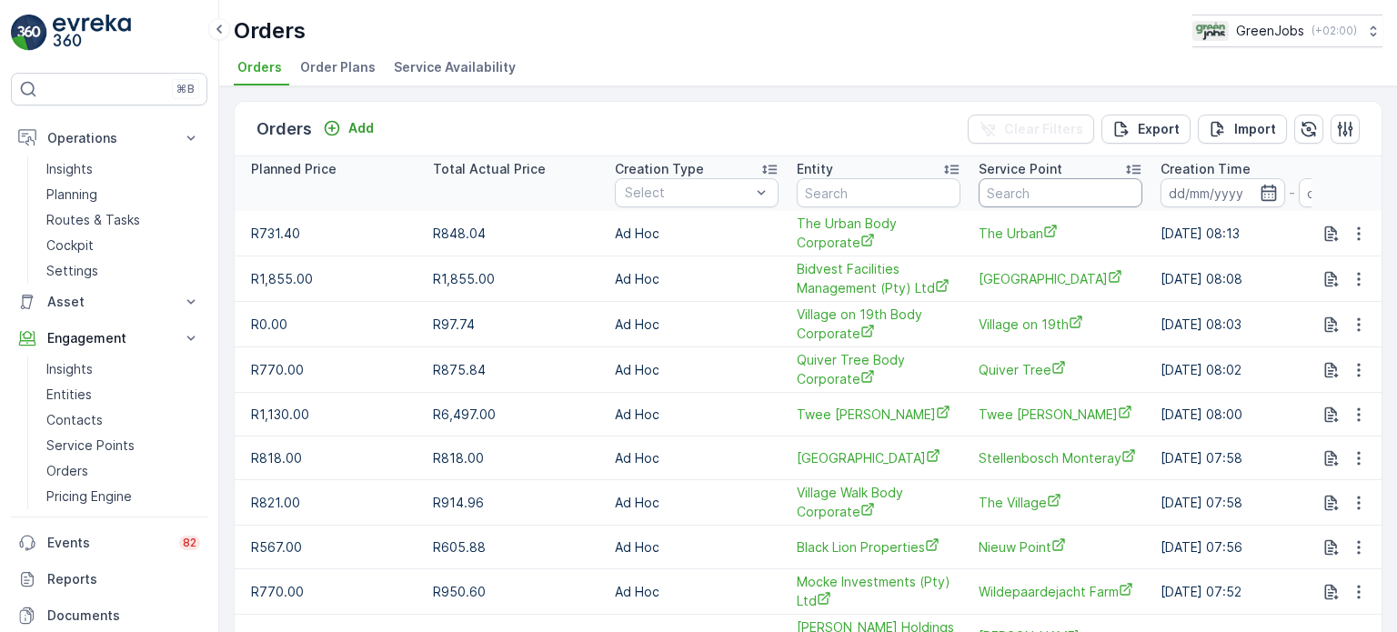
click at [1008, 191] on input "text" at bounding box center [1061, 192] width 164 height 29
type input "grand"
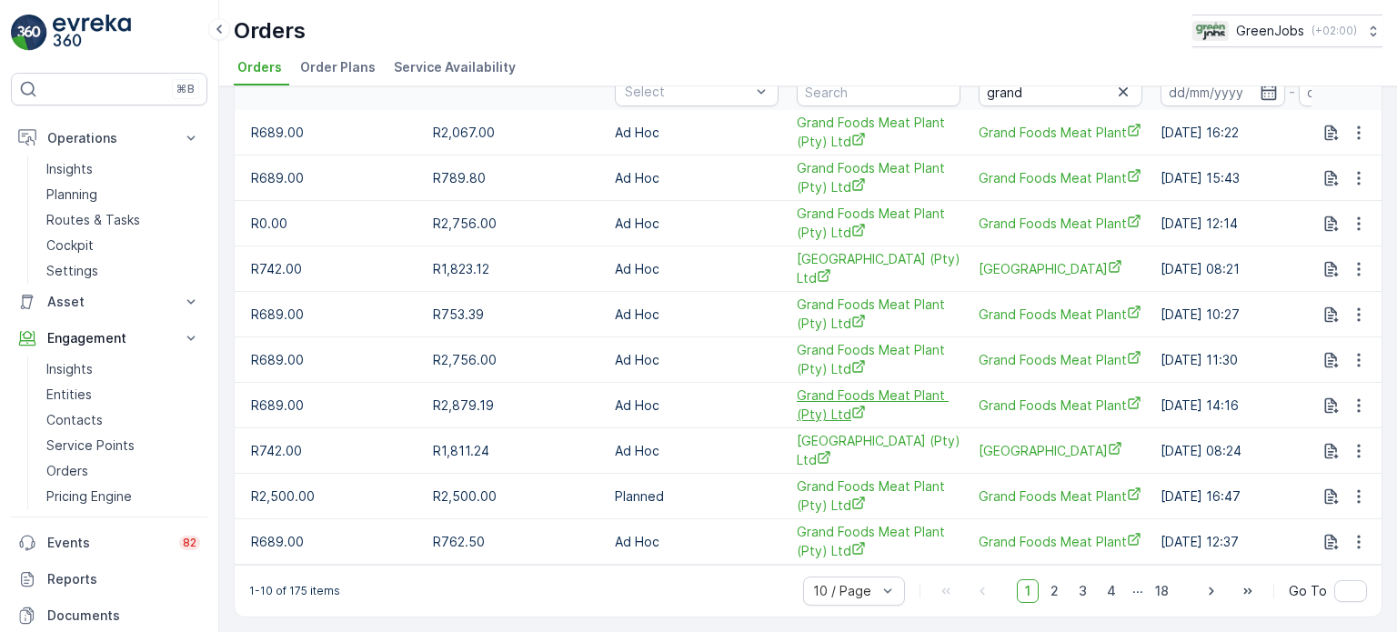
scroll to position [104, 0]
click at [1055, 591] on span "2" at bounding box center [1054, 591] width 25 height 24
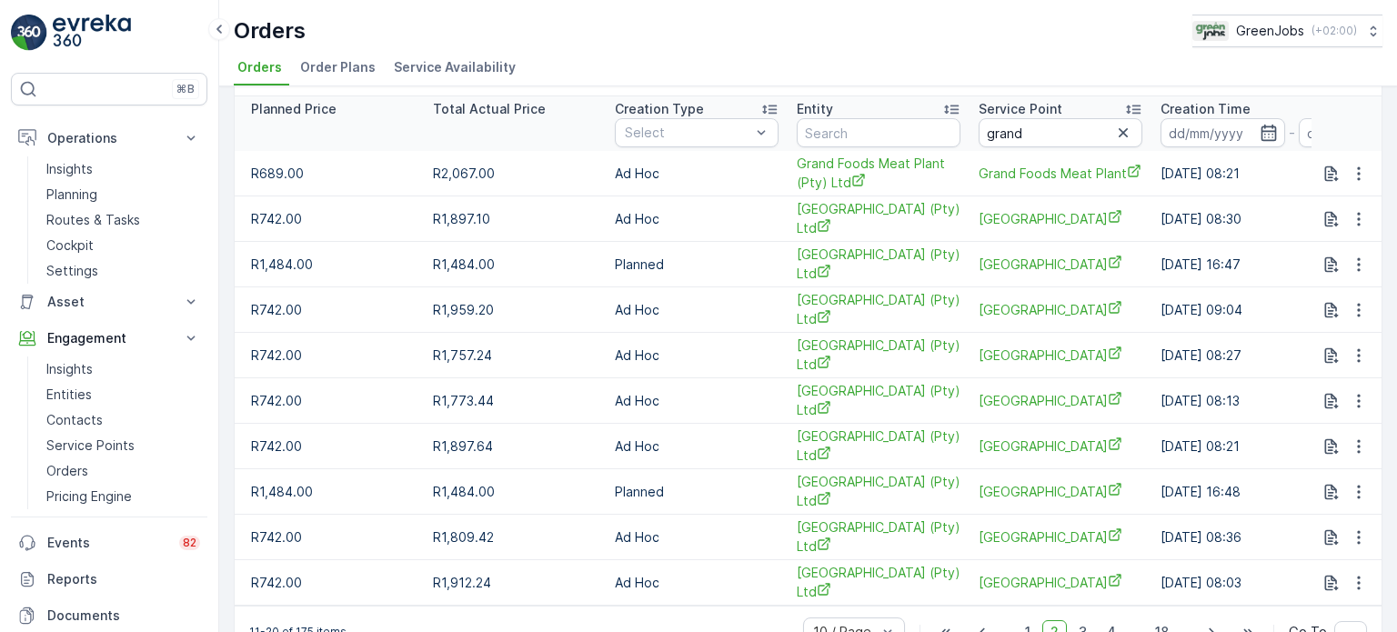
scroll to position [104, 0]
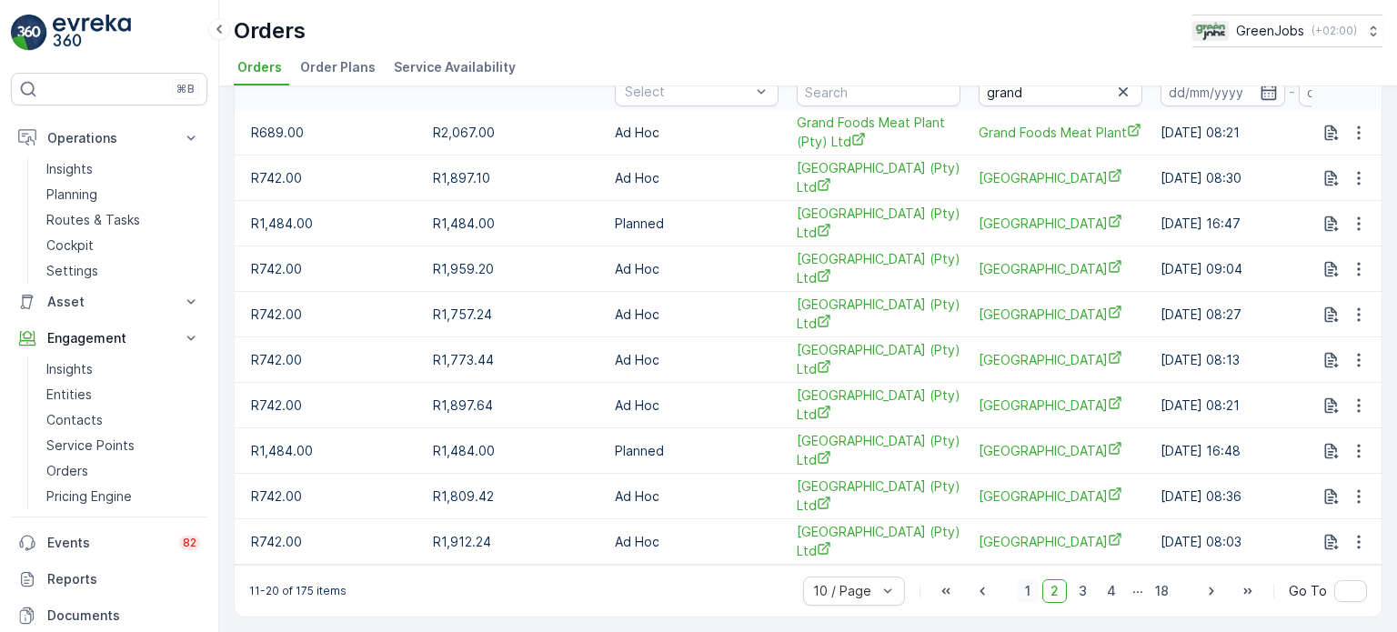
click at [1031, 591] on span "1" at bounding box center [1028, 591] width 22 height 24
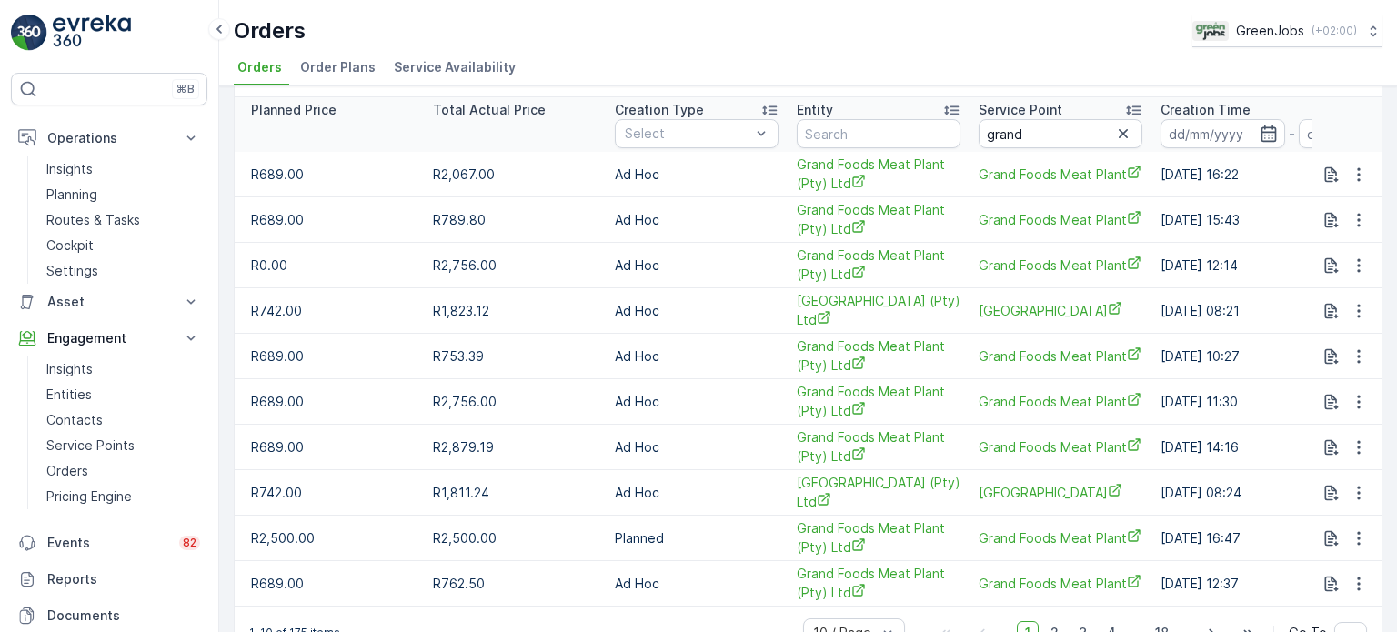
scroll to position [91, 0]
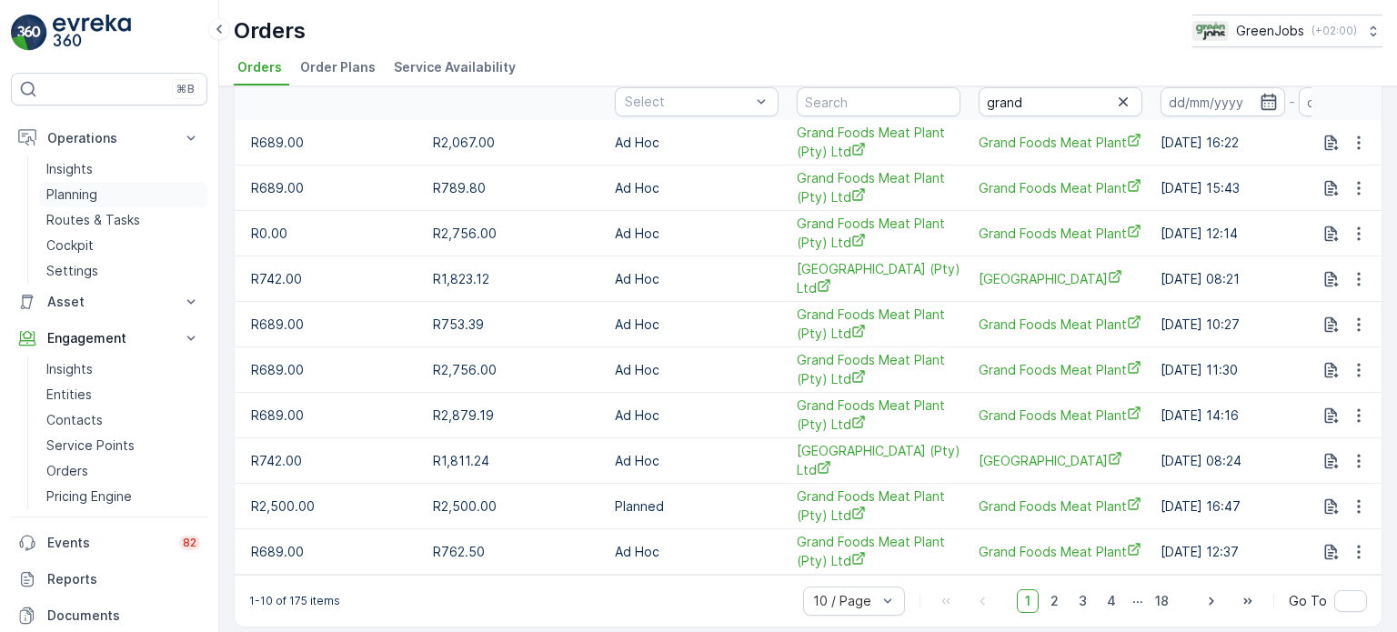
click at [78, 186] on p "Planning" at bounding box center [71, 195] width 51 height 18
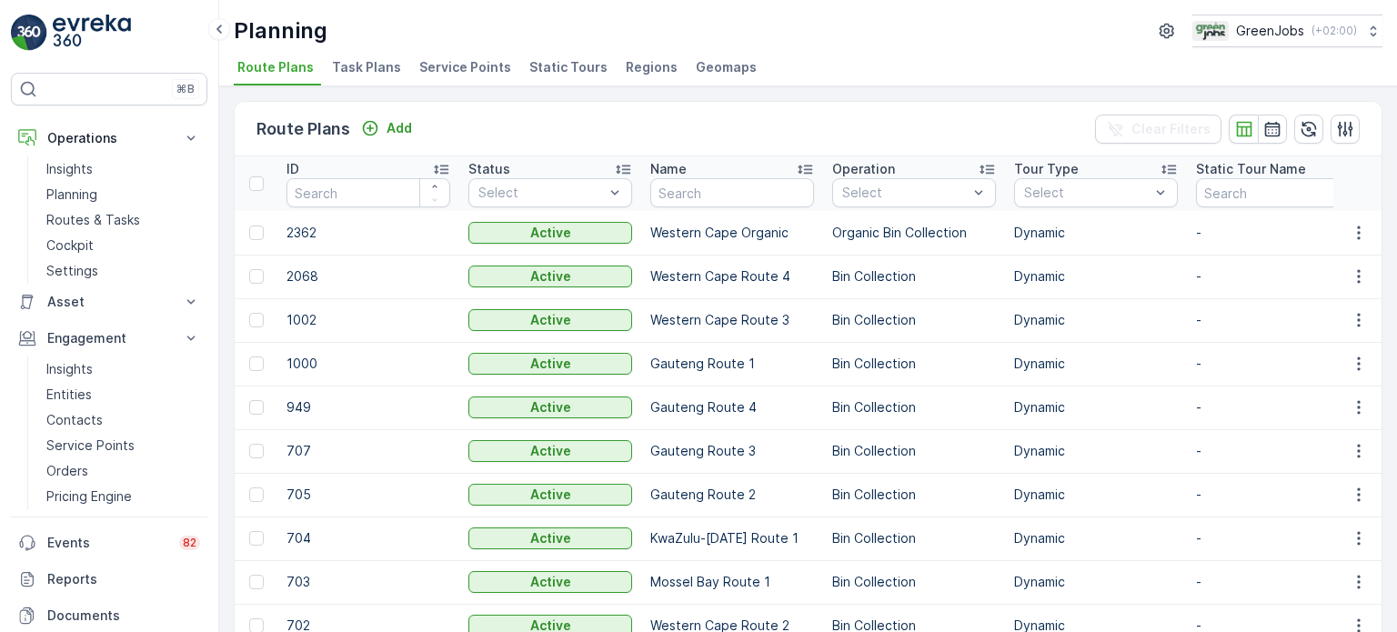
click at [438, 65] on span "Service Points" at bounding box center [465, 67] width 92 height 18
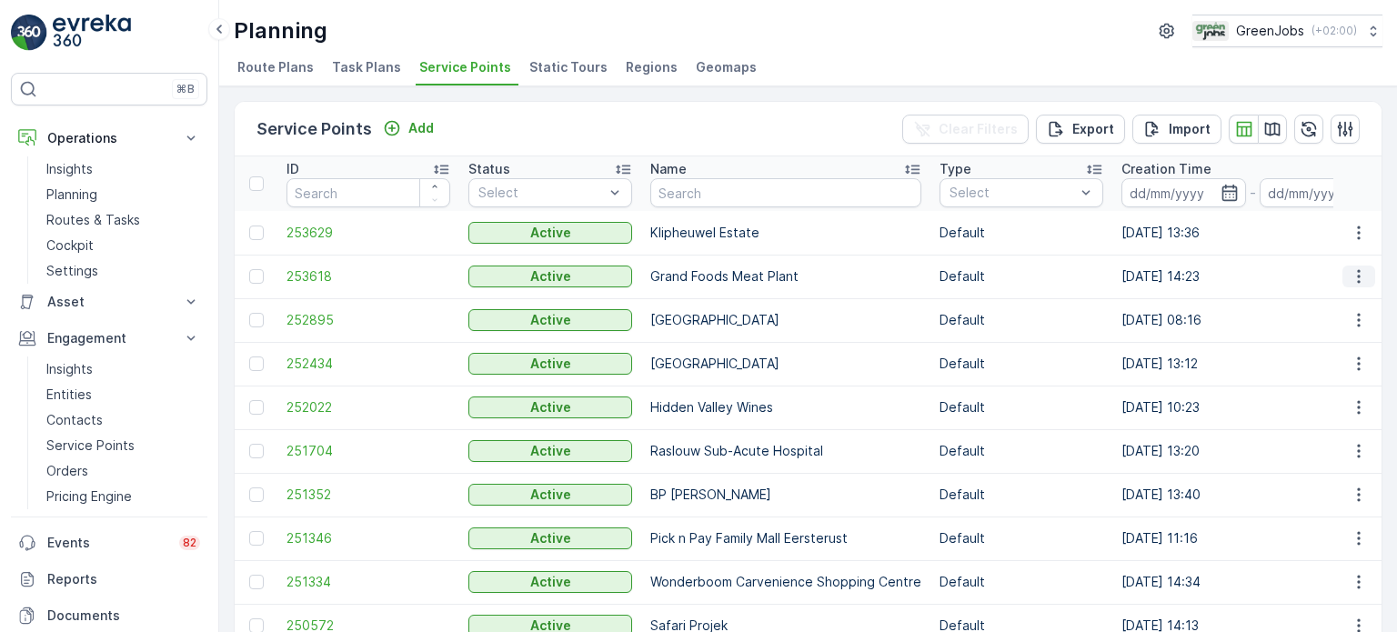
click at [1350, 276] on icon "button" at bounding box center [1359, 276] width 18 height 18
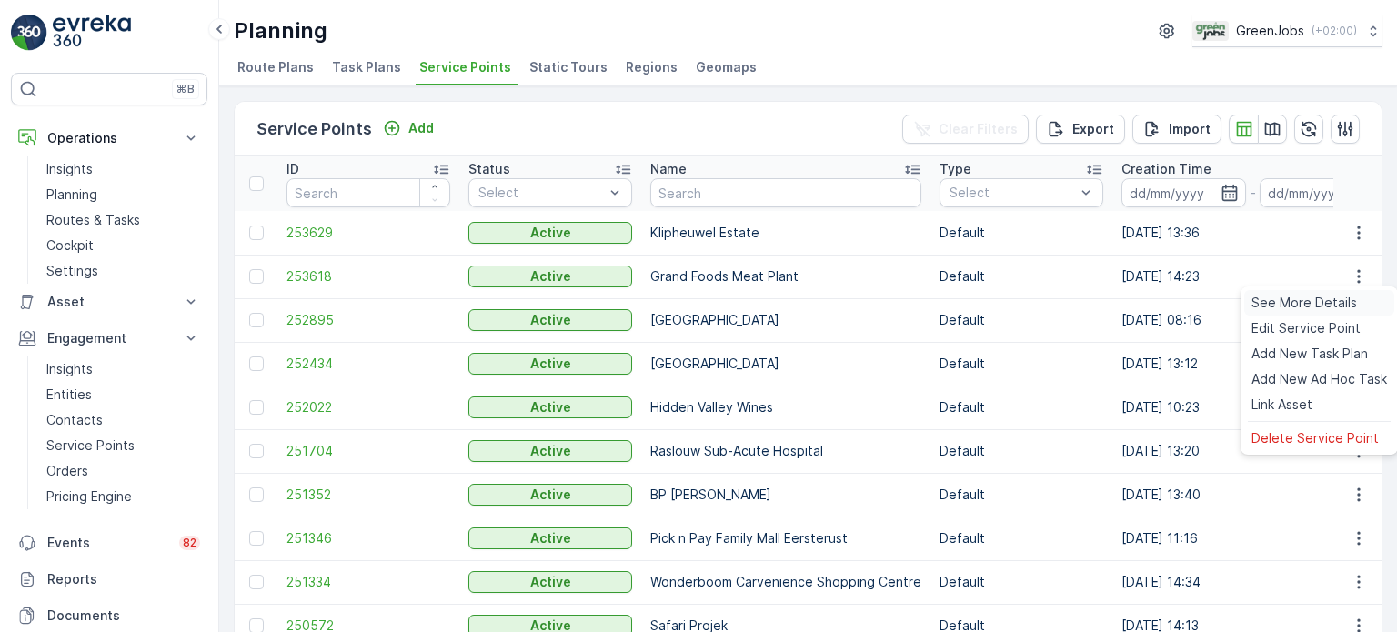
click at [1299, 300] on span "See More Details" at bounding box center [1305, 303] width 106 height 18
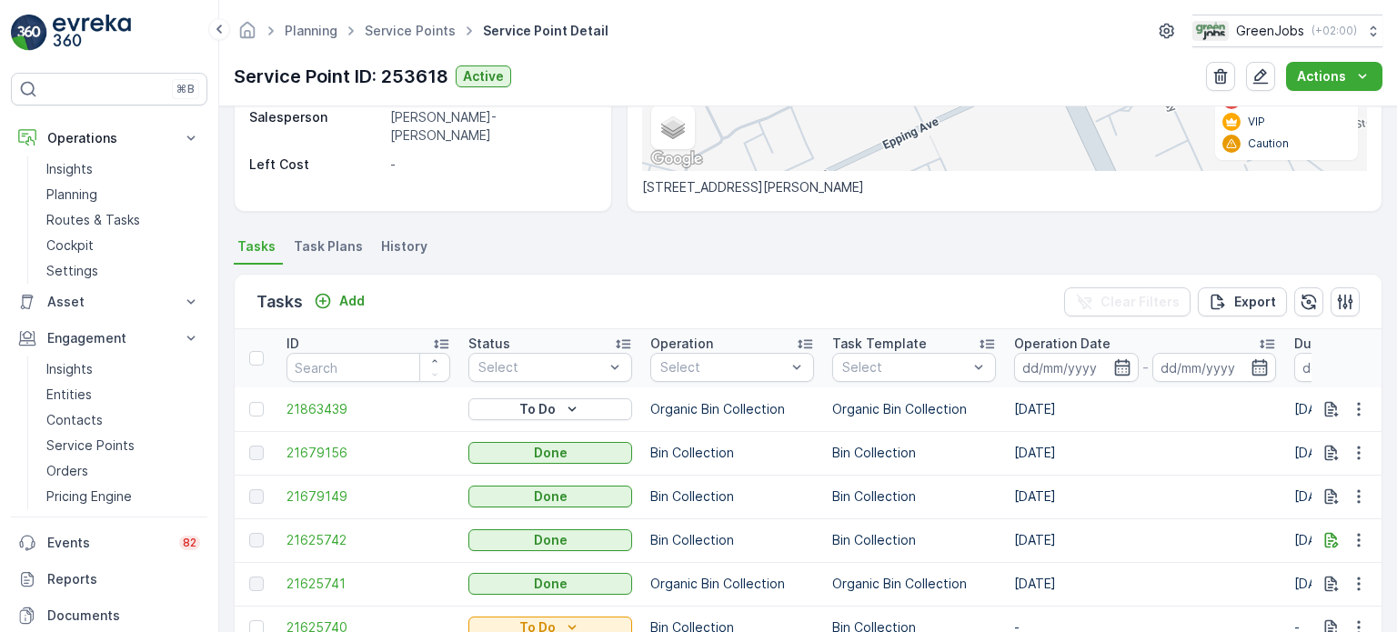
scroll to position [455, 0]
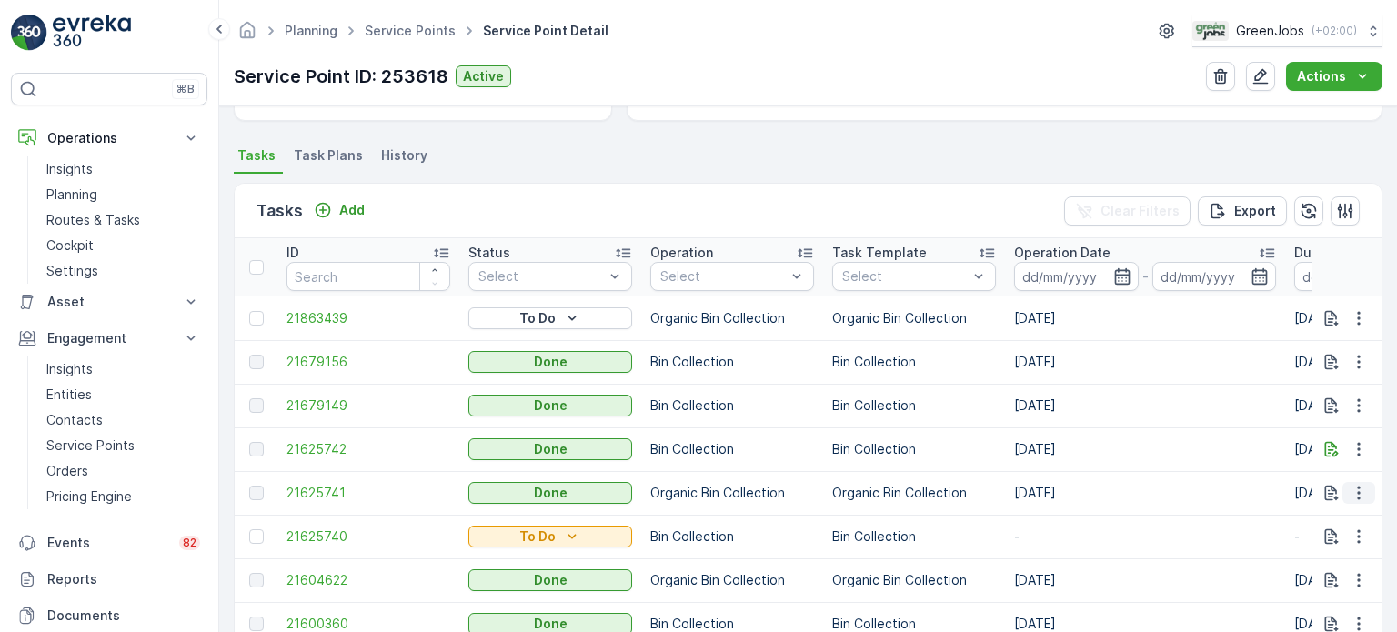
click at [1356, 489] on icon "button" at bounding box center [1359, 493] width 18 height 18
click at [1317, 519] on span "See More Details" at bounding box center [1337, 519] width 106 height 18
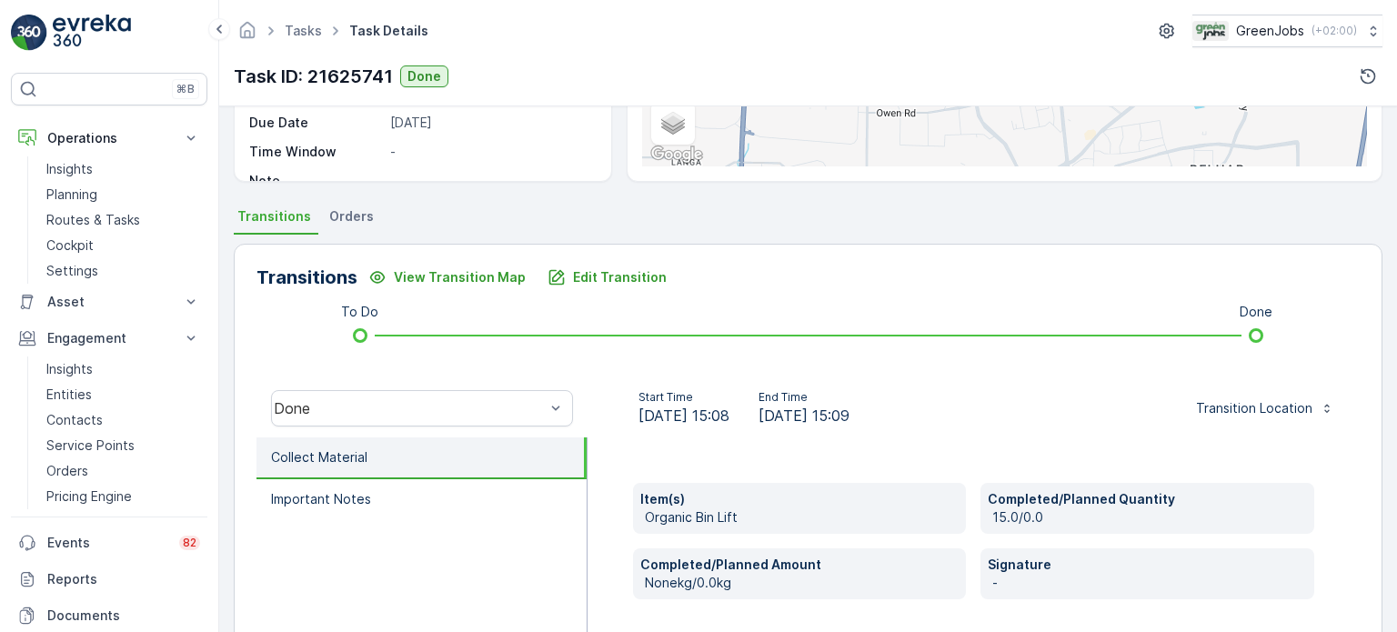
scroll to position [273, 0]
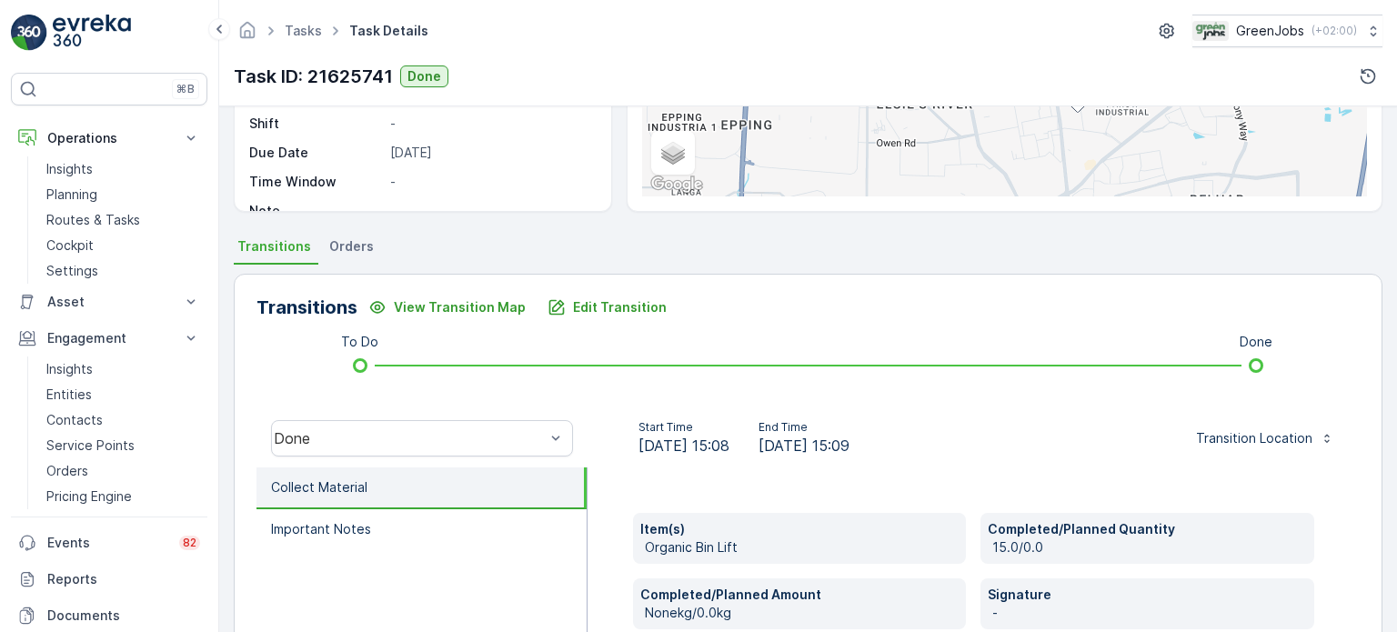
click at [345, 243] on span "Orders" at bounding box center [351, 246] width 45 height 18
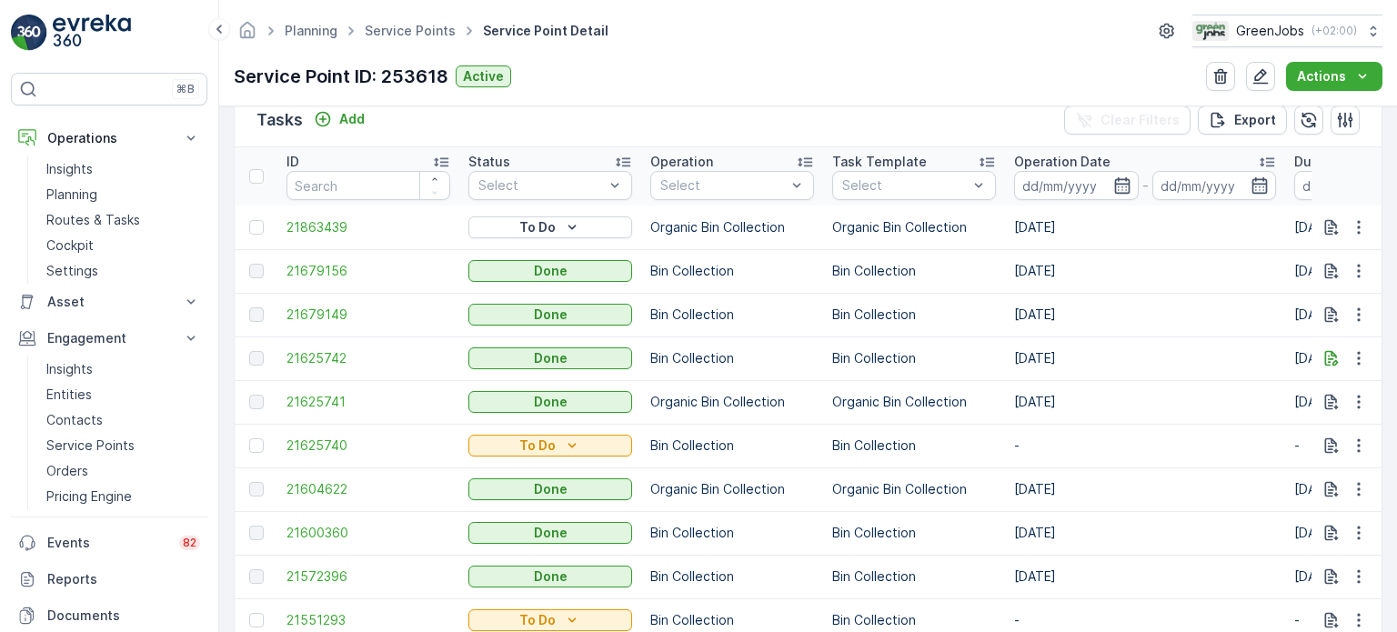
scroll to position [637, 0]
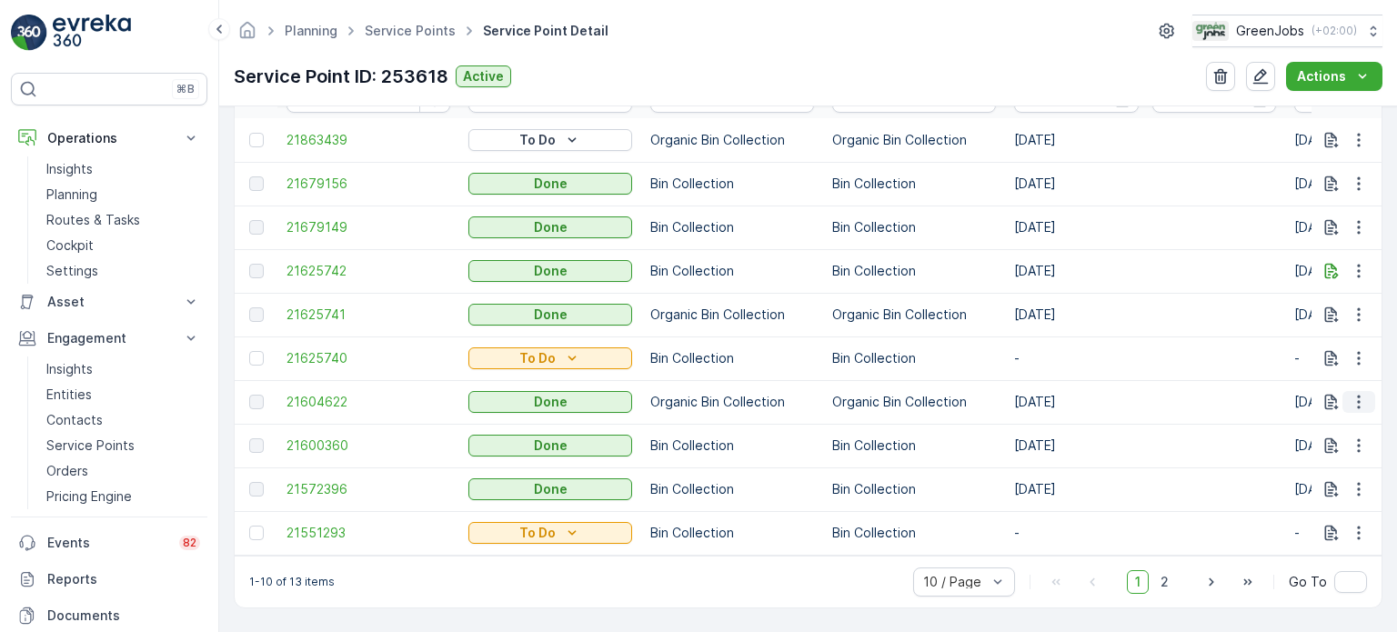
click at [1360, 398] on icon "button" at bounding box center [1359, 402] width 18 height 18
click at [1344, 425] on span "See More Details" at bounding box center [1337, 425] width 106 height 18
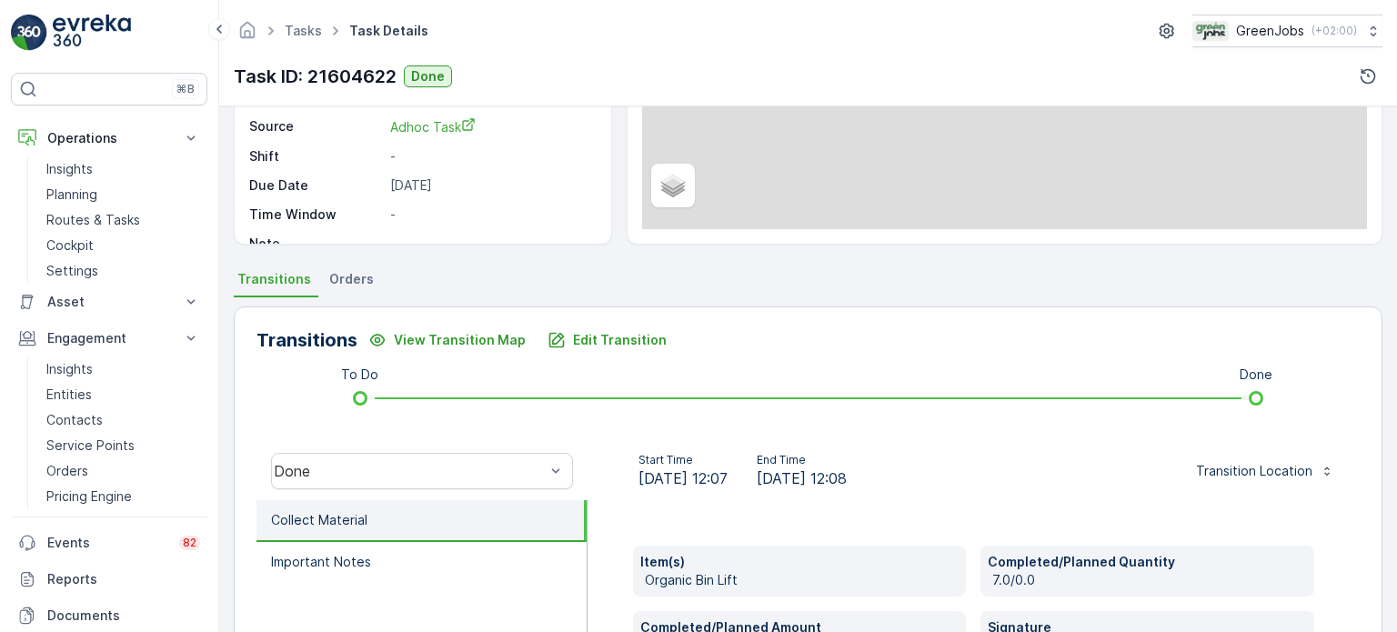
scroll to position [273, 0]
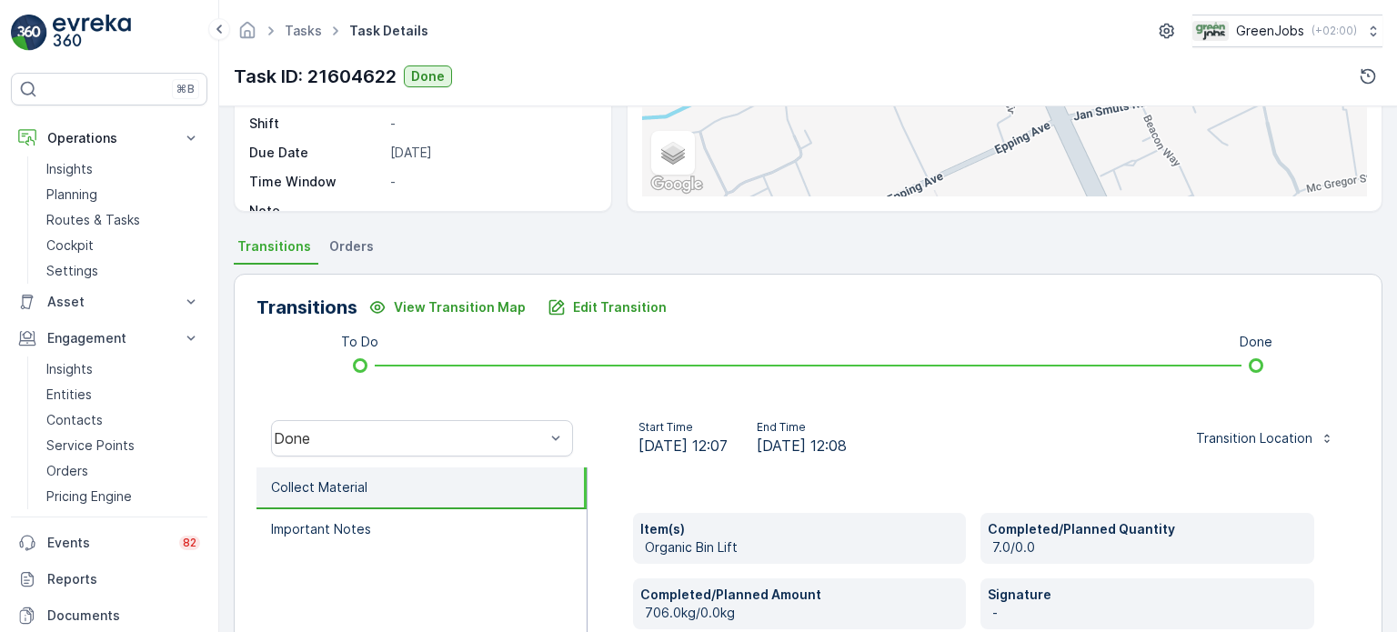
click at [357, 244] on span "Orders" at bounding box center [351, 246] width 45 height 18
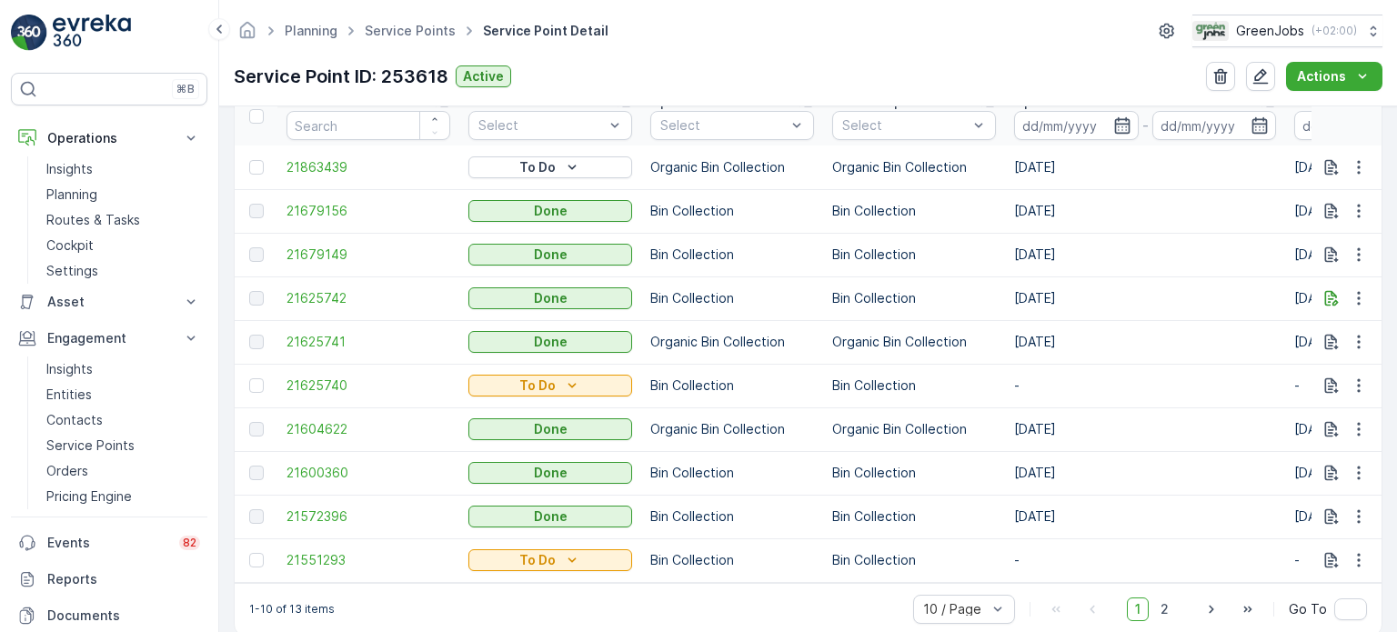
scroll to position [639, 0]
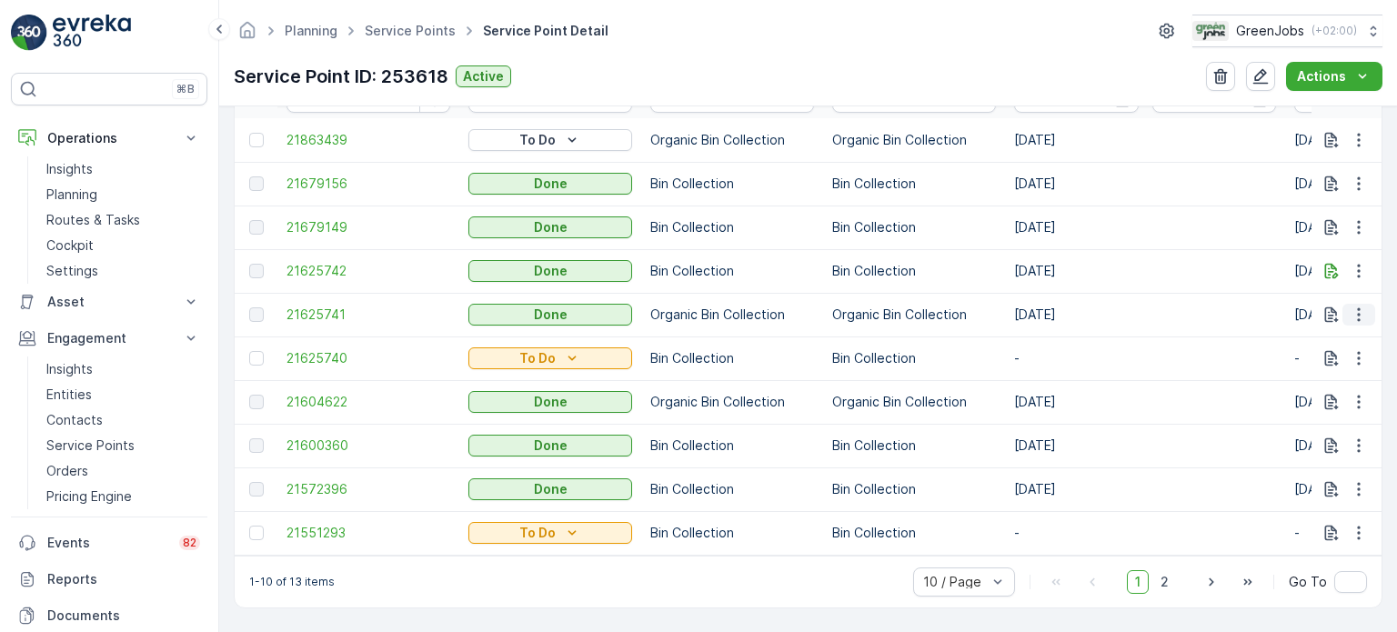
click at [1356, 306] on icon "button" at bounding box center [1359, 315] width 18 height 18
click at [1329, 334] on span "See More Details" at bounding box center [1337, 334] width 106 height 18
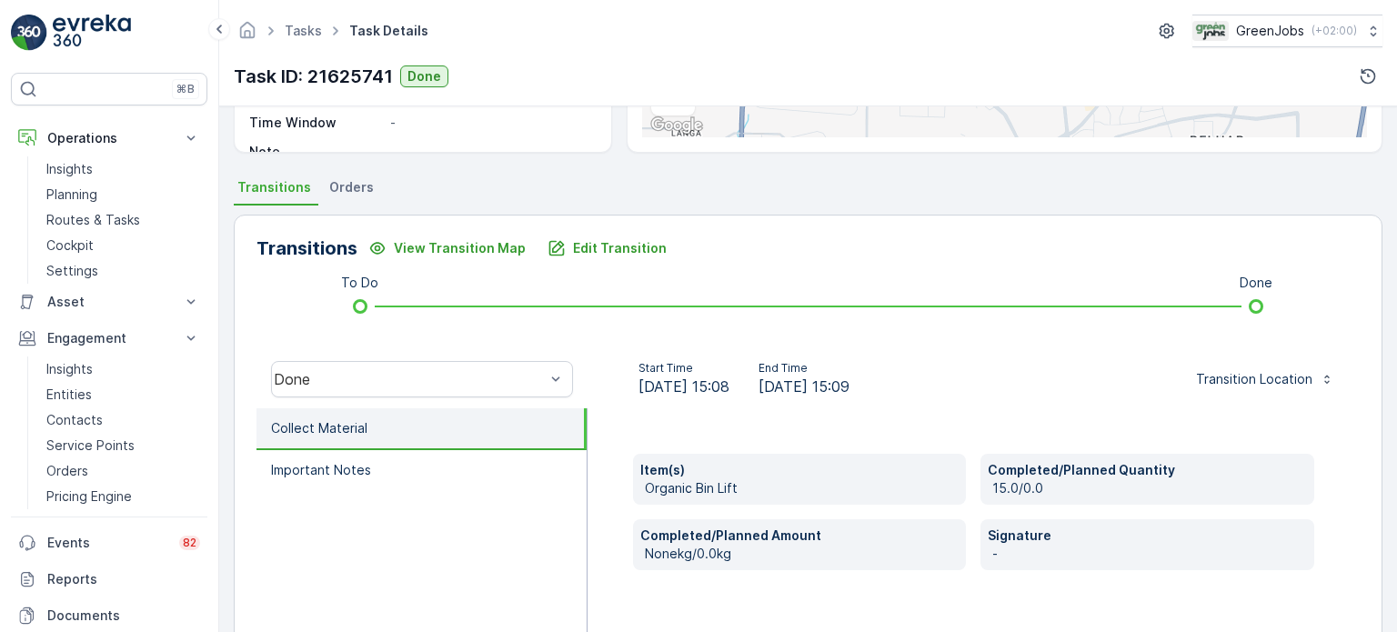
scroll to position [364, 0]
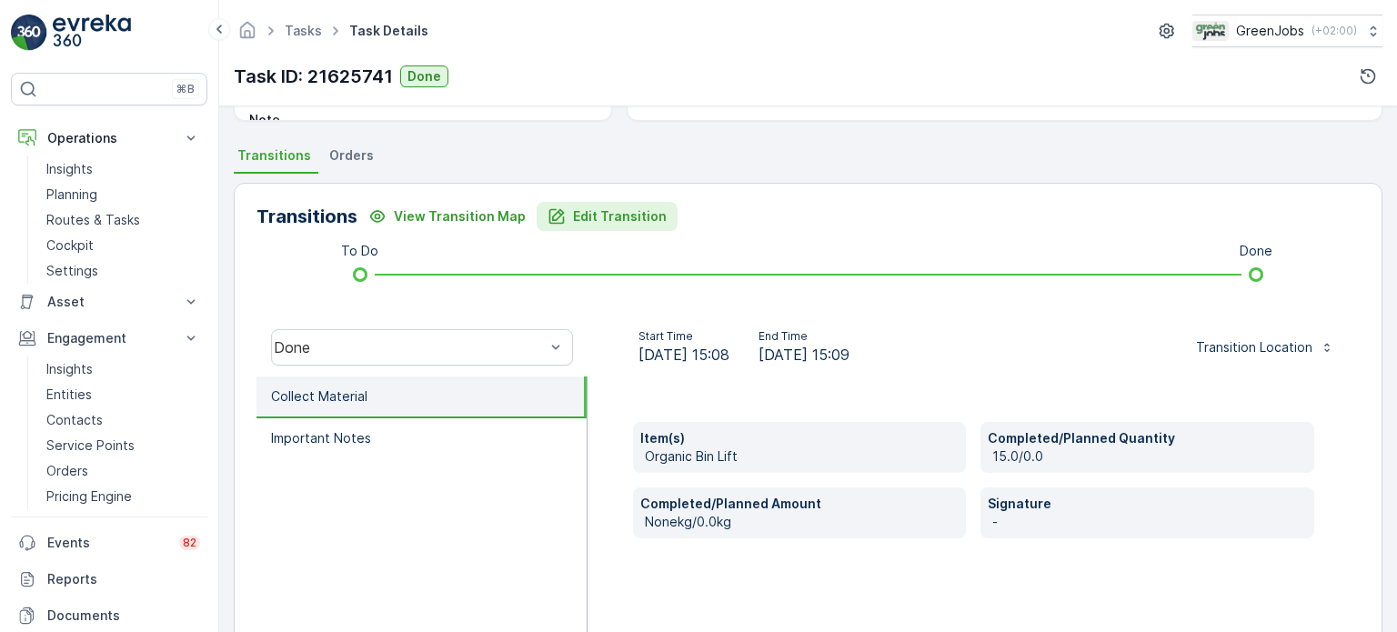
click at [618, 215] on p "Edit Transition" at bounding box center [620, 216] width 94 height 18
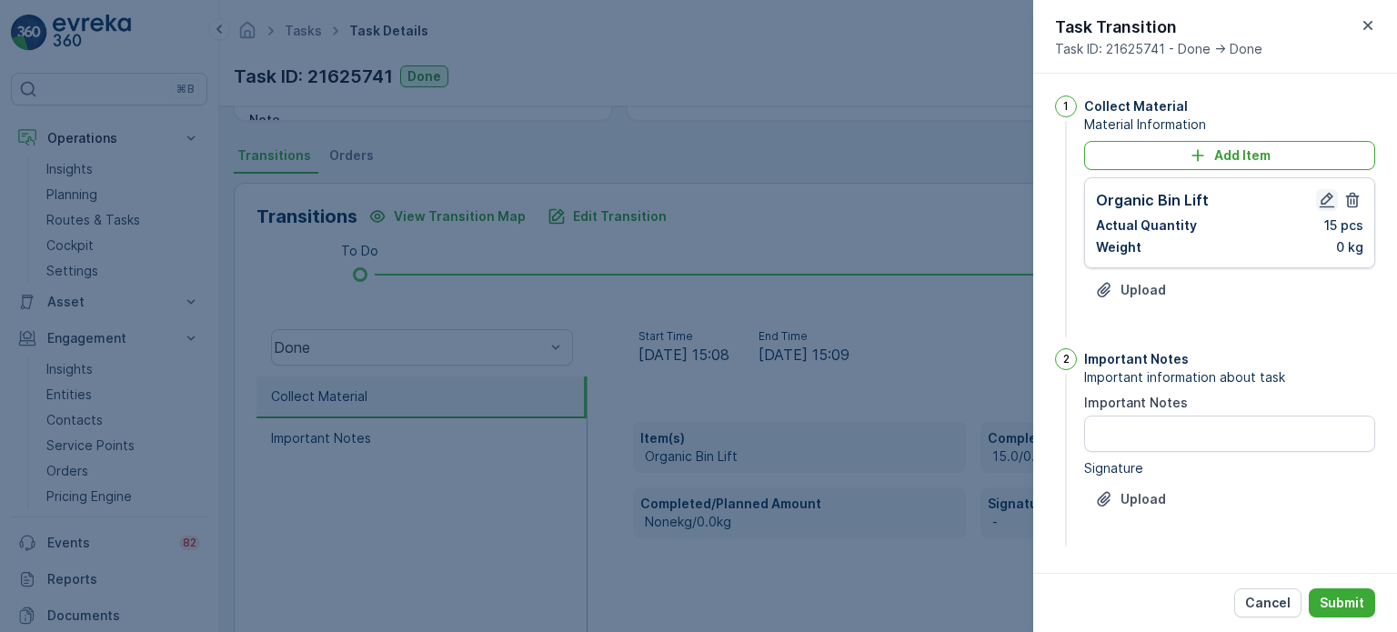
click at [1321, 201] on icon "button" at bounding box center [1327, 200] width 15 height 15
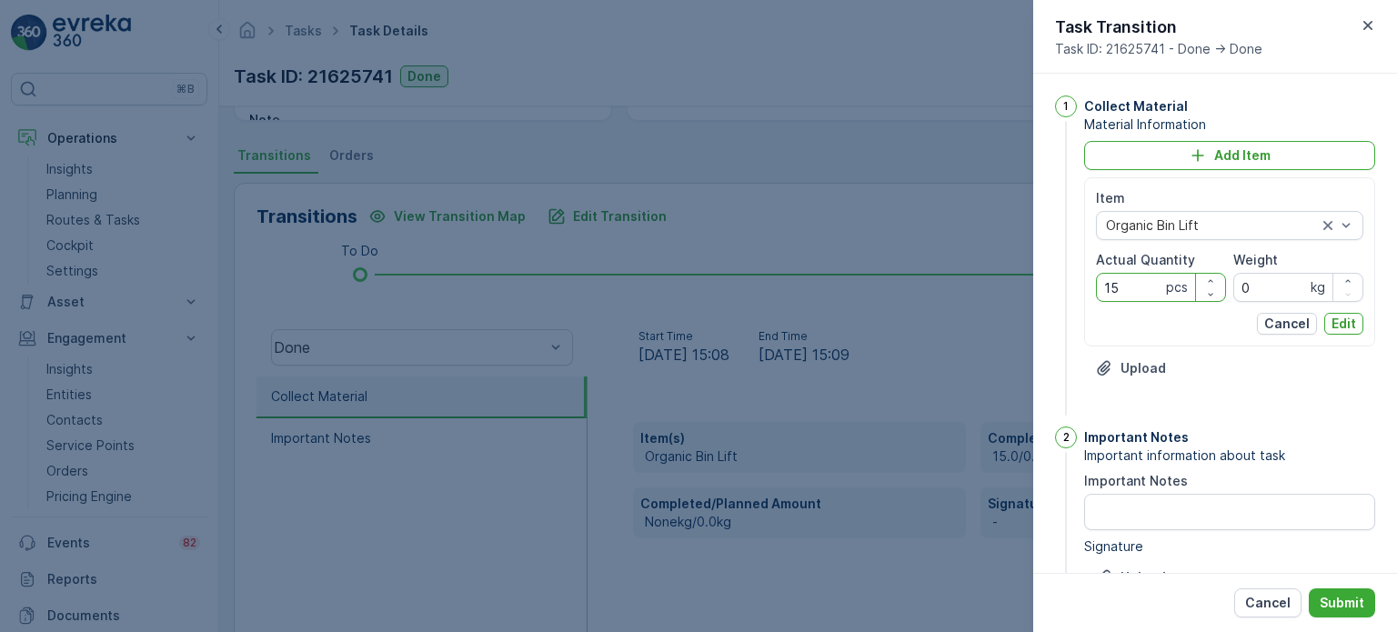
click at [1134, 284] on Quantity "15" at bounding box center [1161, 287] width 130 height 29
type Quantity "14"
click at [1344, 319] on p "Edit" at bounding box center [1344, 324] width 25 height 18
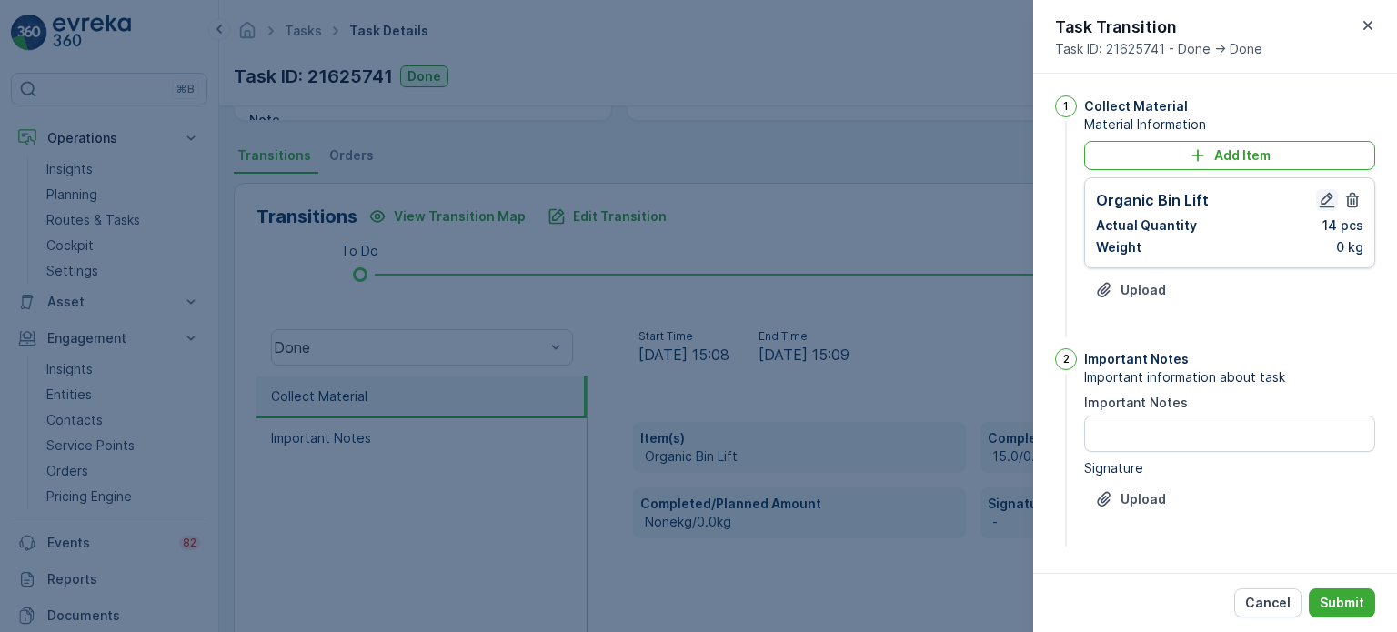
click at [1333, 200] on icon "button" at bounding box center [1327, 200] width 18 height 18
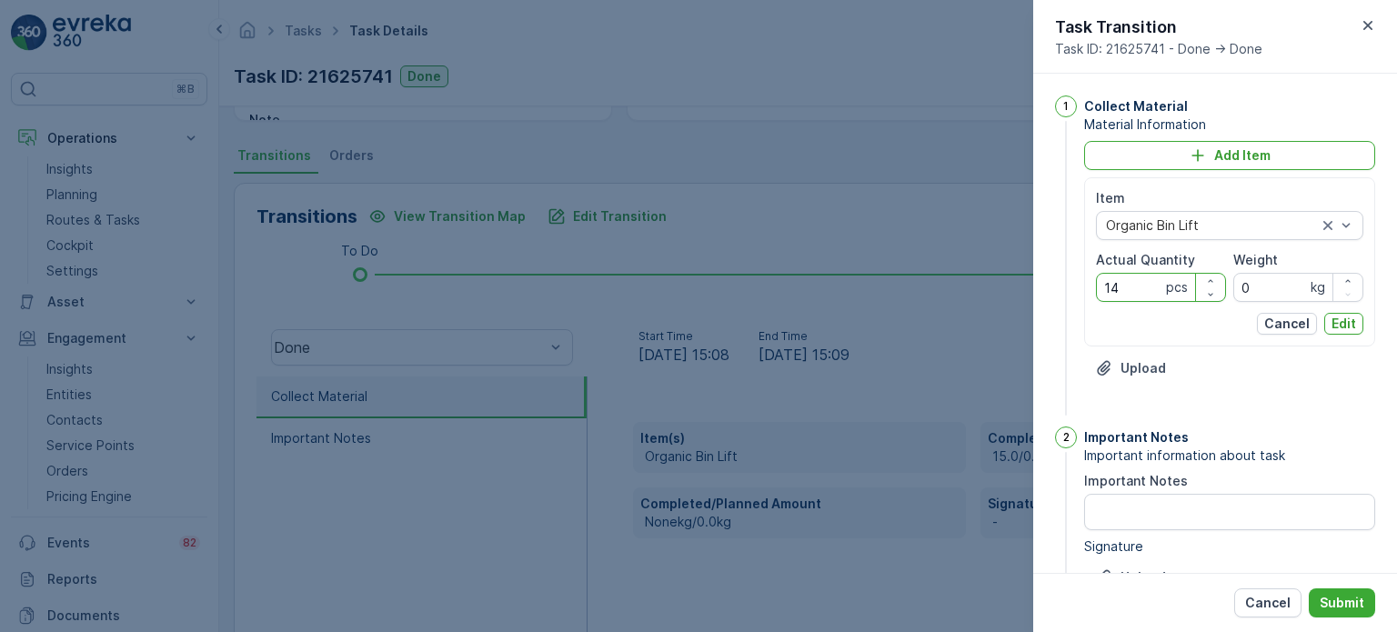
click at [1139, 291] on Quantity "14" at bounding box center [1161, 287] width 130 height 29
type Quantity "15"
click at [1339, 319] on p "Edit" at bounding box center [1344, 324] width 25 height 18
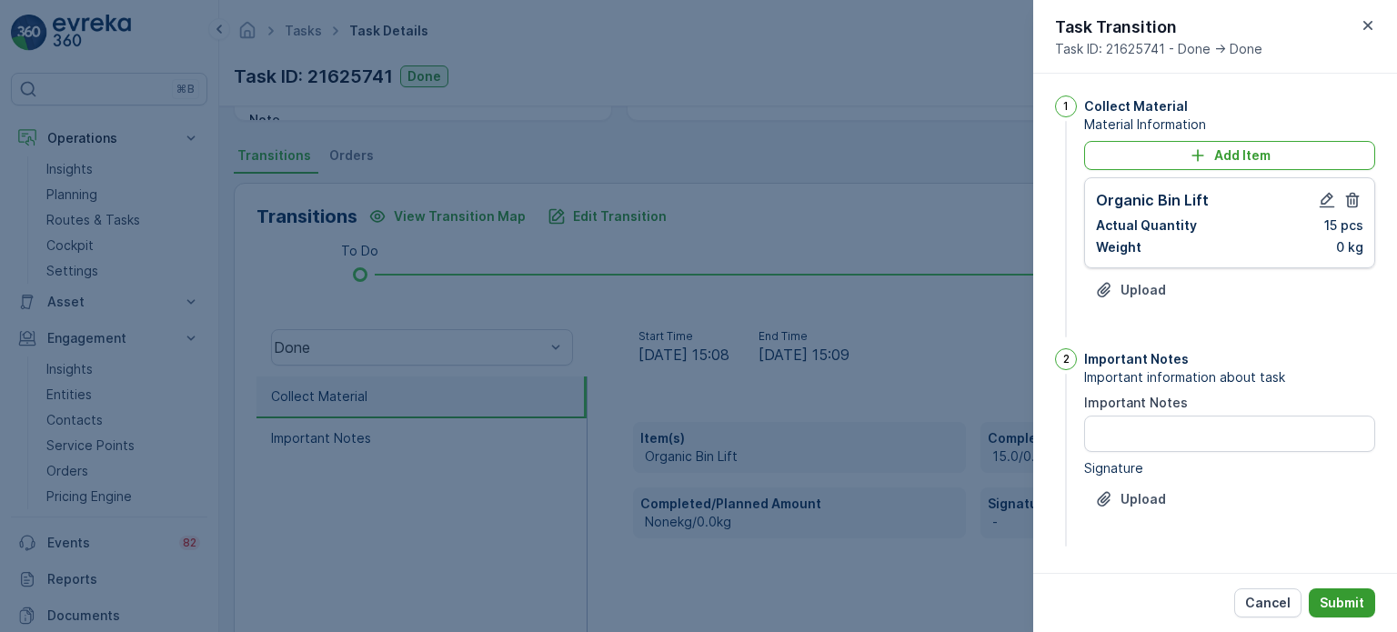
click at [1350, 609] on p "Submit" at bounding box center [1342, 603] width 45 height 18
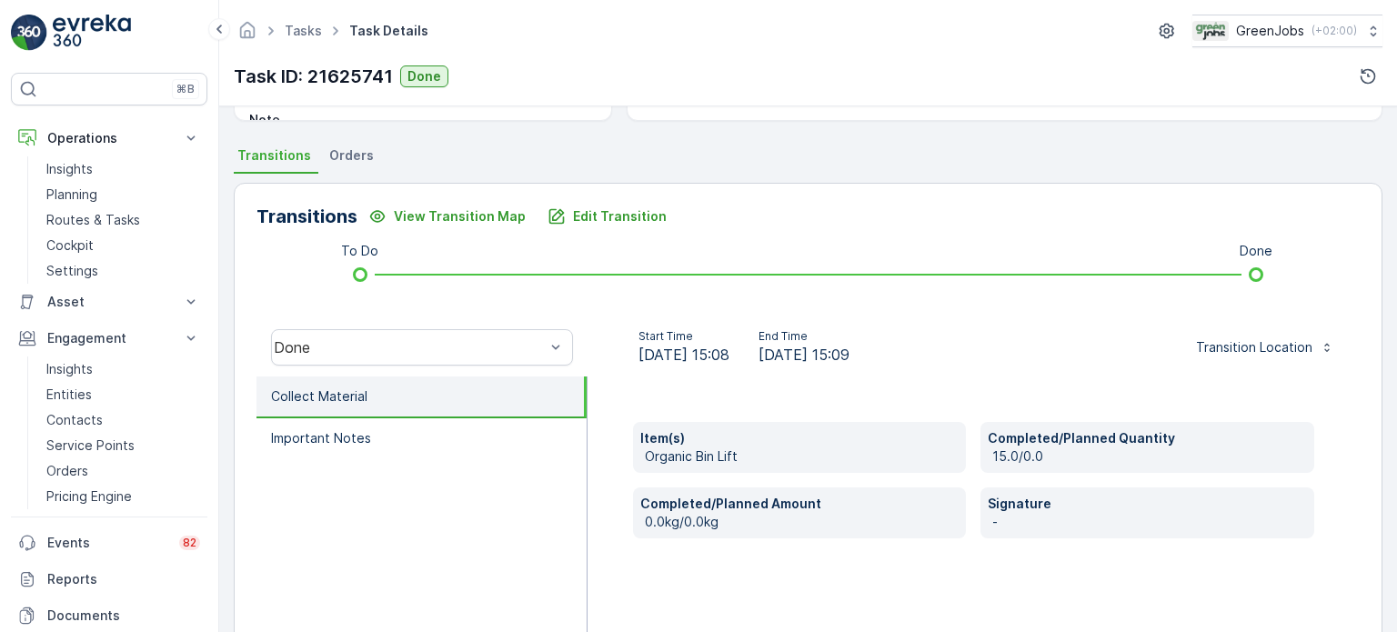
click at [352, 153] on span "Orders" at bounding box center [351, 155] width 45 height 18
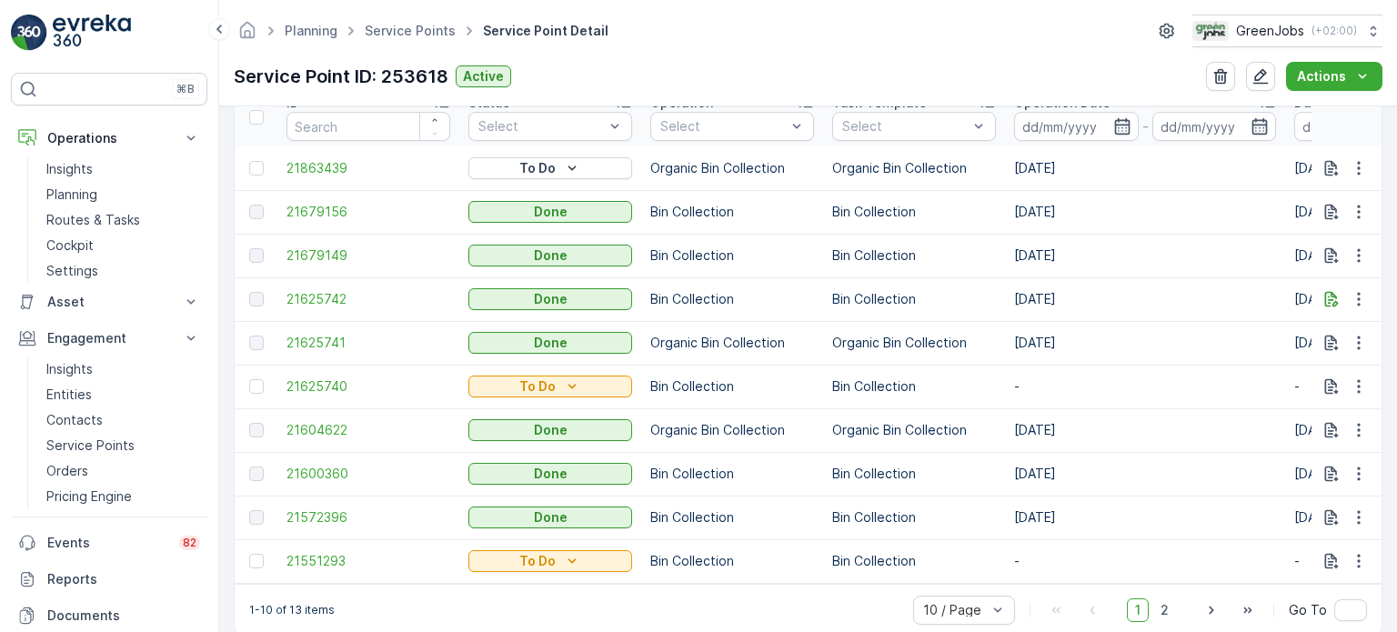
scroll to position [637, 0]
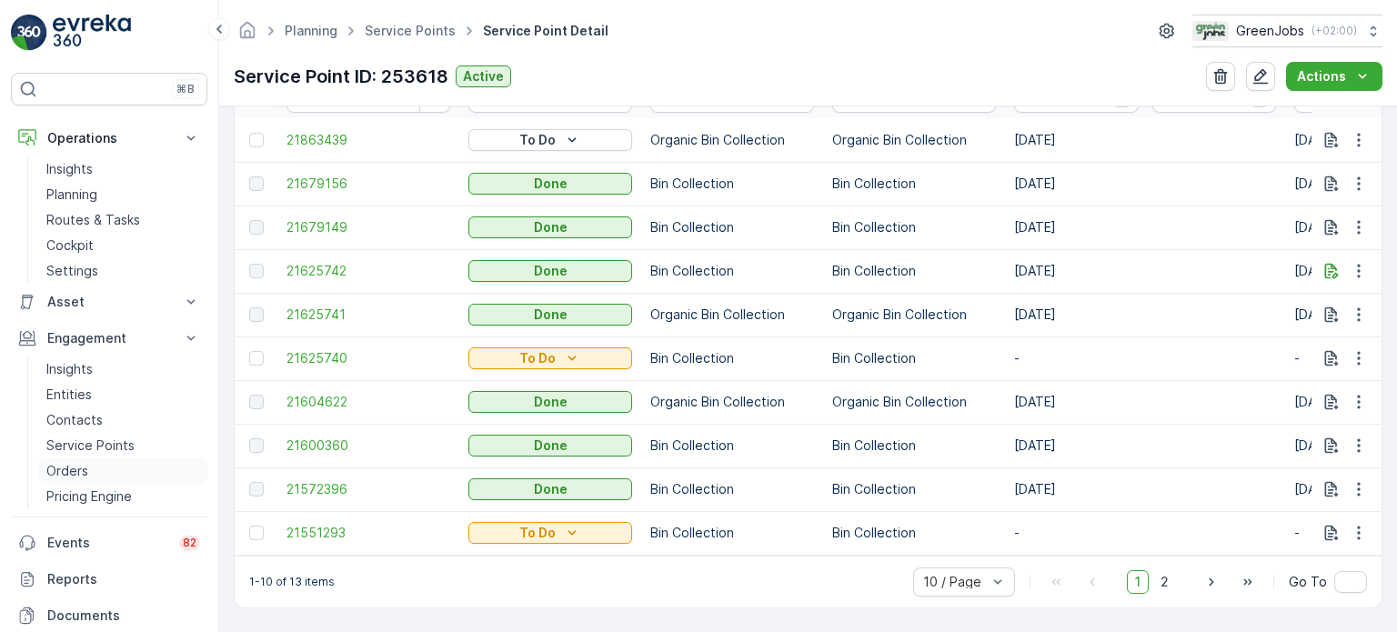
click at [60, 469] on p "Orders" at bounding box center [67, 471] width 42 height 18
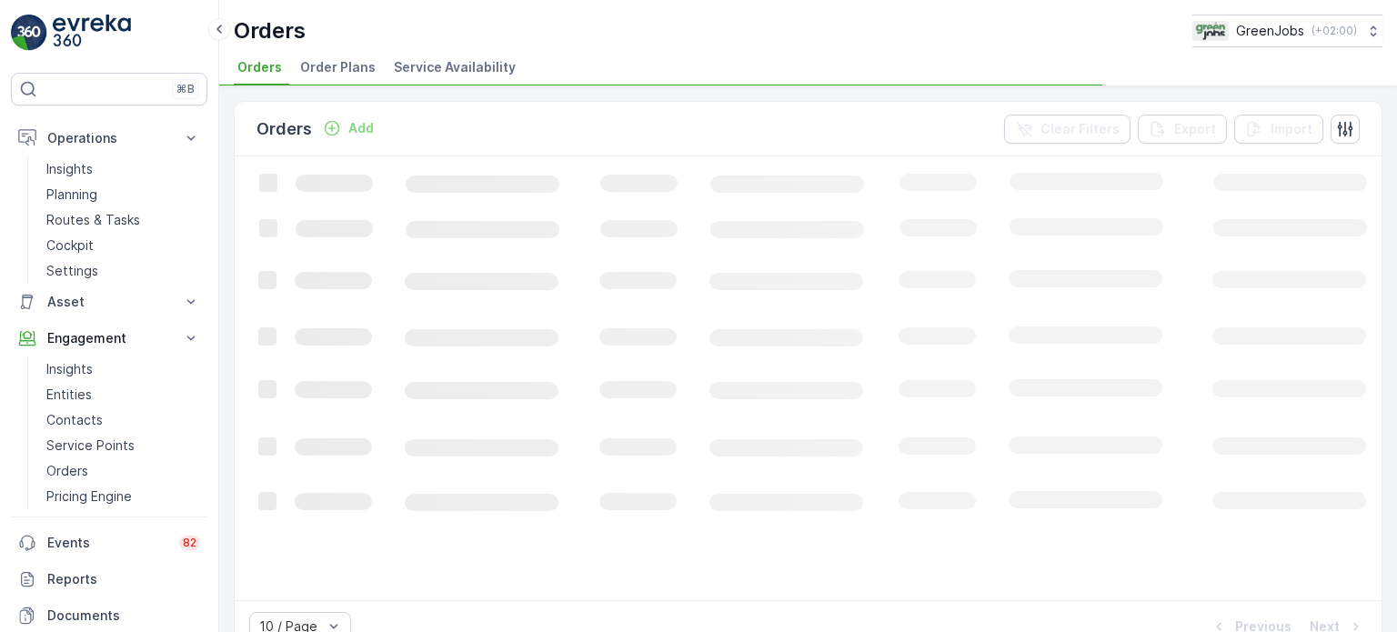
click at [340, 61] on span "Order Plans" at bounding box center [337, 67] width 75 height 18
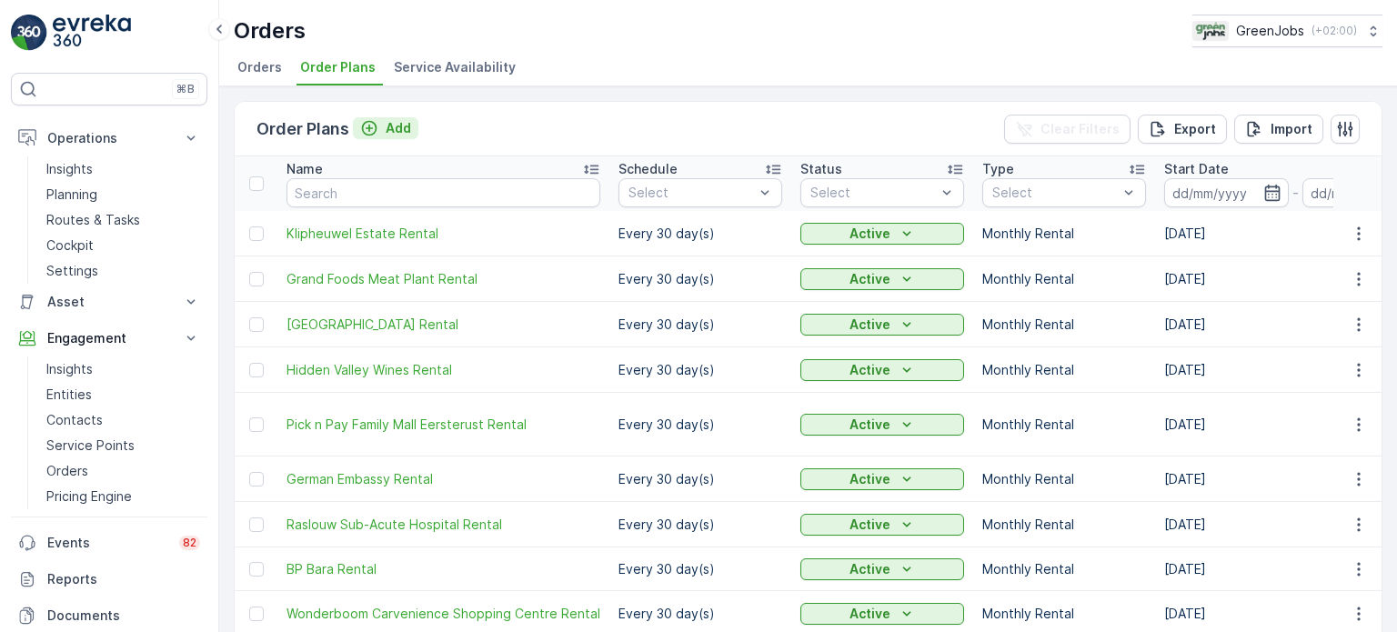
click at [398, 126] on p "Add" at bounding box center [398, 128] width 25 height 18
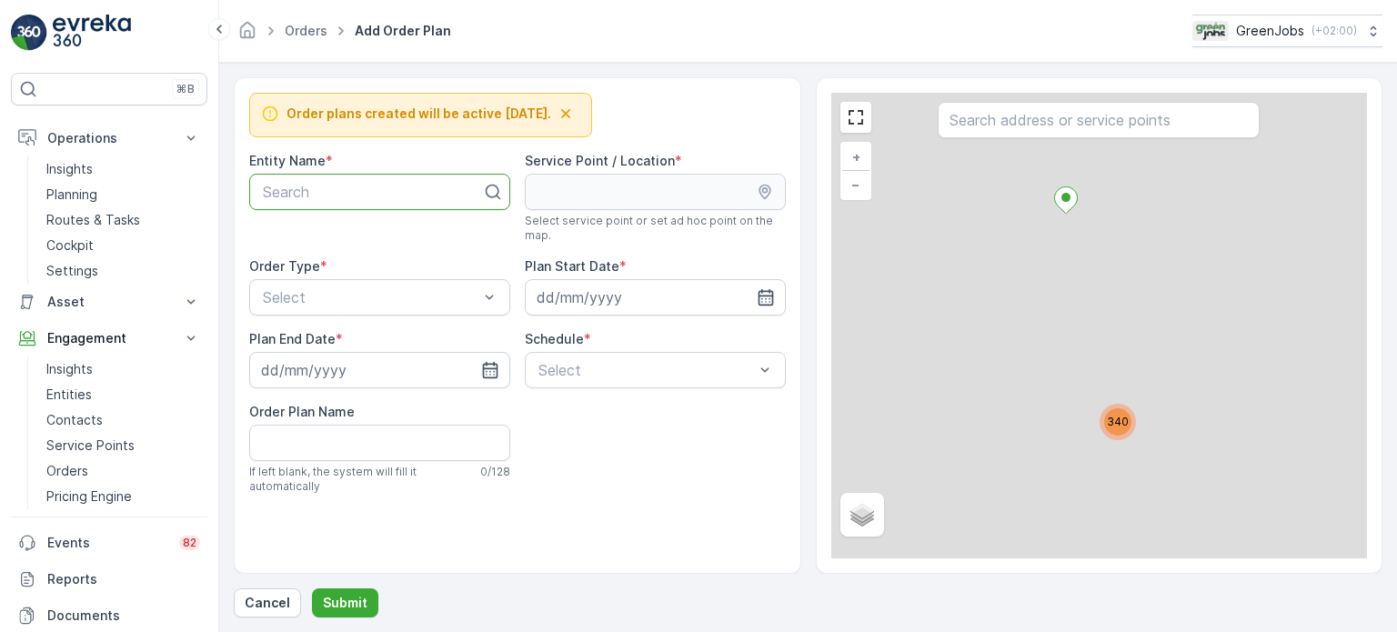
click at [351, 185] on div at bounding box center [372, 192] width 223 height 16
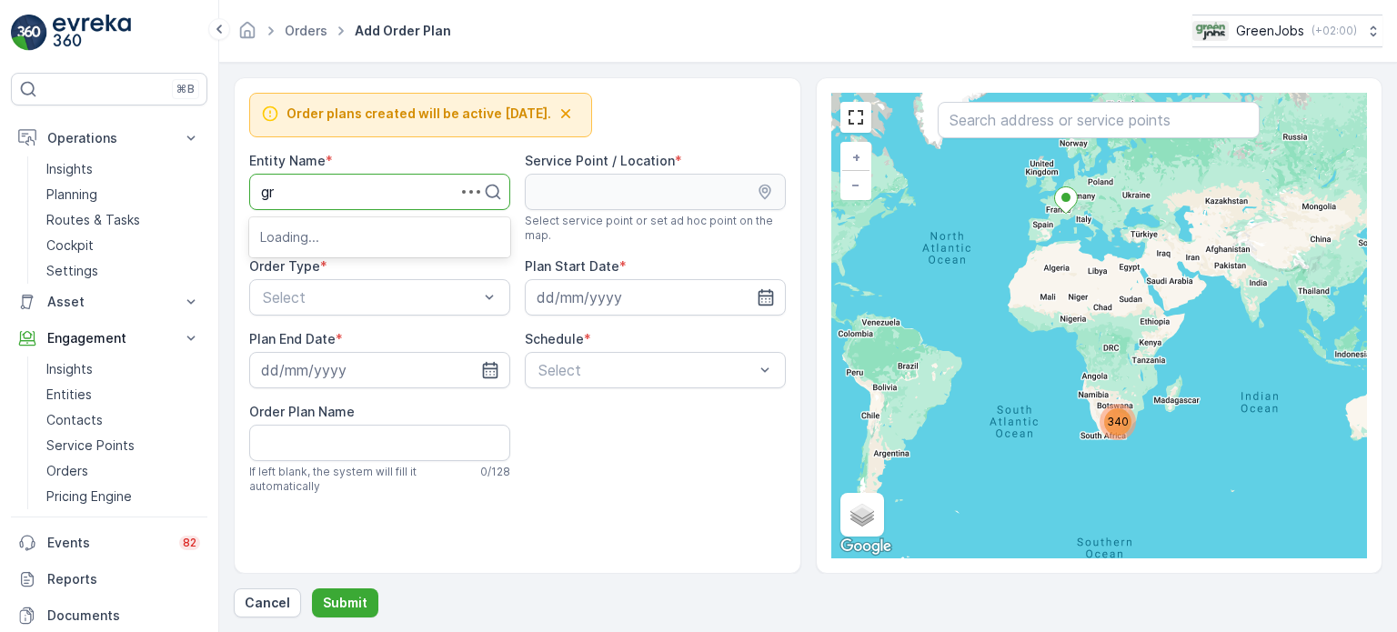
type input "gra"
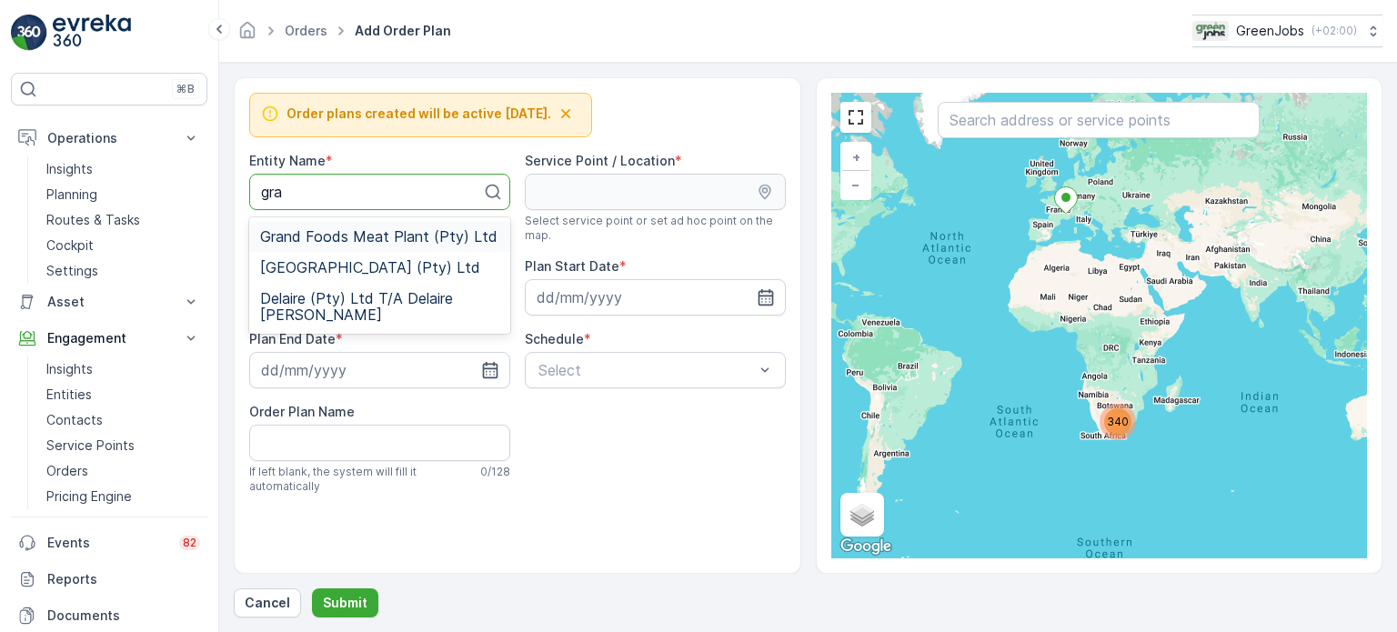
click at [337, 230] on span "Grand Foods Meat Plant (Pty) Ltd" at bounding box center [378, 236] width 237 height 16
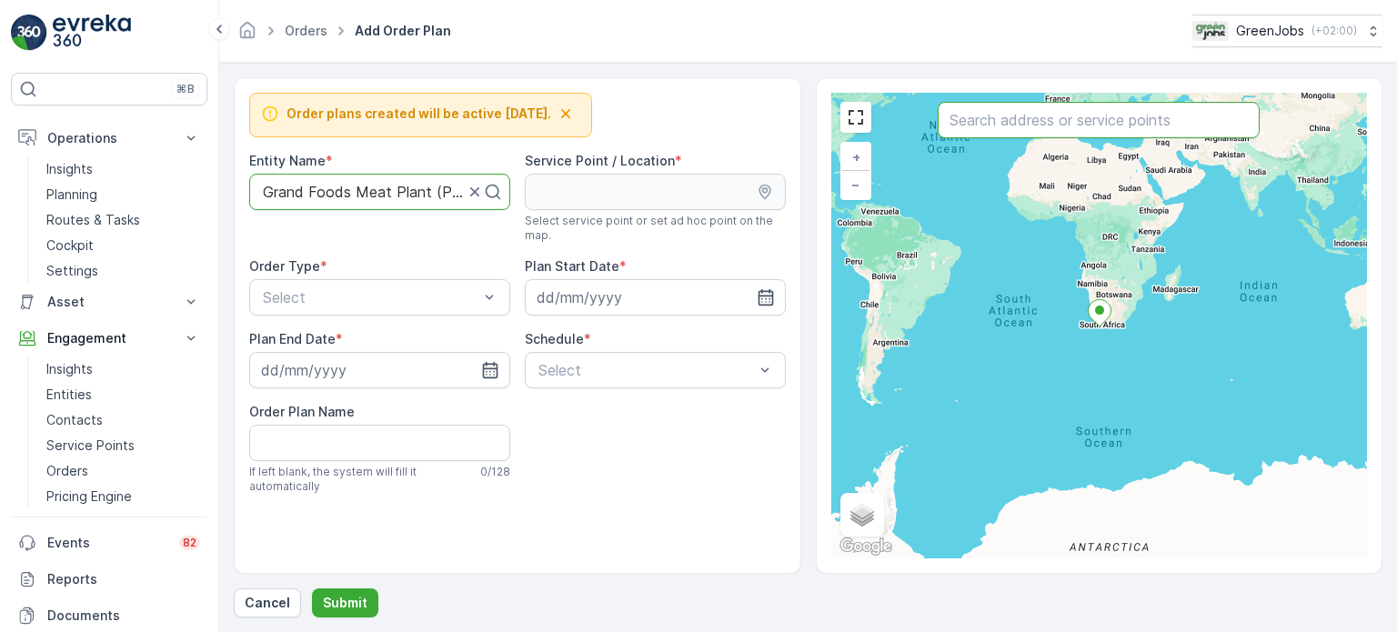
click at [1037, 122] on input "text" at bounding box center [1099, 120] width 322 height 36
type input "gra"
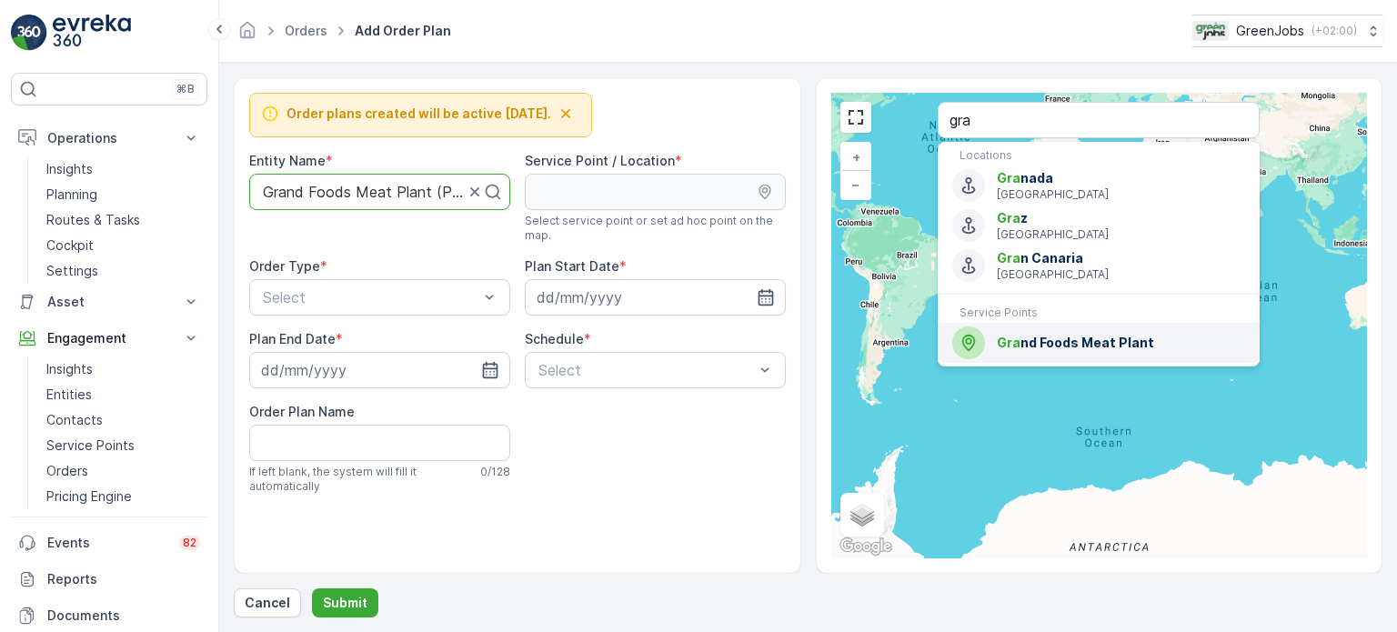
click at [1059, 345] on span "Gra nd Foods Meat Plant" at bounding box center [1121, 343] width 248 height 18
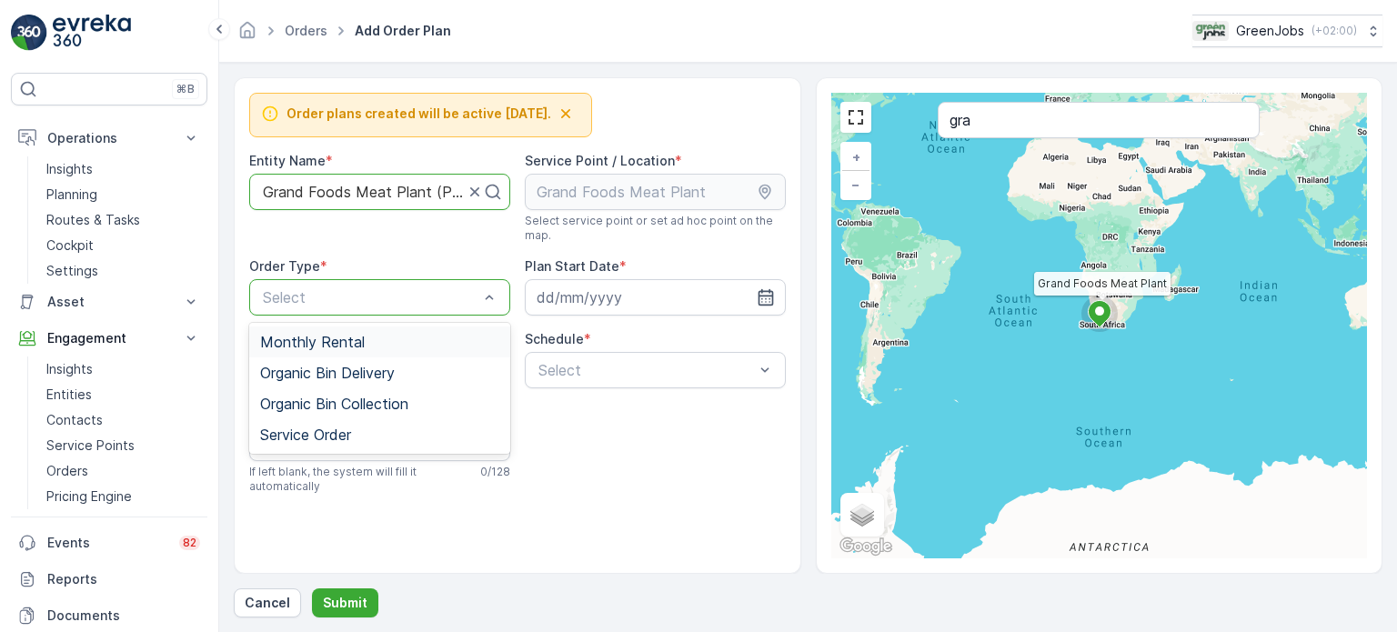
click at [327, 341] on span "Monthly Rental" at bounding box center [312, 342] width 105 height 16
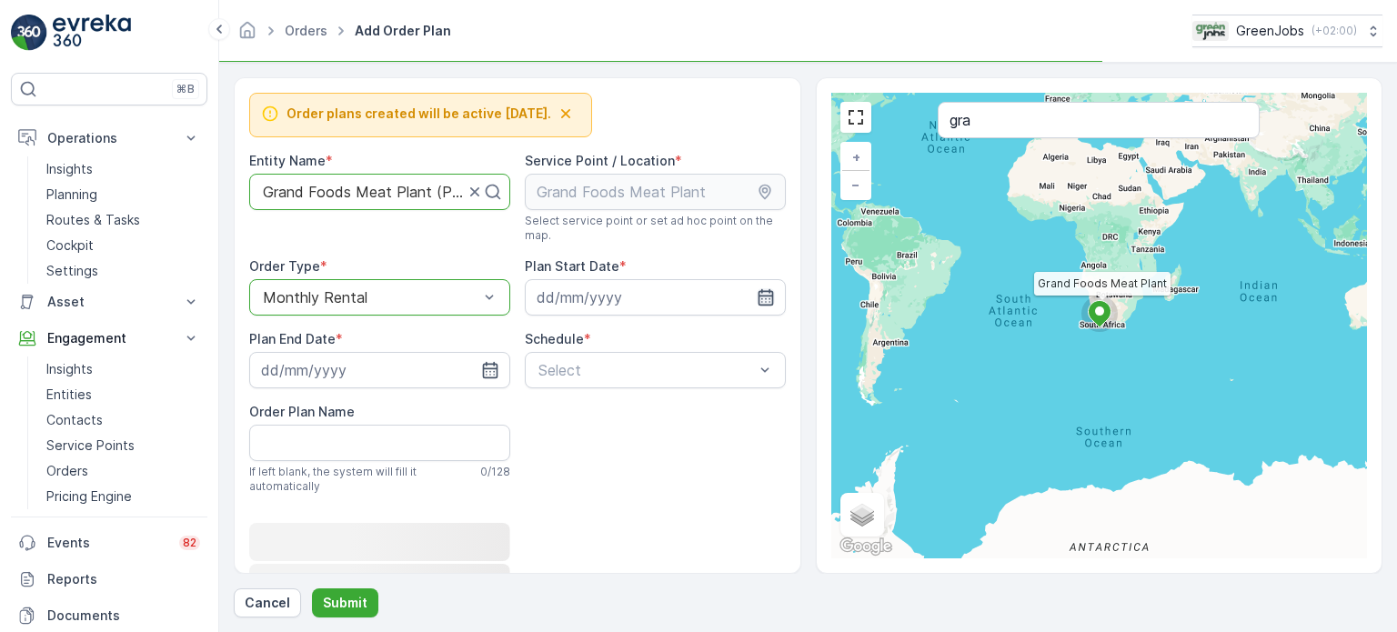
click at [758, 297] on icon "button" at bounding box center [765, 297] width 15 height 16
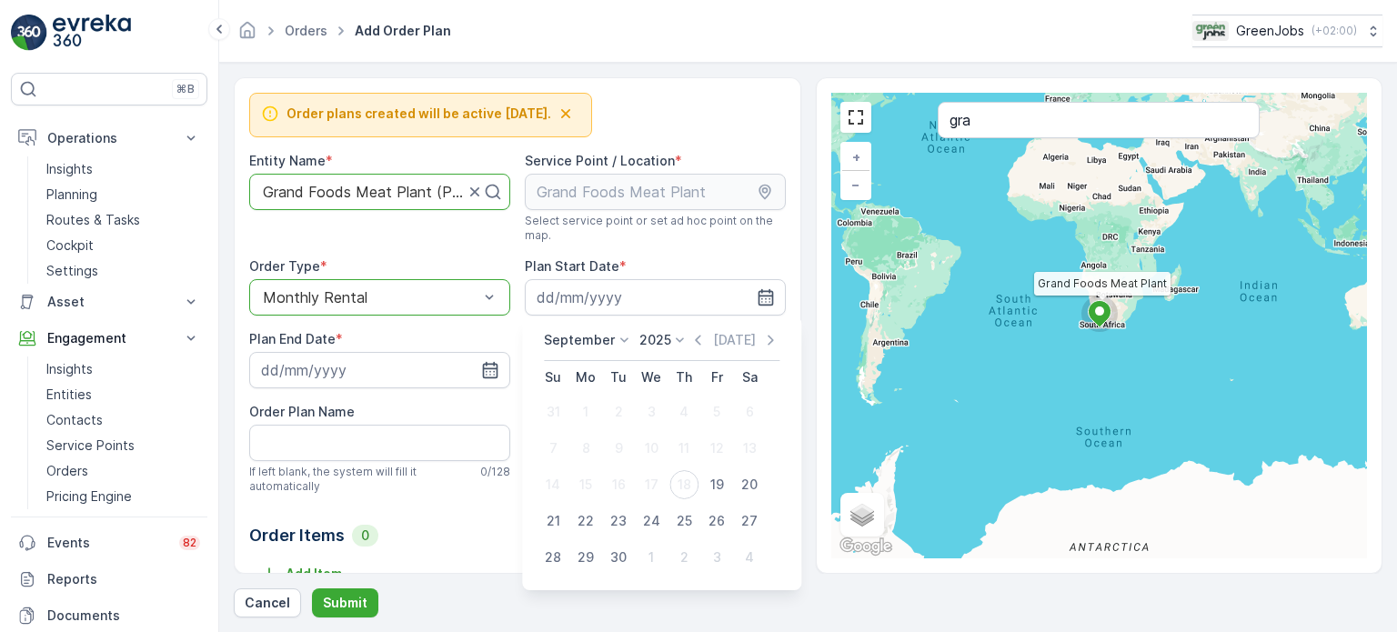
drag, startPoint x: 714, startPoint y: 479, endPoint x: 712, endPoint y: 470, distance: 9.3
click at [715, 479] on div "19" at bounding box center [716, 484] width 29 height 29
type input "[DATE]"
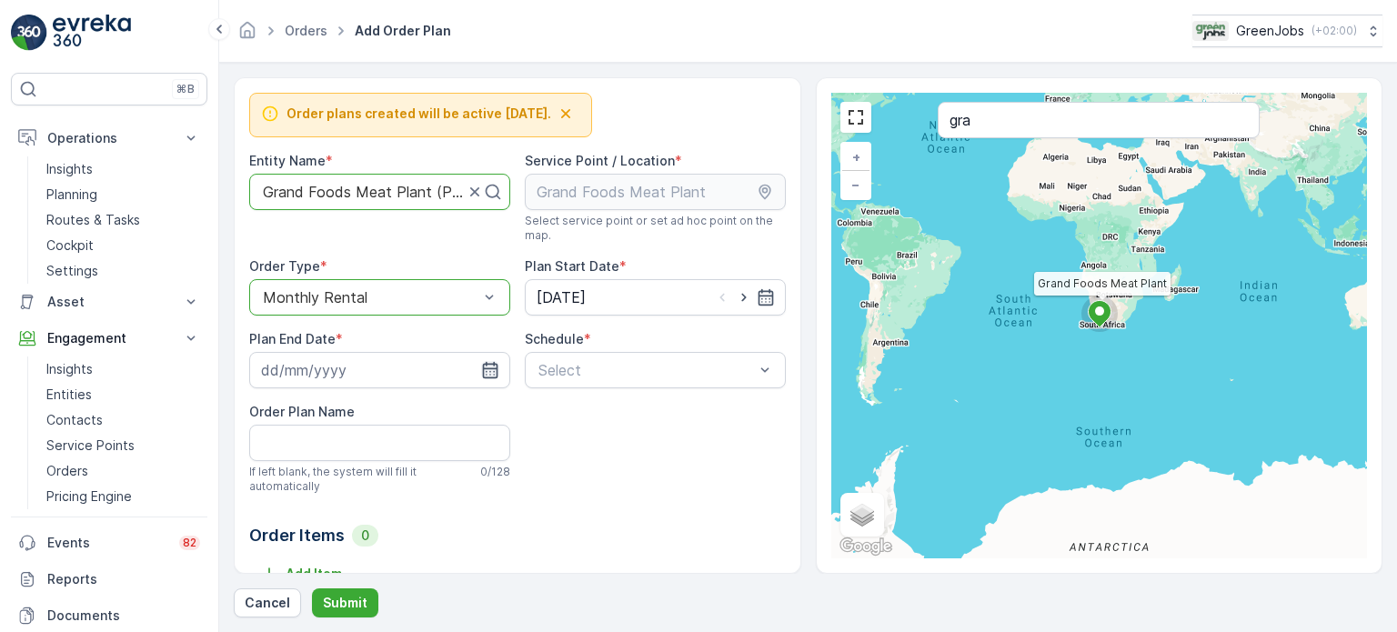
click at [489, 369] on icon "button" at bounding box center [490, 370] width 18 height 18
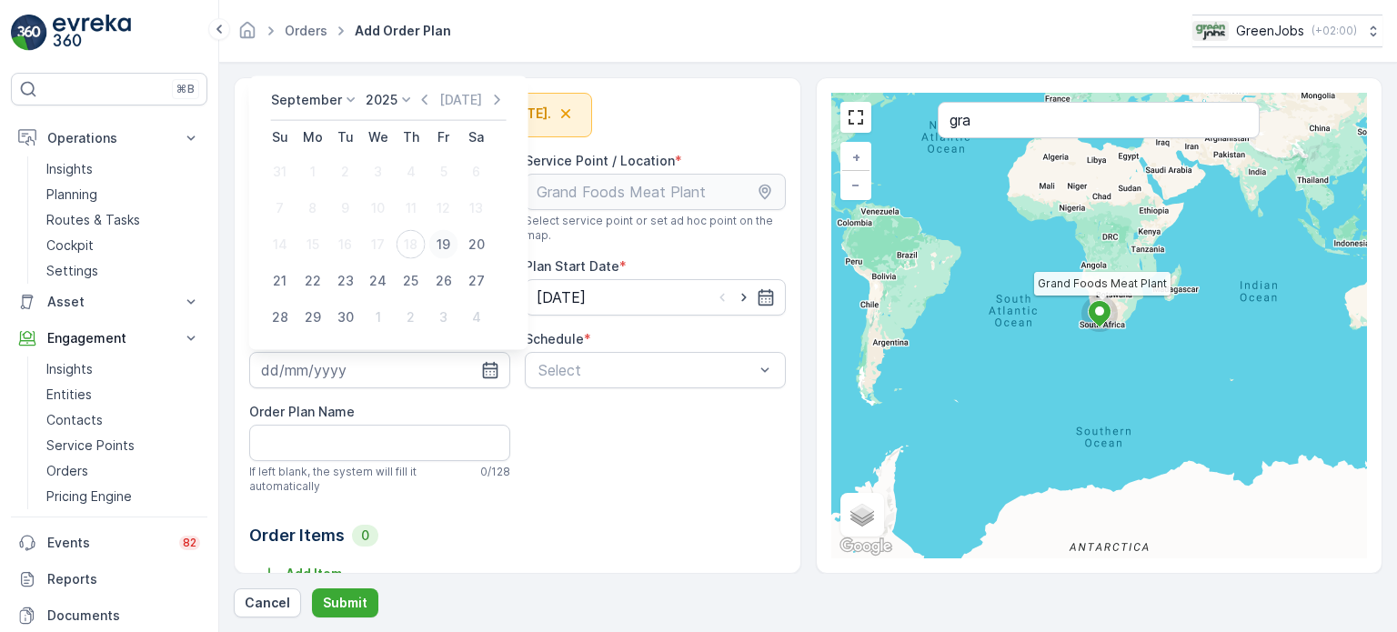
click at [438, 242] on div "19" at bounding box center [443, 244] width 29 height 29
type input "[DATE]"
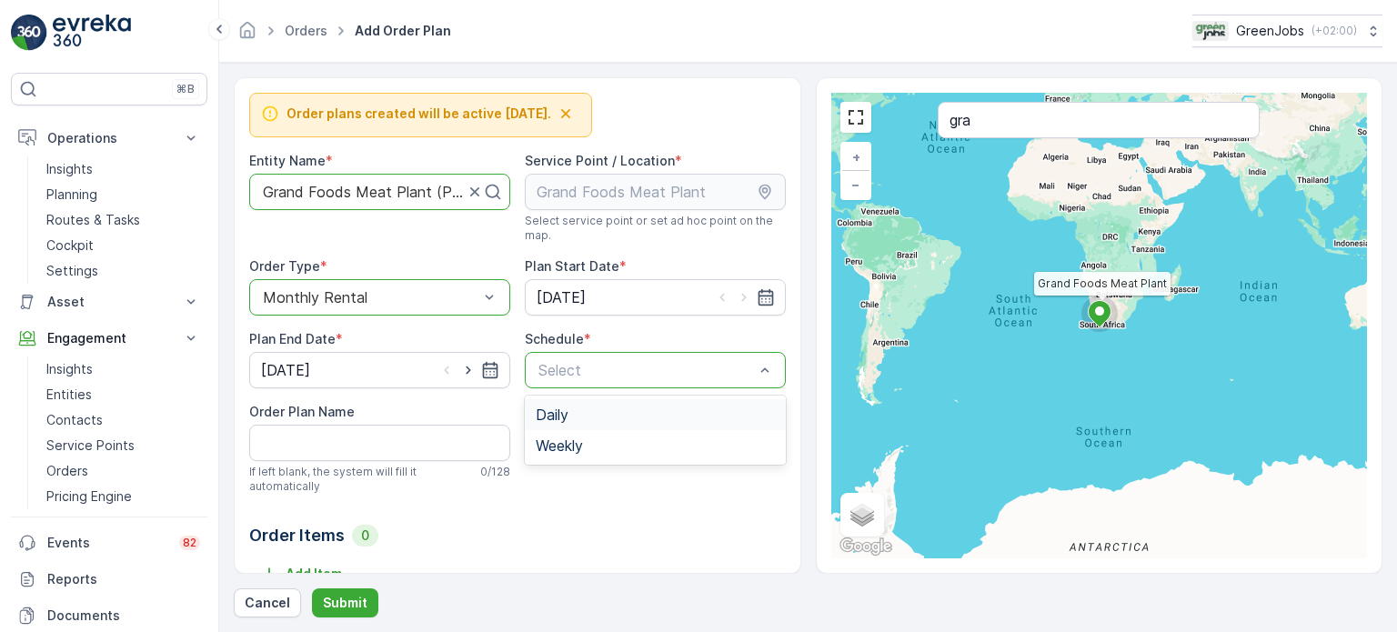
click at [579, 412] on div "Daily" at bounding box center [655, 415] width 239 height 16
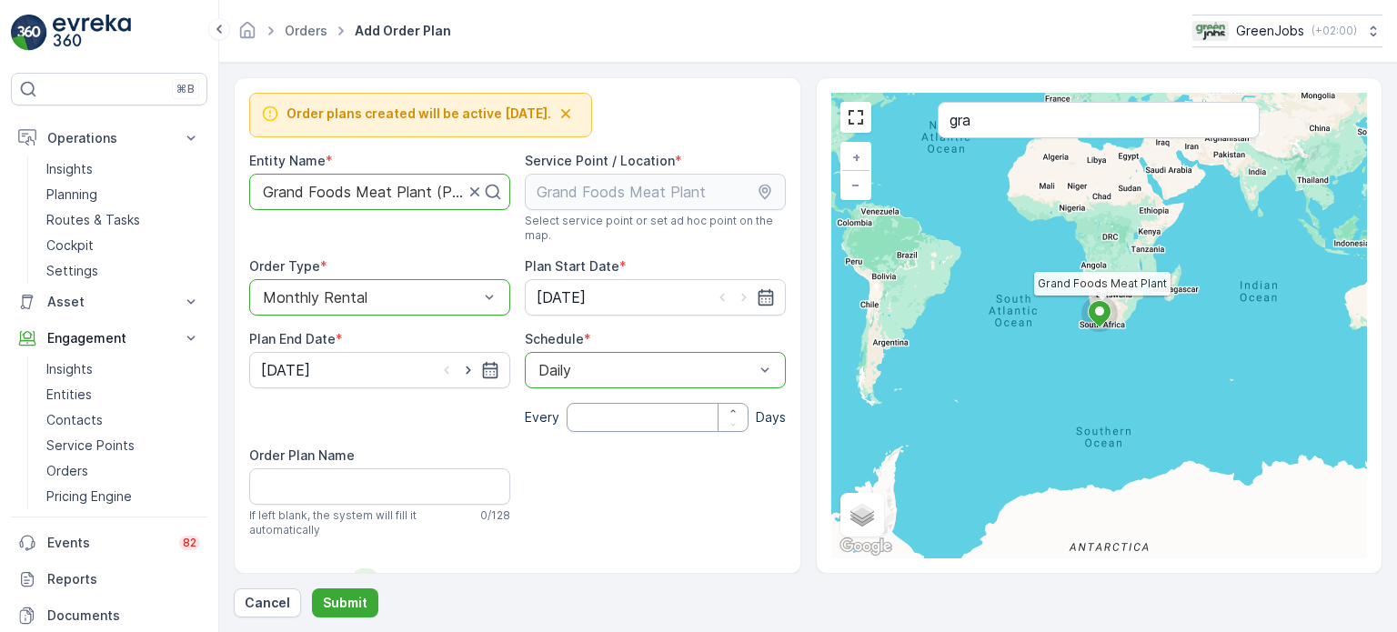
click at [598, 417] on input "number" at bounding box center [658, 417] width 182 height 29
type input "30"
click at [358, 486] on Name "Order Plan Name" at bounding box center [379, 486] width 261 height 36
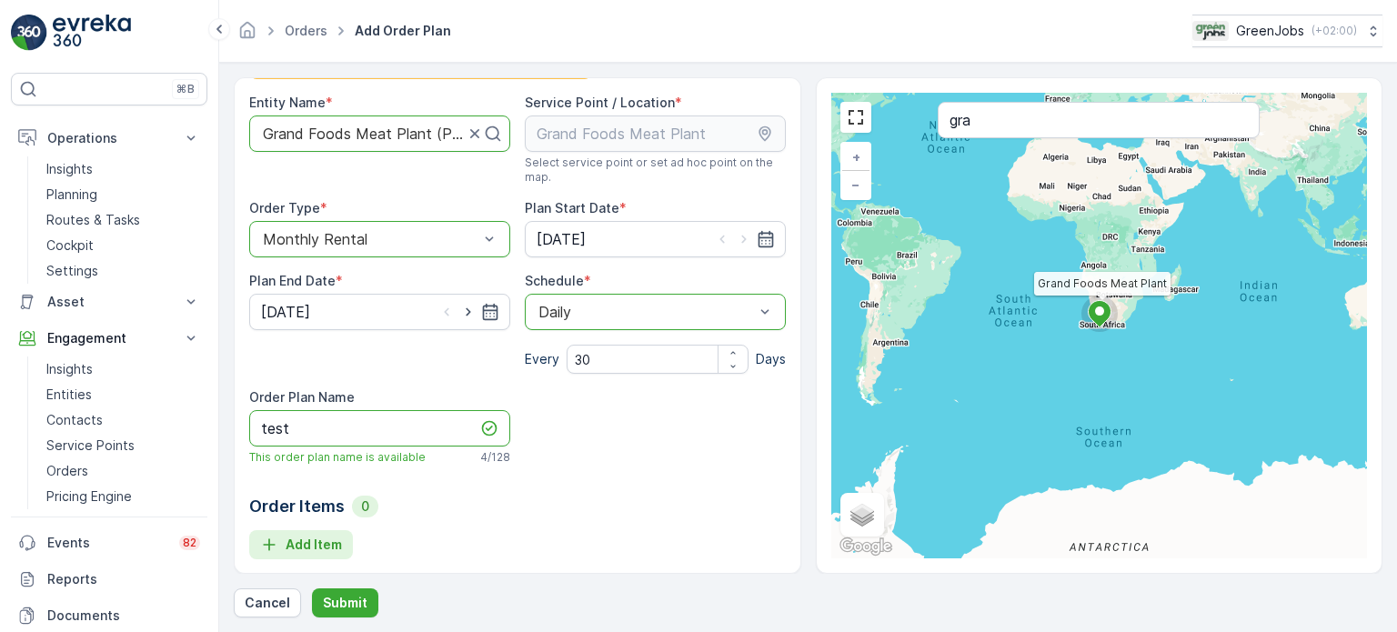
scroll to position [58, 0]
type Name "test"
click at [305, 547] on p "Add Item" at bounding box center [314, 545] width 56 height 18
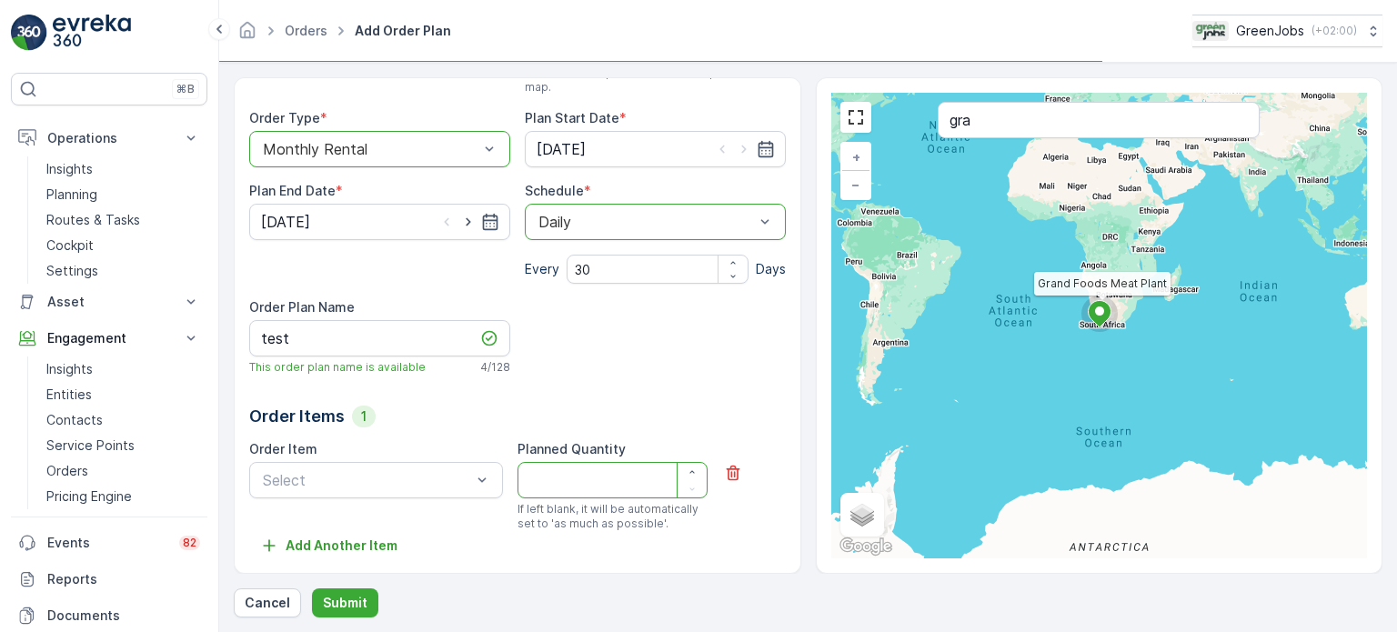
scroll to position [149, 0]
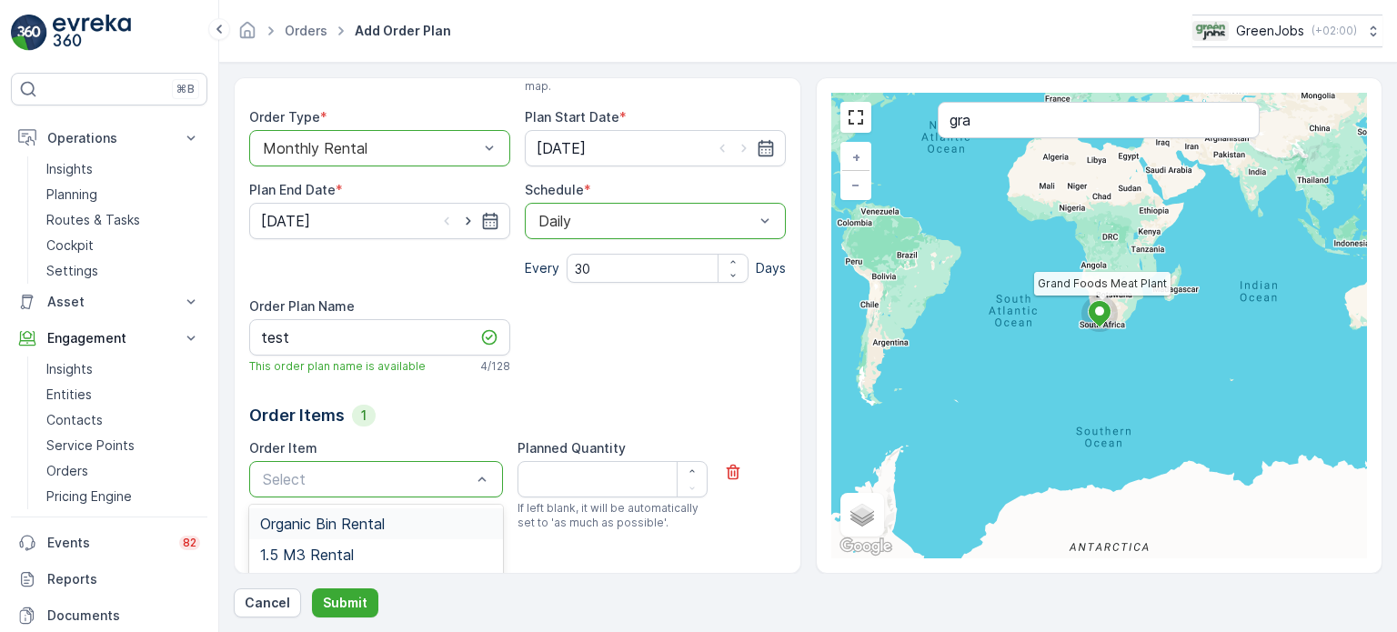
click at [343, 524] on span "Organic Bin Rental" at bounding box center [322, 524] width 125 height 16
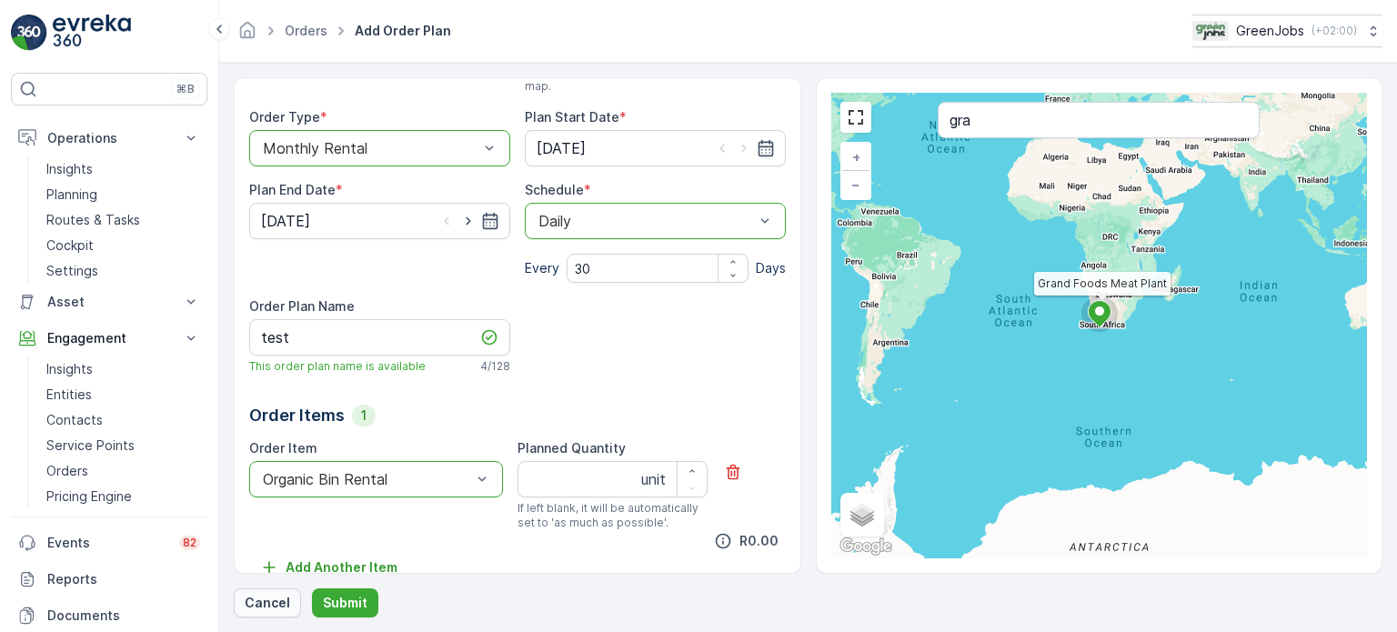
click at [263, 601] on p "Cancel" at bounding box center [267, 603] width 45 height 18
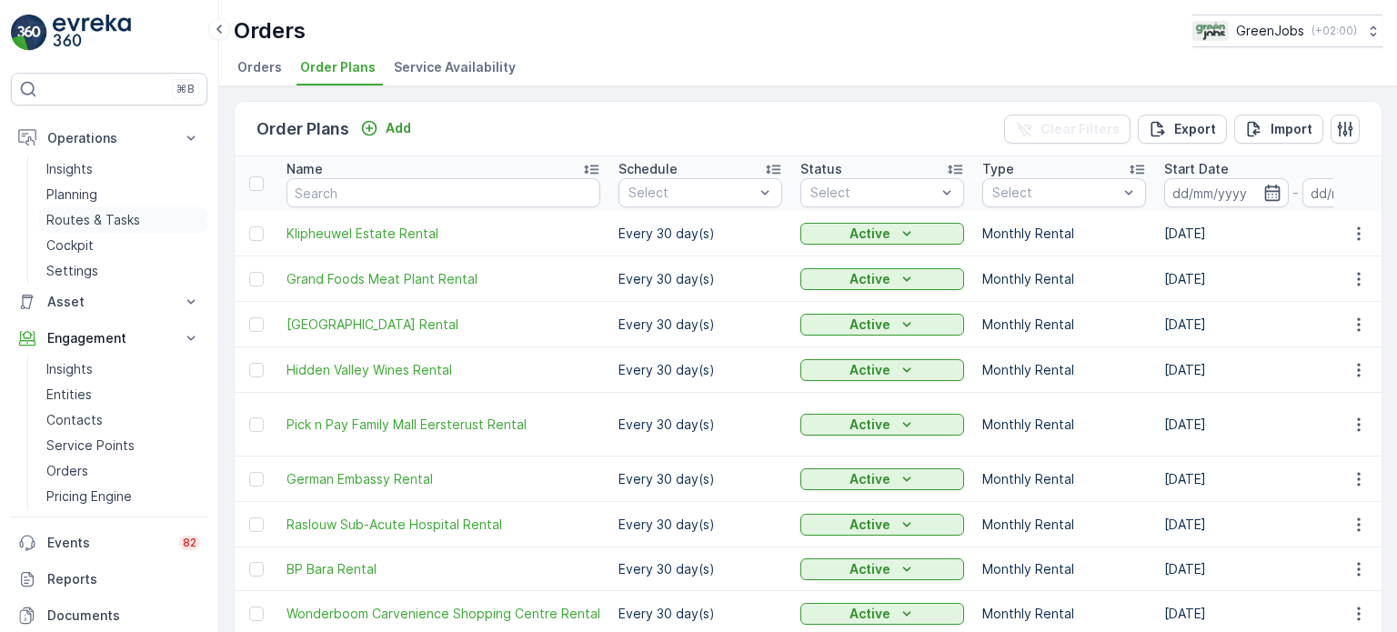
click at [77, 217] on p "Routes & Tasks" at bounding box center [93, 220] width 94 height 18
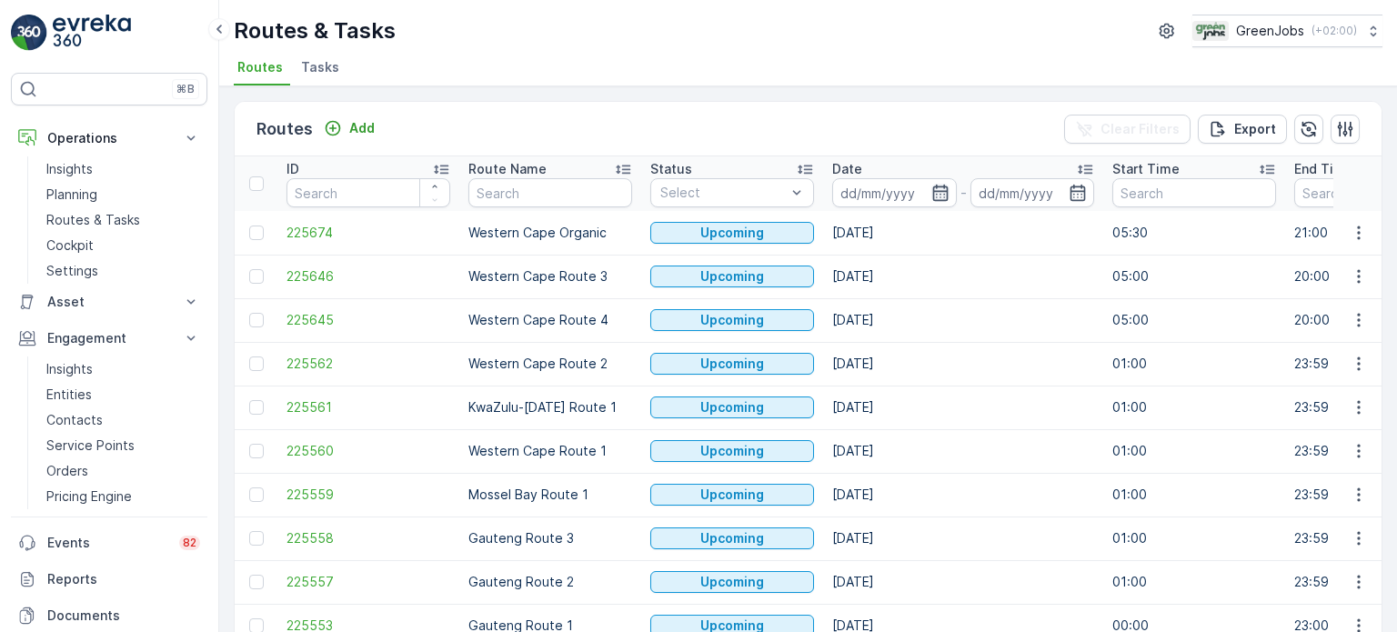
click at [939, 199] on icon "button" at bounding box center [939, 193] width 15 height 16
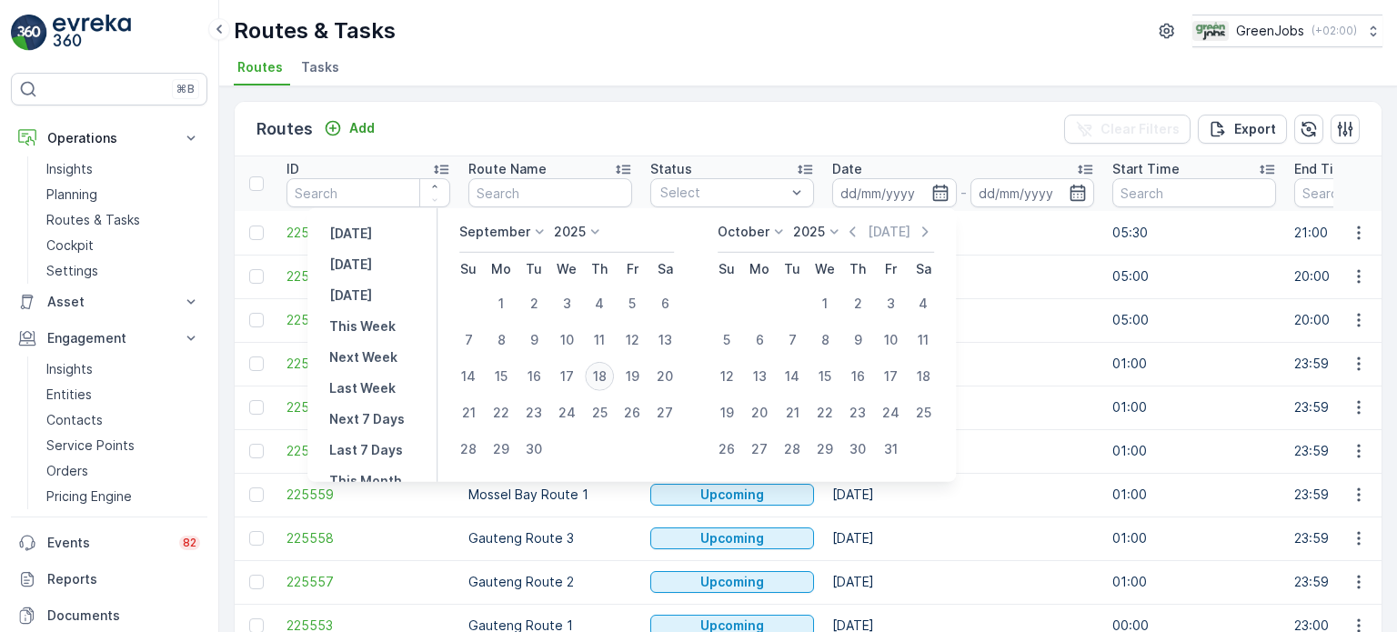
click at [602, 374] on div "18" at bounding box center [599, 376] width 29 height 29
type input "[DATE]"
click at [602, 374] on div "18" at bounding box center [599, 376] width 29 height 29
type input "[DATE]"
click at [609, 369] on div "18" at bounding box center [599, 376] width 29 height 29
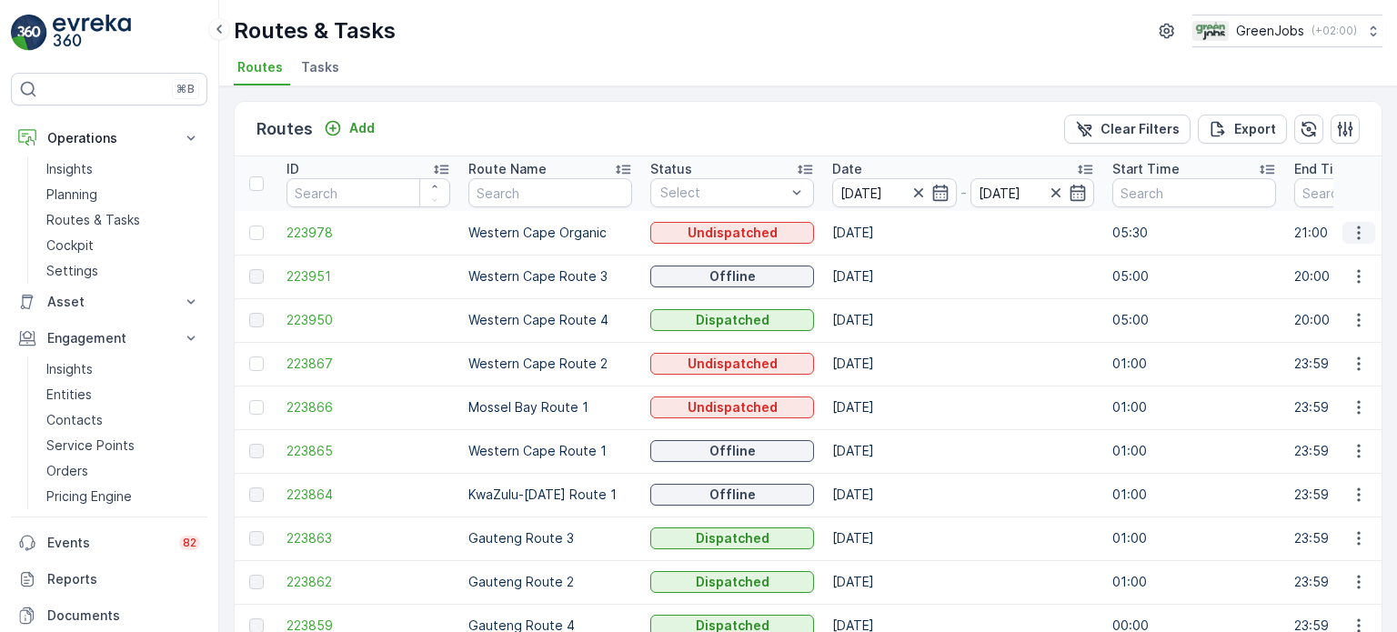
click at [1355, 235] on icon "button" at bounding box center [1359, 233] width 18 height 18
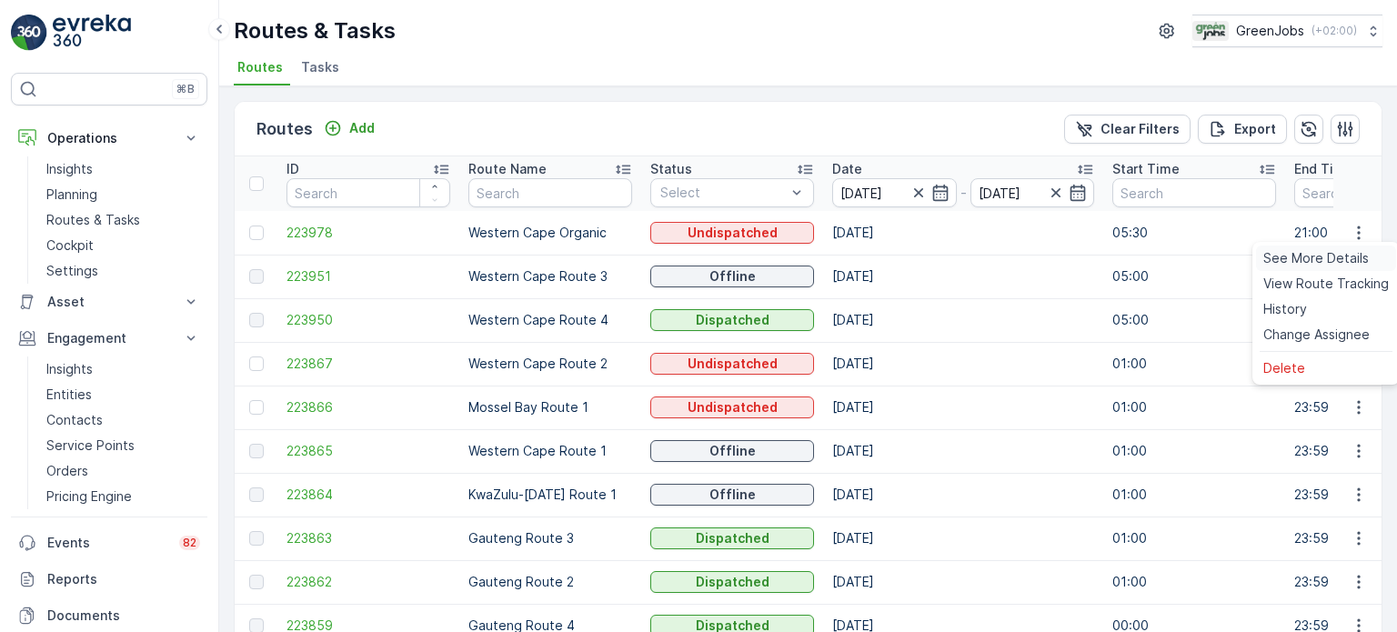
click at [1292, 258] on span "See More Details" at bounding box center [1316, 258] width 106 height 18
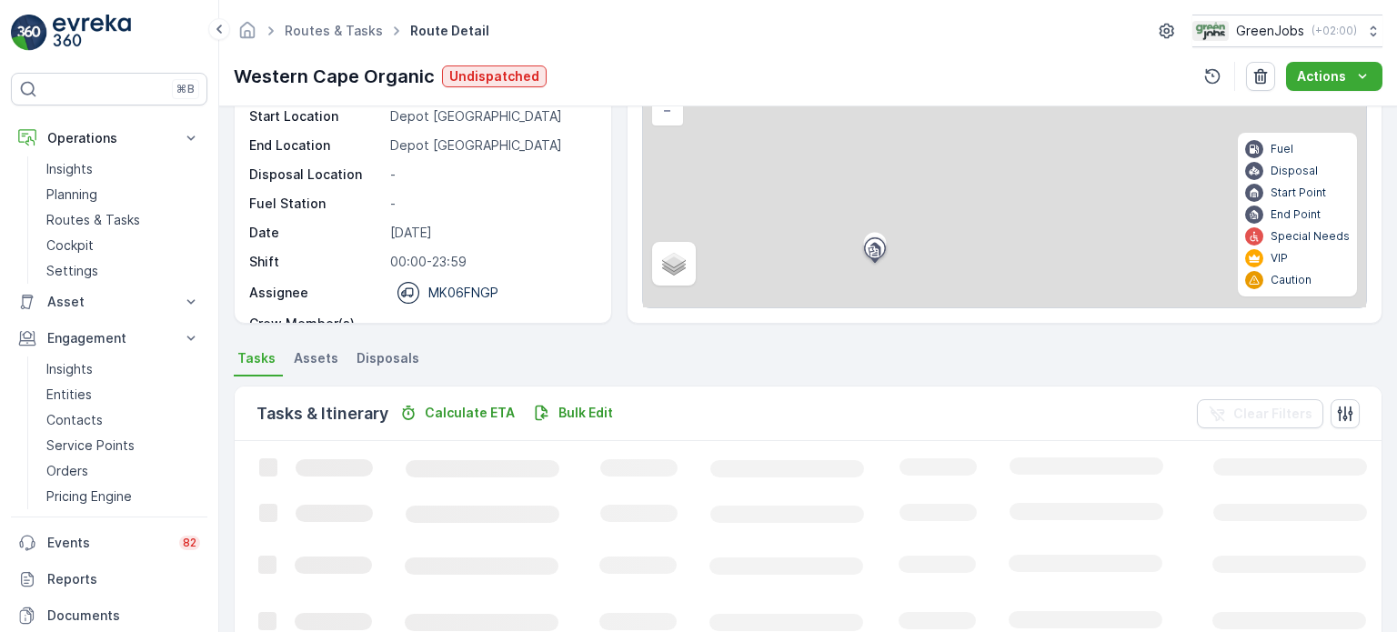
scroll to position [273, 0]
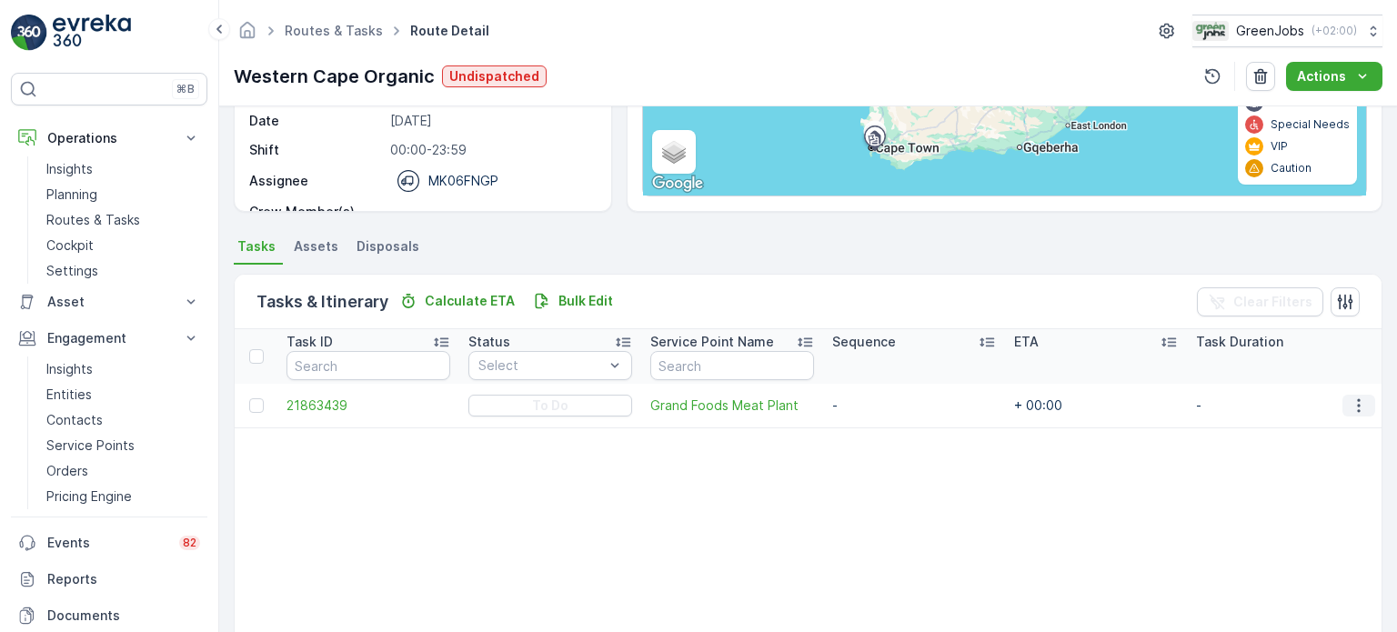
click at [1364, 407] on button "button" at bounding box center [1359, 406] width 33 height 22
click at [1304, 421] on div "See More Details" at bounding box center [1329, 430] width 137 height 25
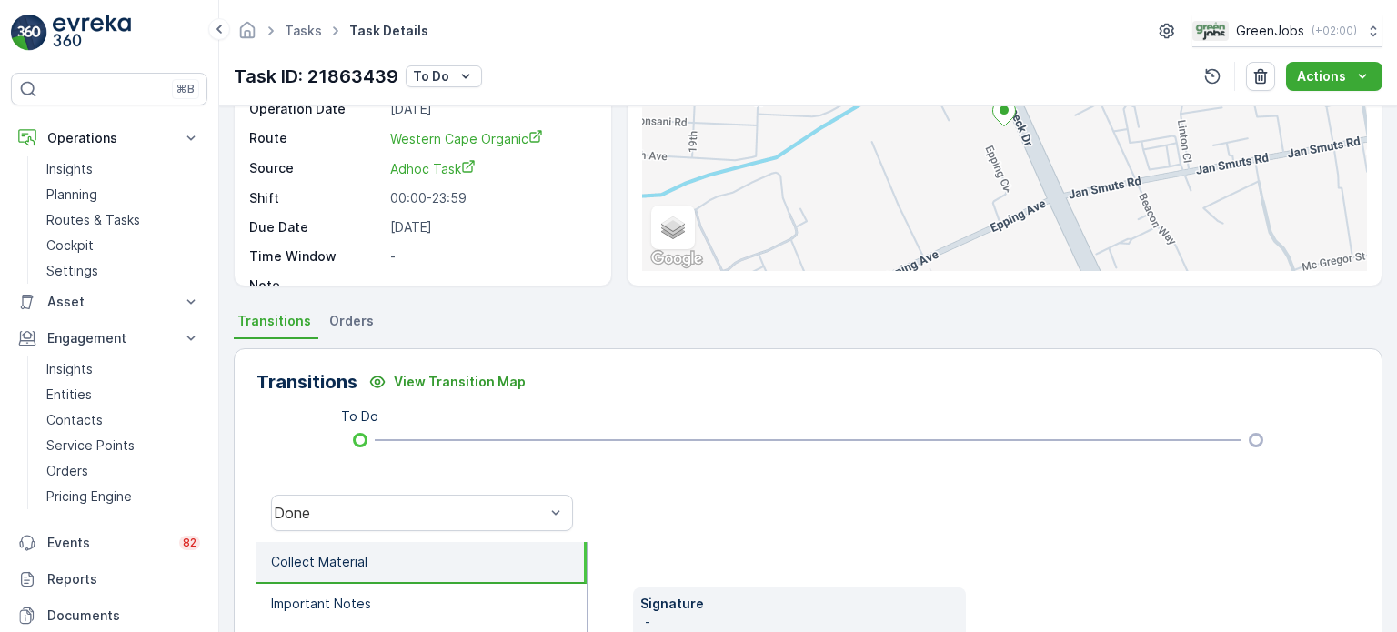
scroll to position [91, 0]
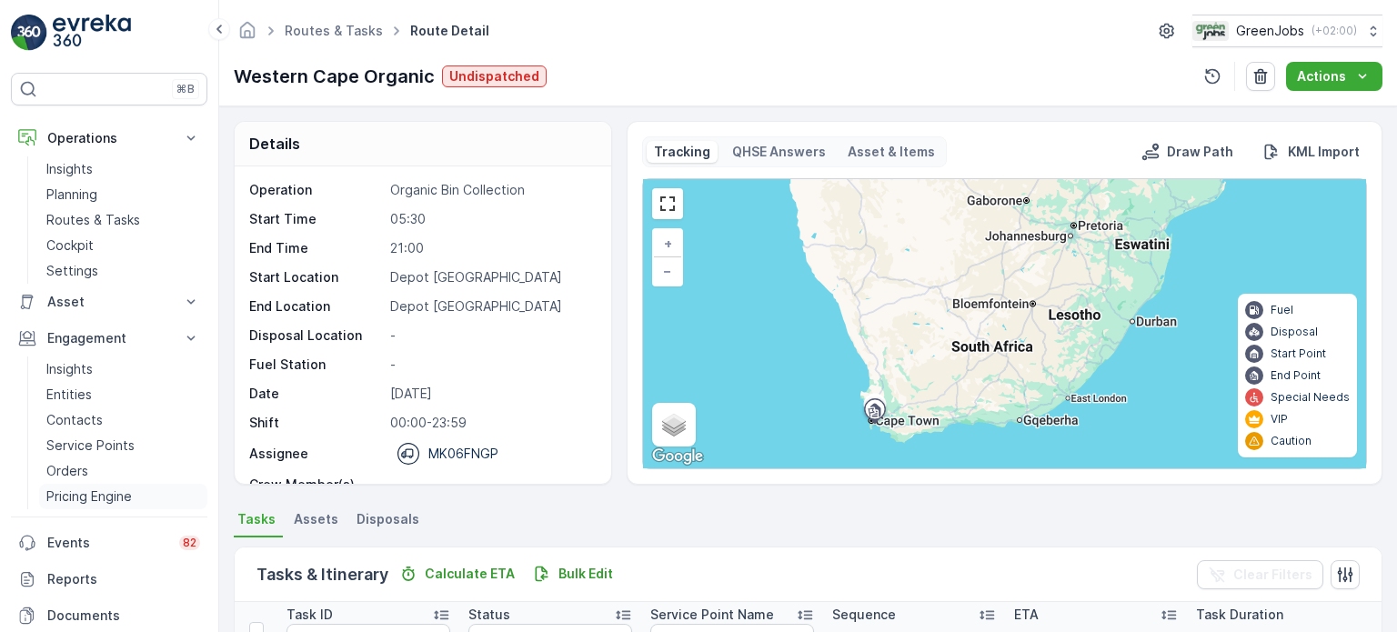
click at [91, 490] on p "Pricing Engine" at bounding box center [89, 497] width 86 height 18
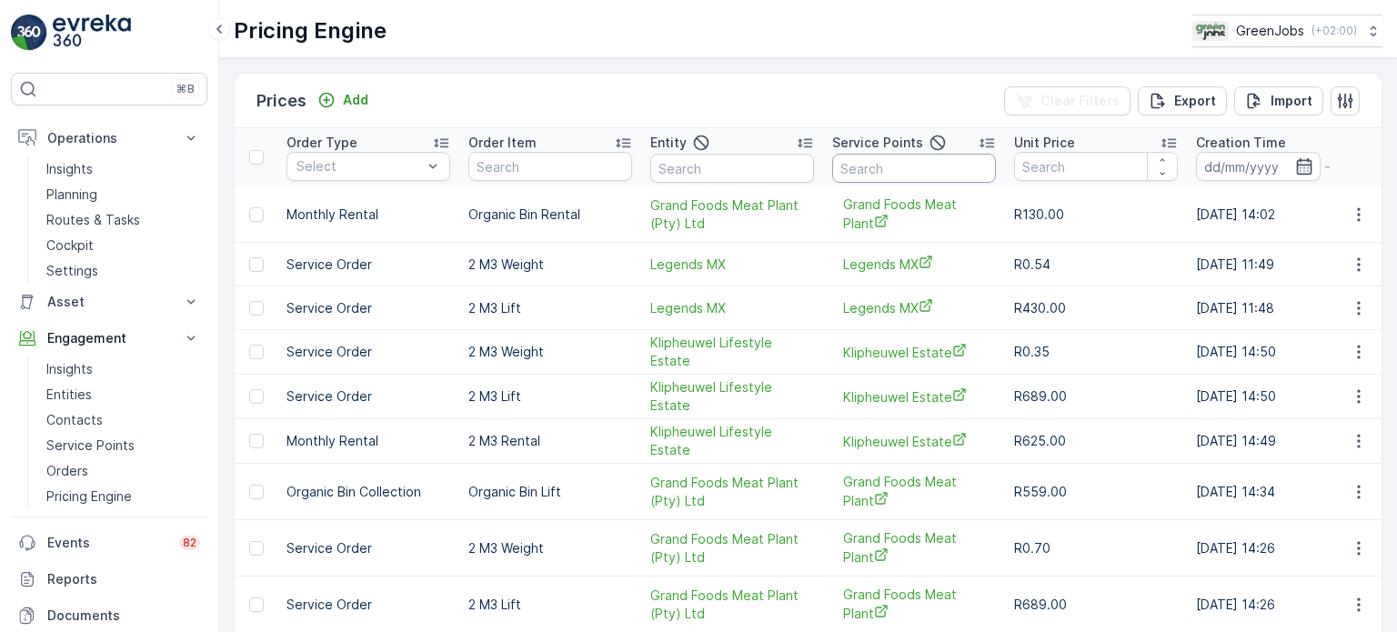
click at [885, 170] on input "text" at bounding box center [914, 168] width 164 height 29
type input "[PERSON_NAME]"
